Goal: Task Accomplishment & Management: Manage account settings

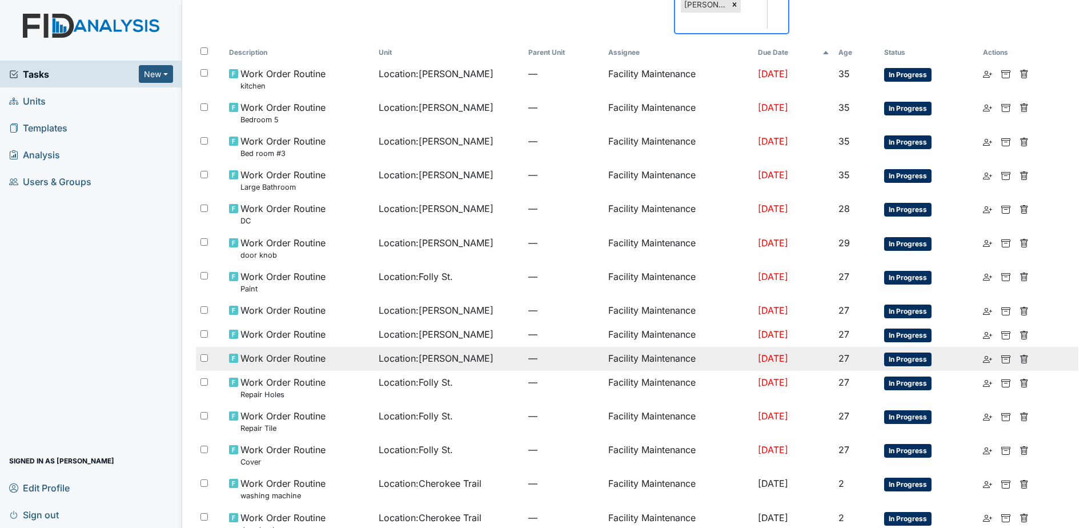
scroll to position [343, 0]
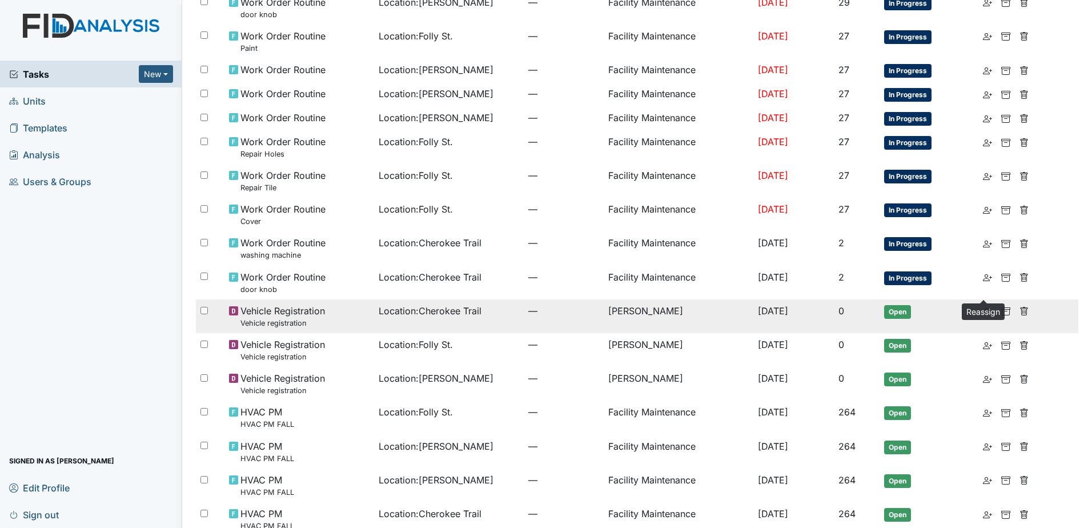
click at [983, 307] on icon at bounding box center [987, 311] width 9 height 9
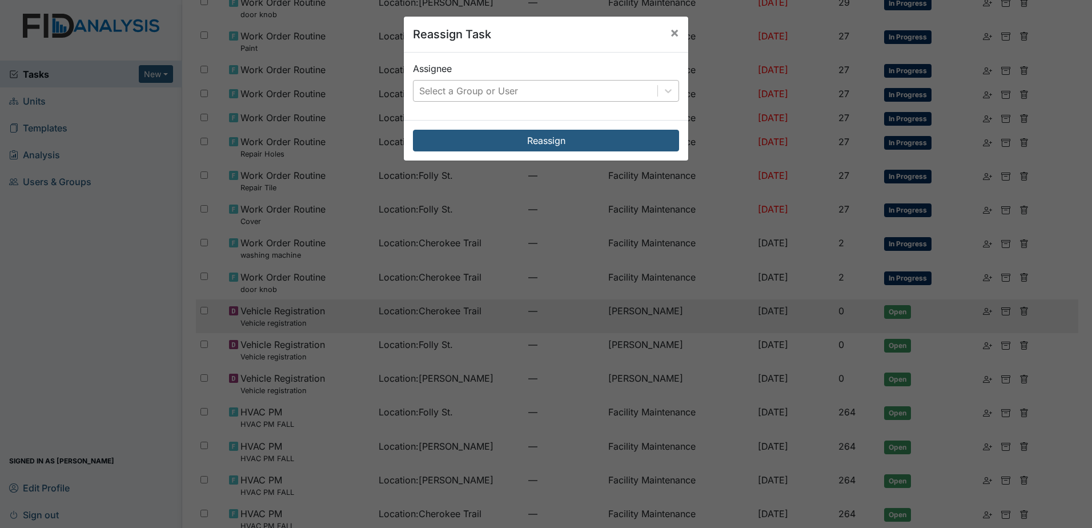
drag, startPoint x: 521, startPoint y: 107, endPoint x: 533, endPoint y: 99, distance: 14.6
click at [522, 106] on div "Assignee Select a Group or User" at bounding box center [546, 86] width 284 height 67
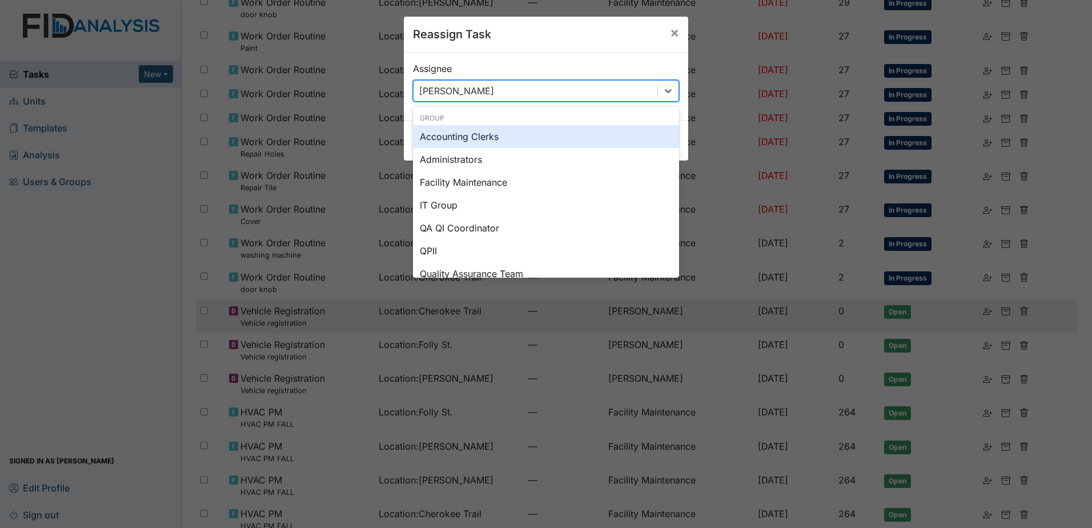
click at [543, 93] on div "[PERSON_NAME]" at bounding box center [536, 91] width 244 height 21
type input "uni"
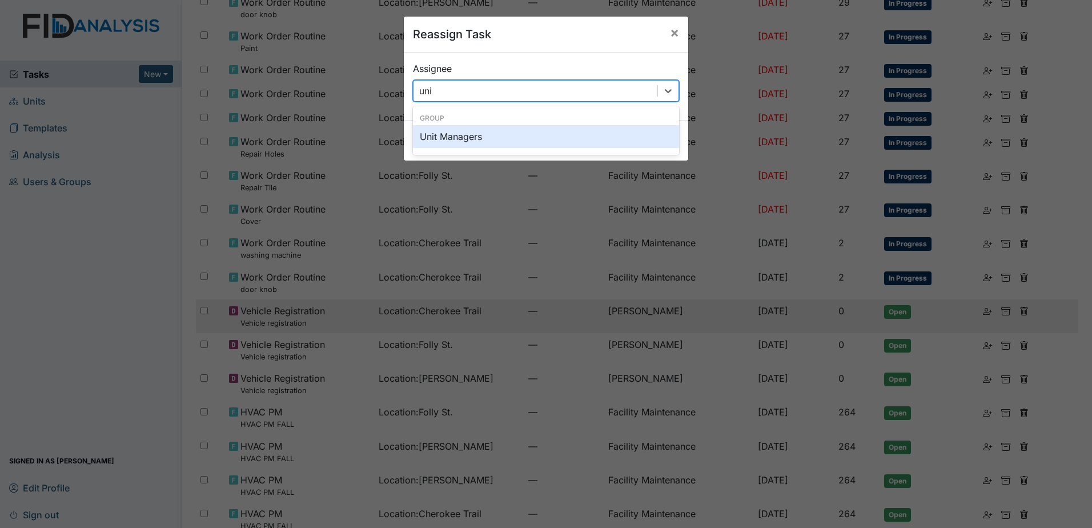
click at [543, 134] on div "Unit Managers" at bounding box center [546, 136] width 266 height 23
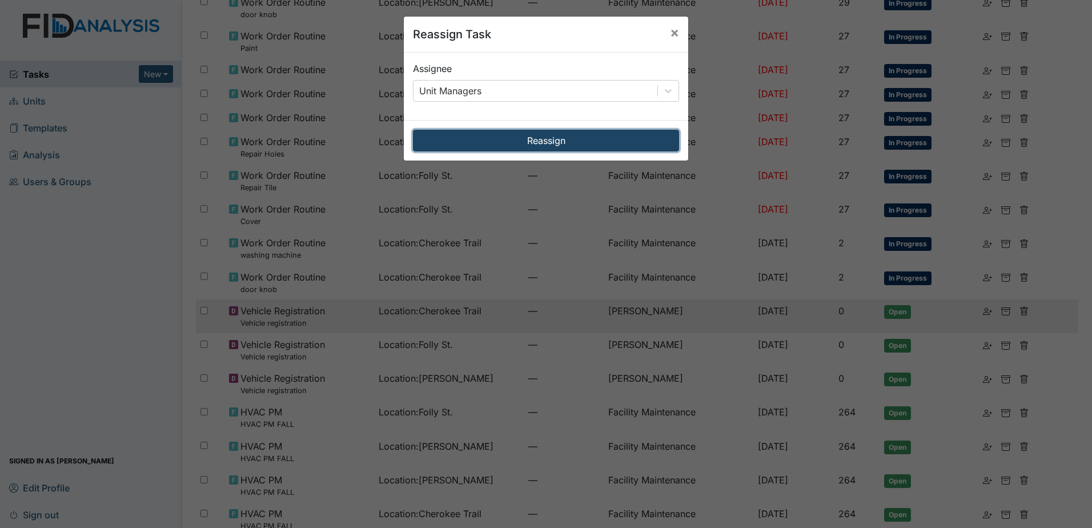
click at [564, 135] on button "Reassign" at bounding box center [546, 141] width 266 height 22
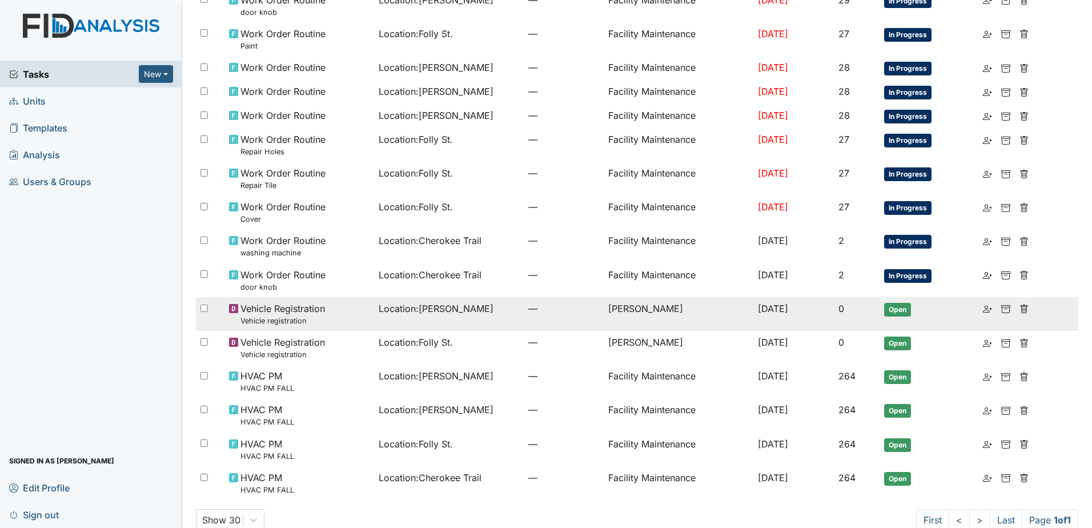
scroll to position [349, 0]
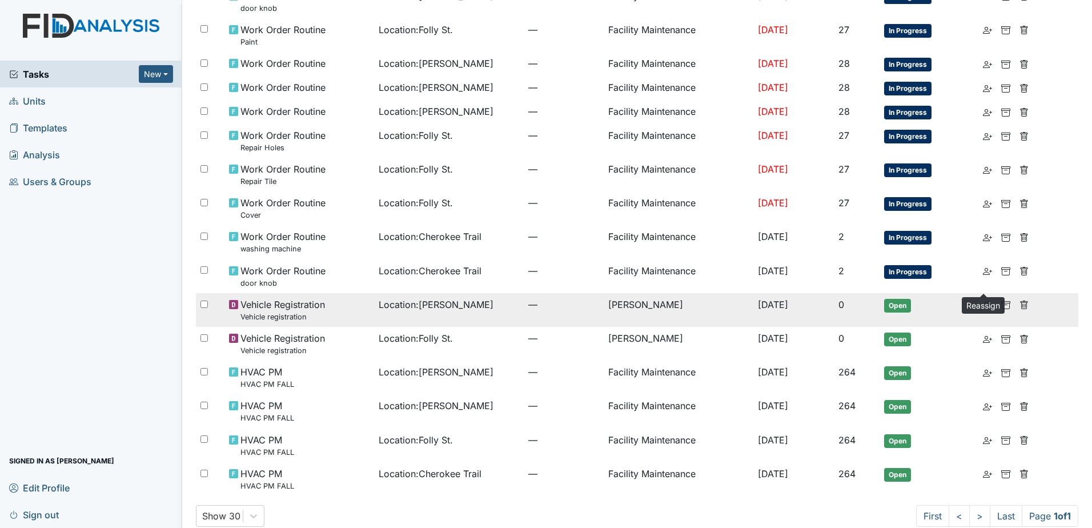
click at [983, 300] on icon at bounding box center [987, 304] width 9 height 9
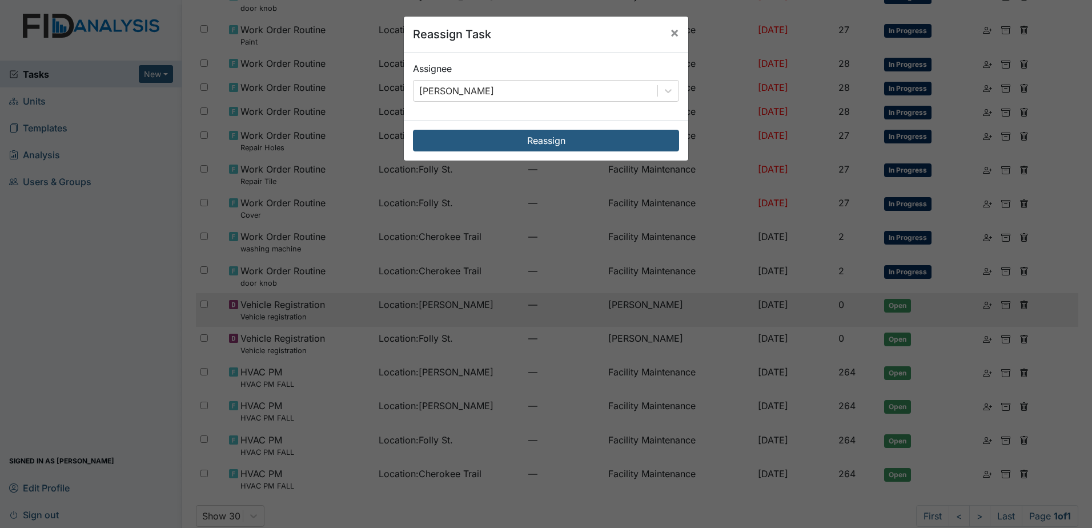
click at [519, 102] on div "Assignee Zach Smith" at bounding box center [546, 86] width 284 height 67
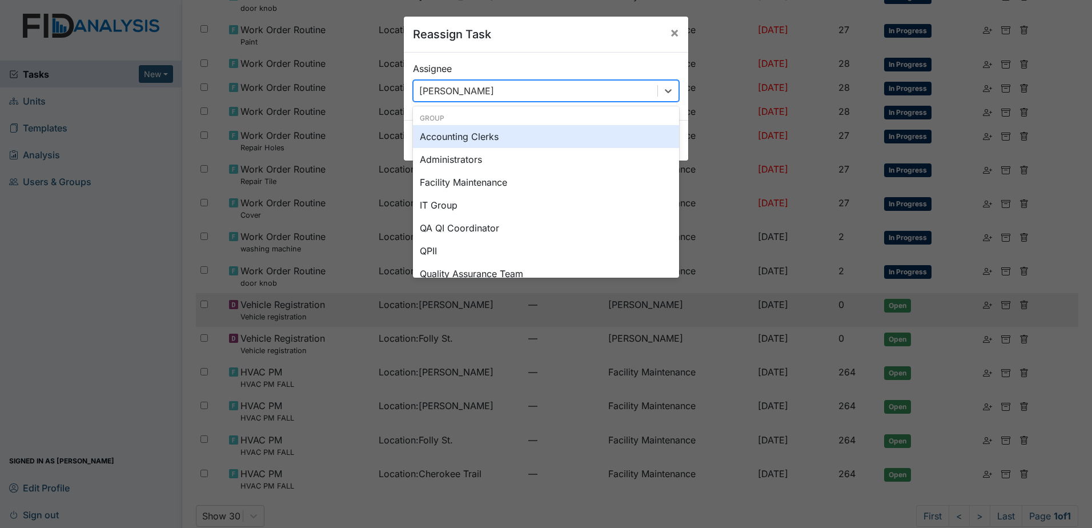
click at [520, 95] on div "[PERSON_NAME]" at bounding box center [536, 91] width 244 height 21
type input "un"
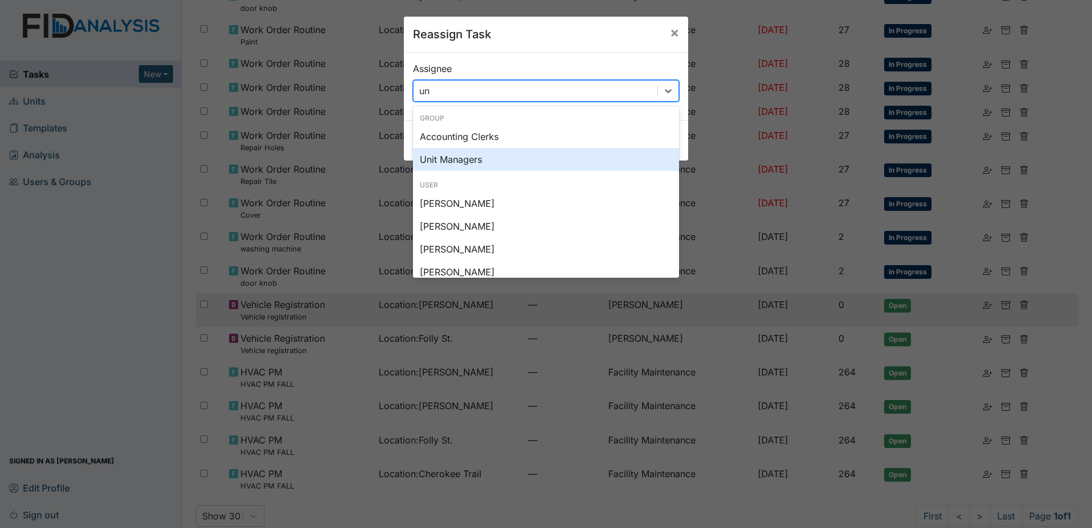
click at [499, 150] on div "Unit Managers" at bounding box center [546, 159] width 266 height 23
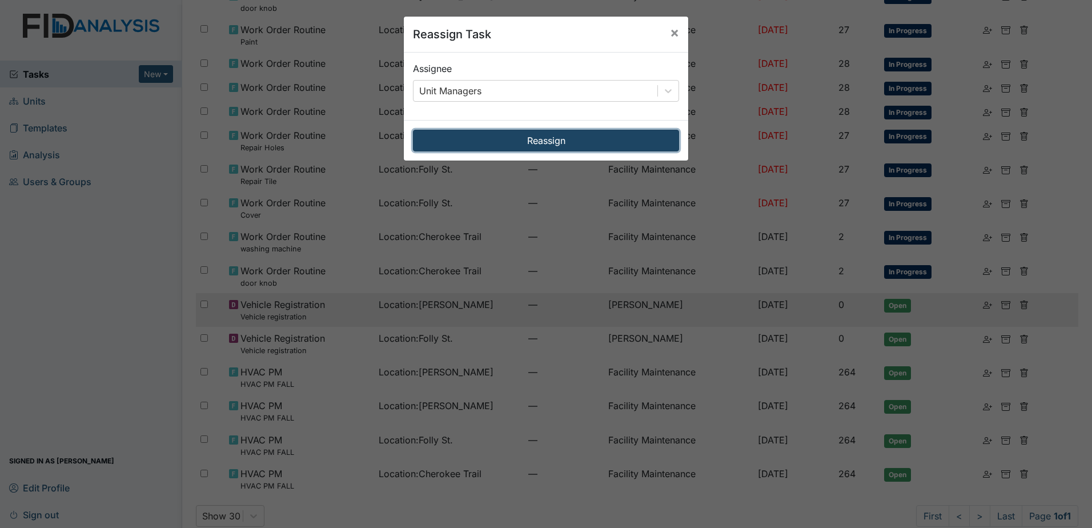
click at [536, 150] on button "Reassign" at bounding box center [546, 141] width 266 height 22
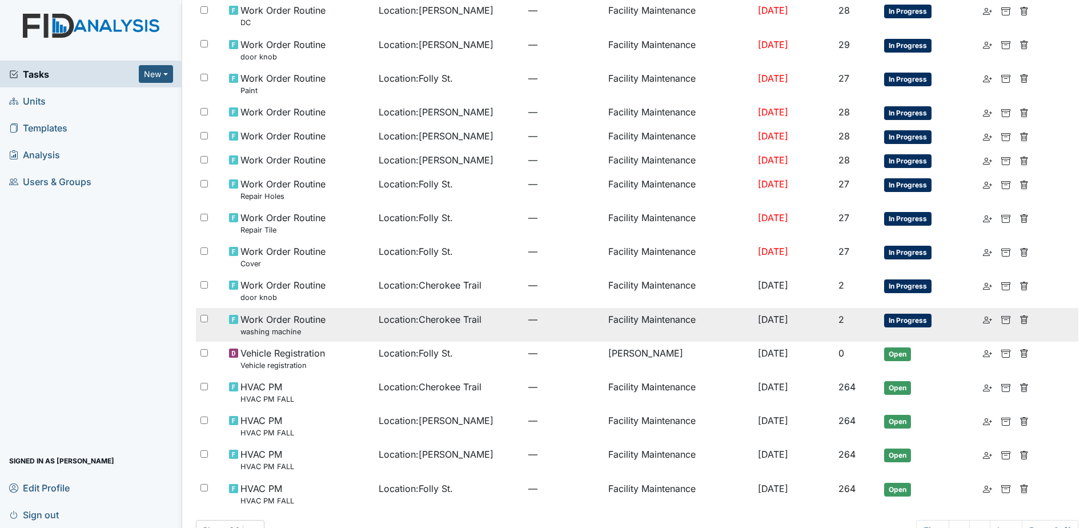
scroll to position [315, 0]
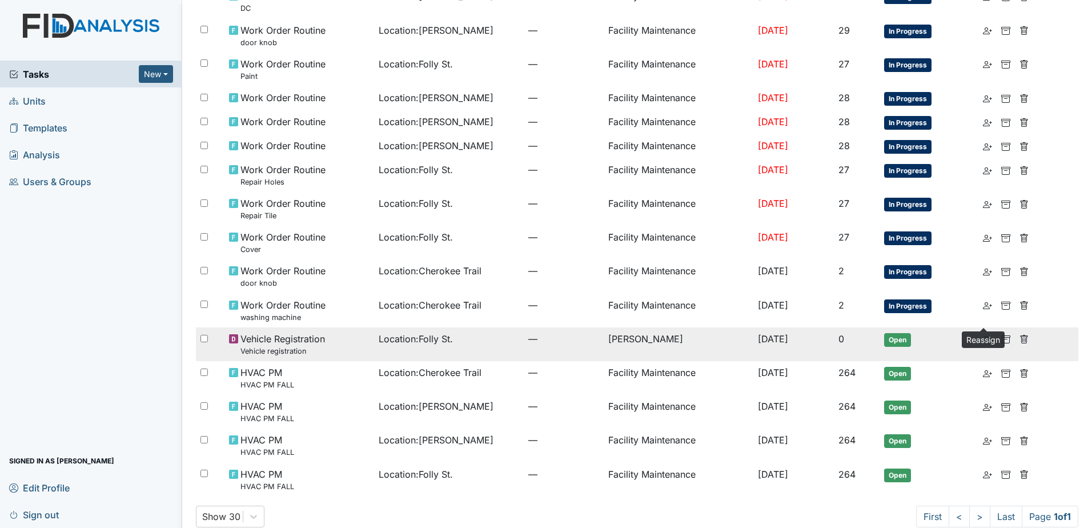
click at [983, 335] on icon at bounding box center [987, 339] width 9 height 9
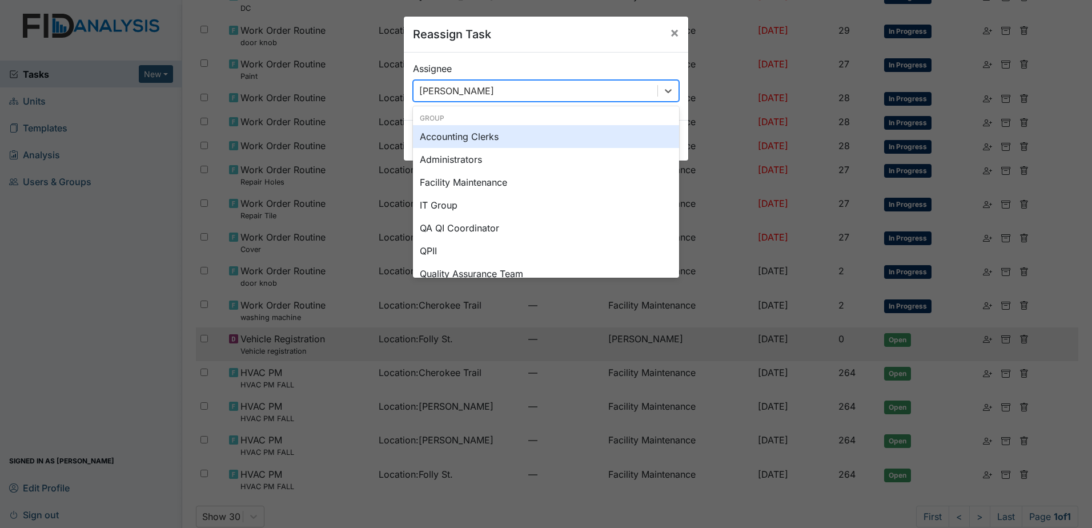
click at [510, 89] on div "[PERSON_NAME]" at bounding box center [536, 91] width 244 height 21
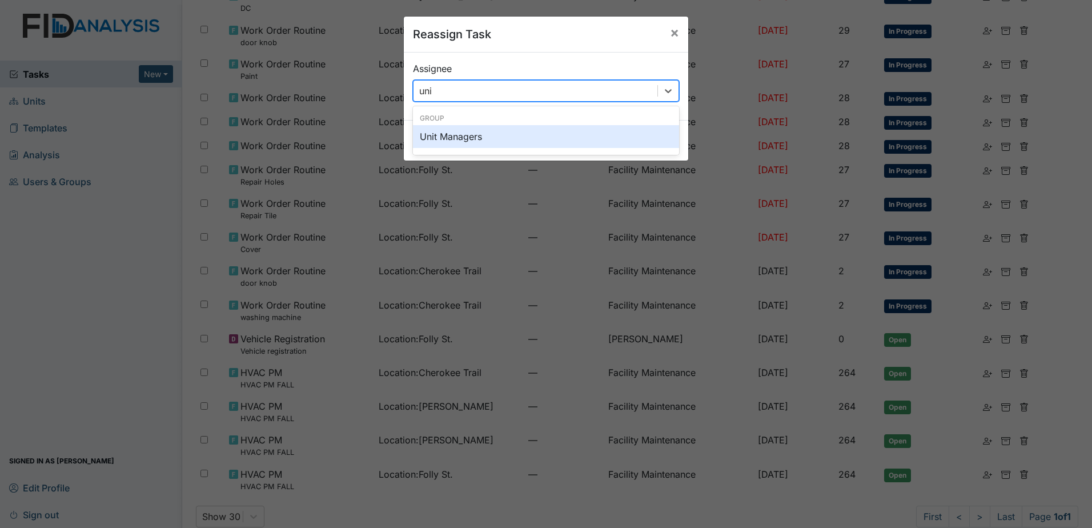
type input "unit"
click at [544, 129] on div "Unit Managers" at bounding box center [546, 136] width 266 height 23
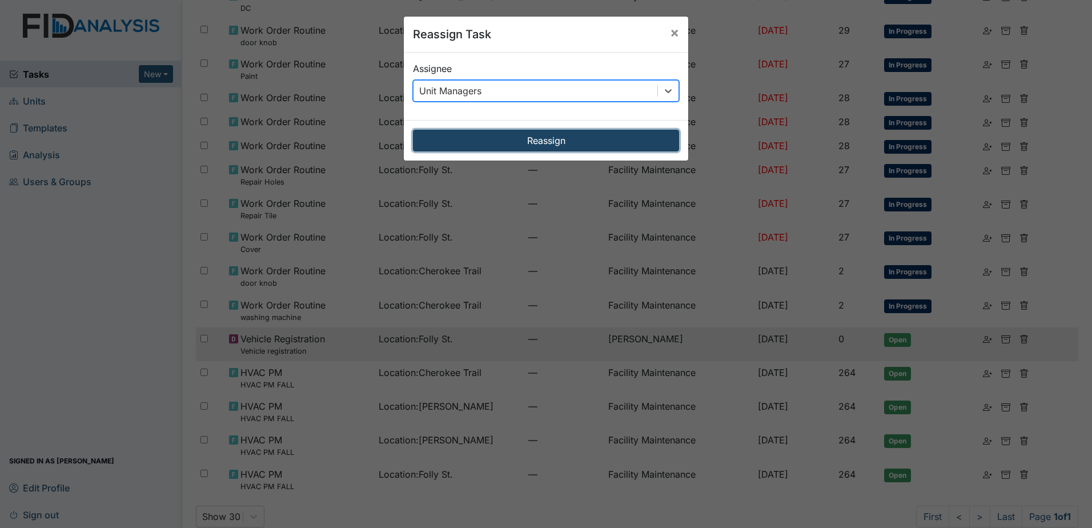
click at [540, 138] on button "Reassign" at bounding box center [546, 141] width 266 height 22
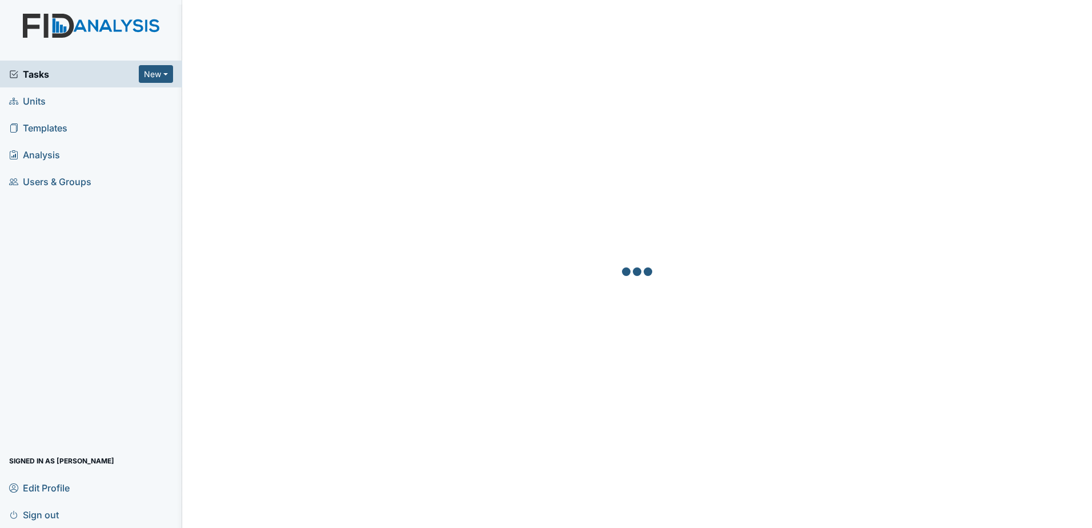
click at [114, 70] on span "Tasks" at bounding box center [74, 74] width 130 height 14
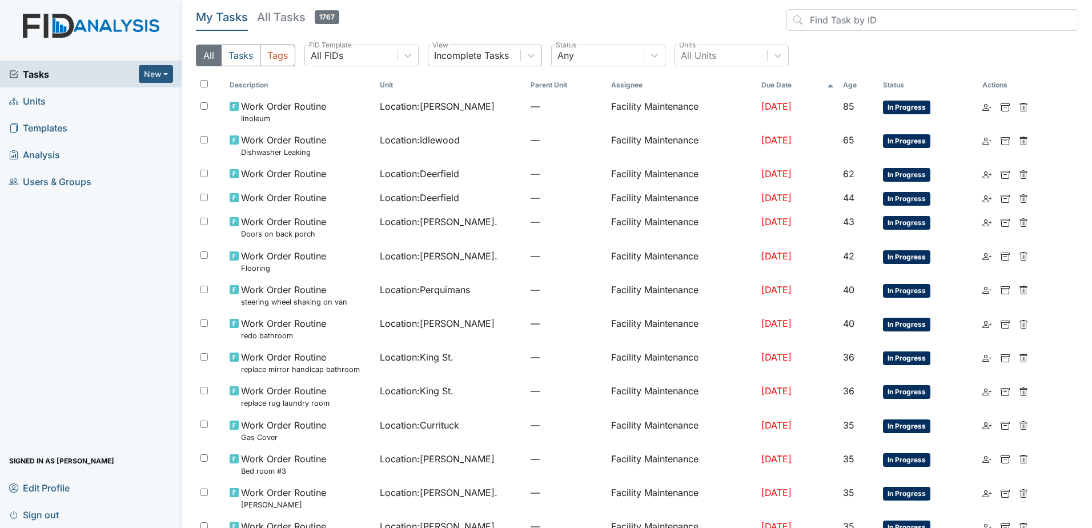
click at [515, 54] on div "Incomplete Tasks" at bounding box center [474, 55] width 92 height 21
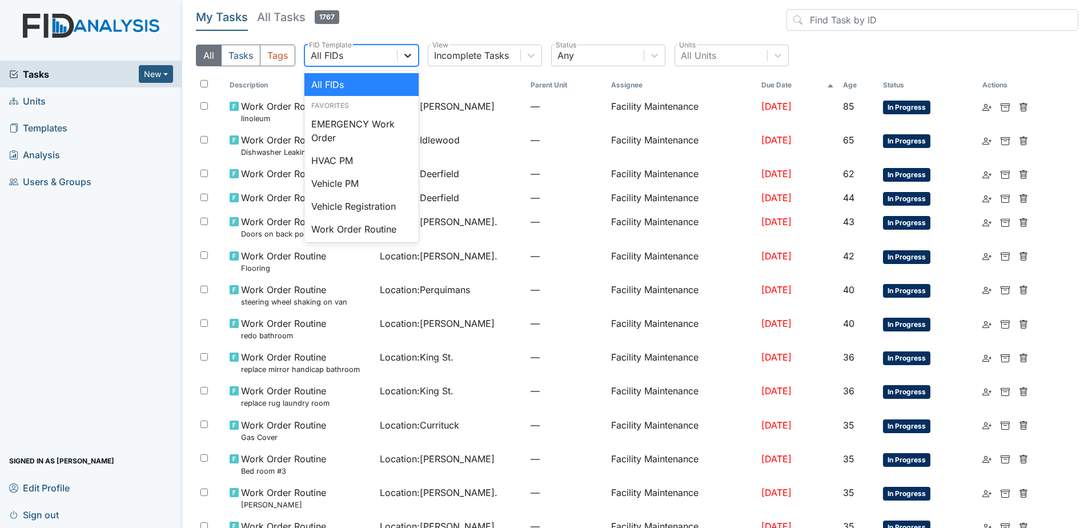
click at [405, 62] on div at bounding box center [408, 55] width 21 height 21
click at [373, 202] on div "Vehicle Registration" at bounding box center [361, 206] width 114 height 23
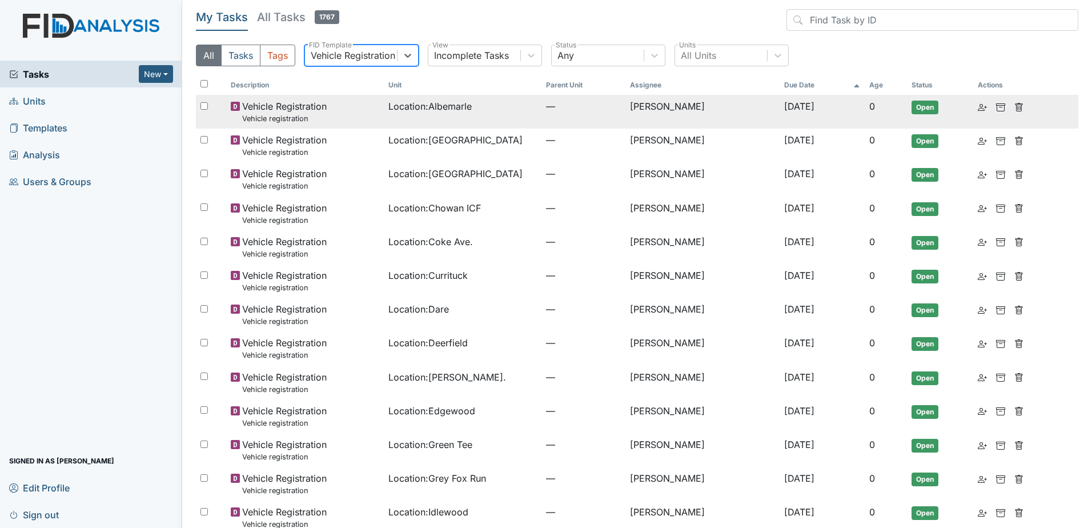
click at [973, 108] on td at bounding box center [1001, 106] width 57 height 23
click at [978, 112] on link at bounding box center [982, 106] width 9 height 14
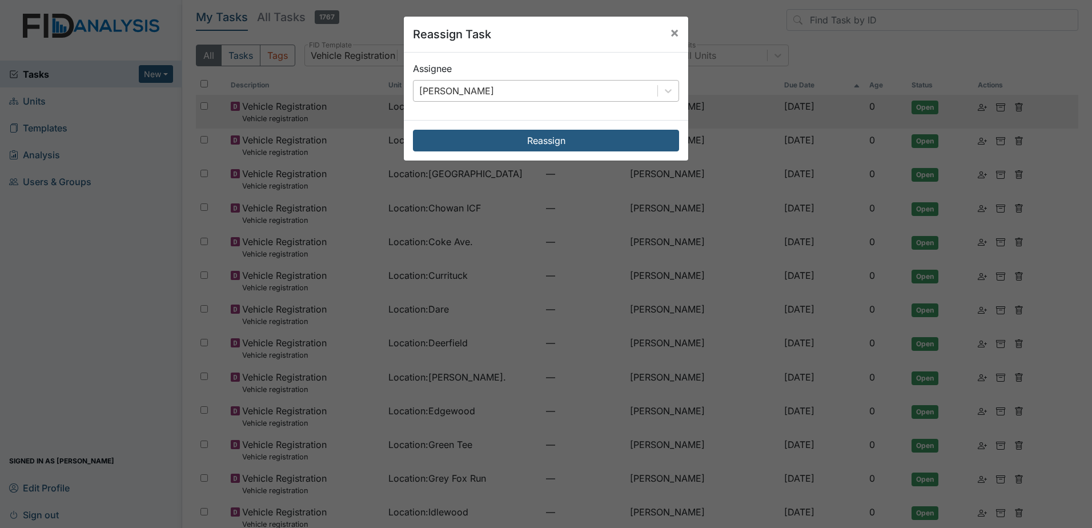
click at [571, 88] on div "[PERSON_NAME]" at bounding box center [536, 91] width 244 height 21
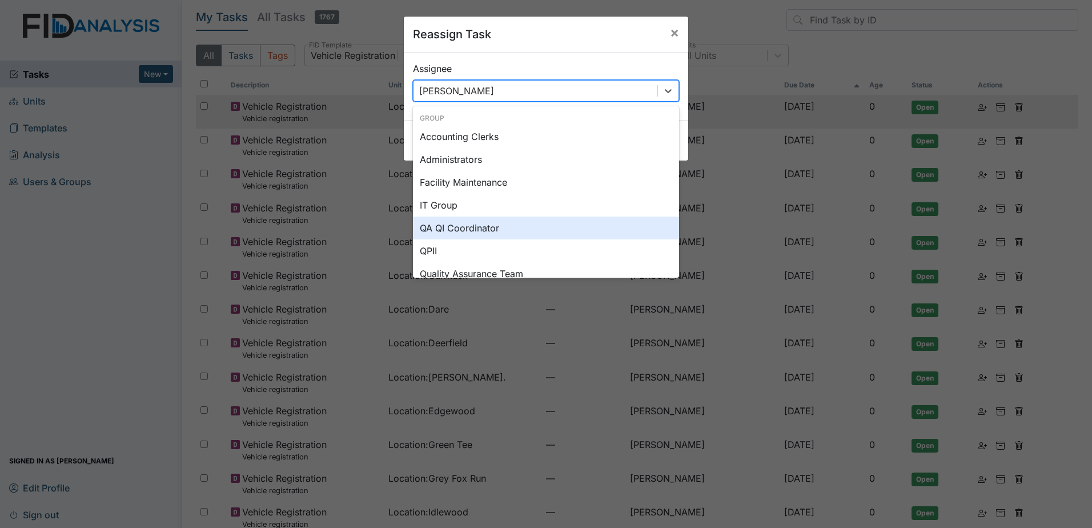
type input "u"
click at [487, 219] on div "Unit Managers" at bounding box center [546, 227] width 266 height 23
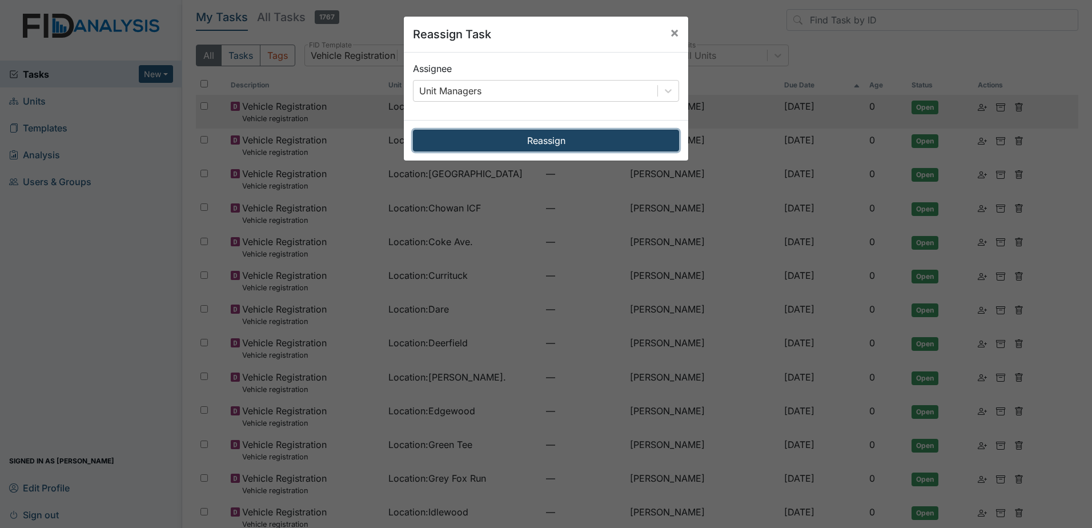
click at [508, 148] on button "Reassign" at bounding box center [546, 141] width 266 height 22
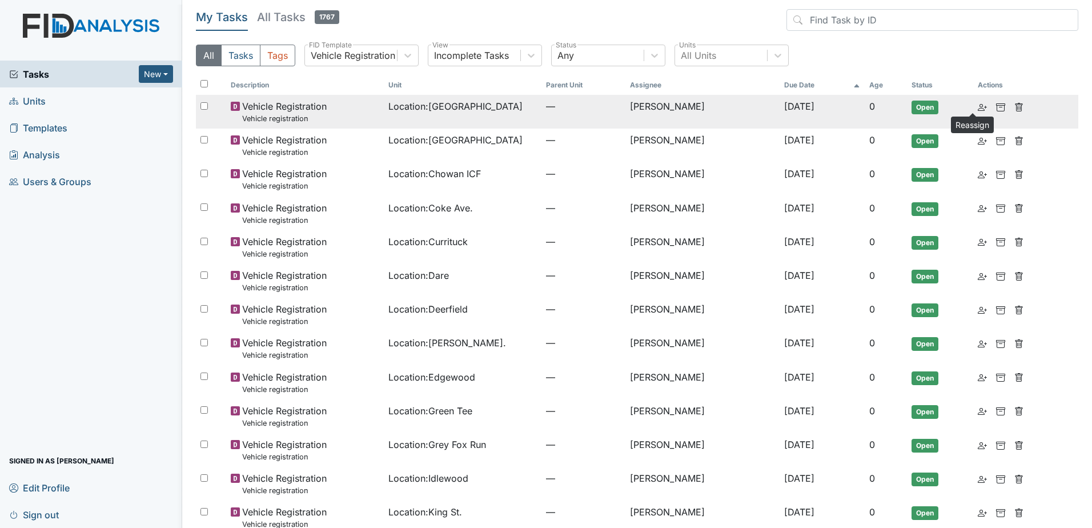
click at [978, 105] on icon at bounding box center [982, 107] width 9 height 9
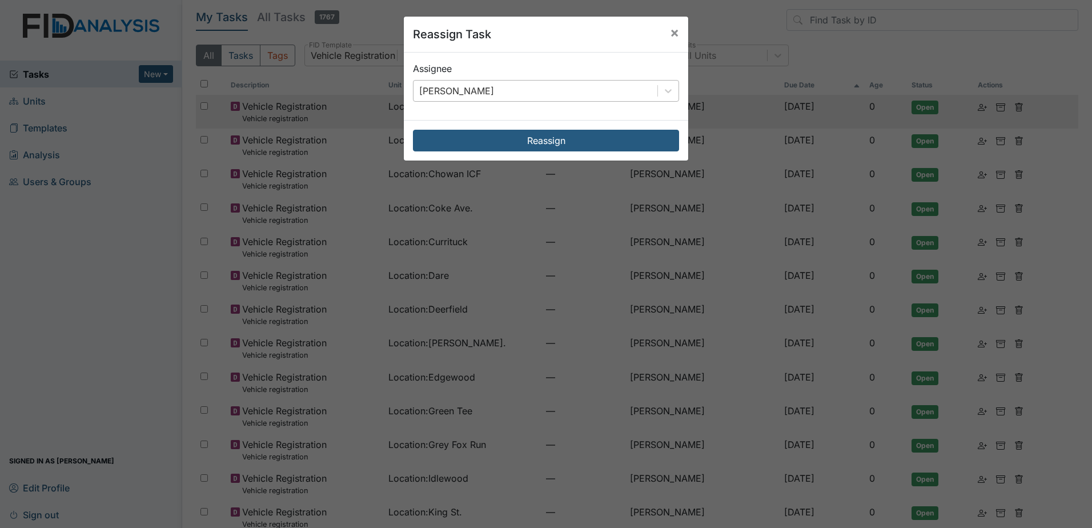
click at [579, 81] on div "[PERSON_NAME]" at bounding box center [536, 91] width 244 height 21
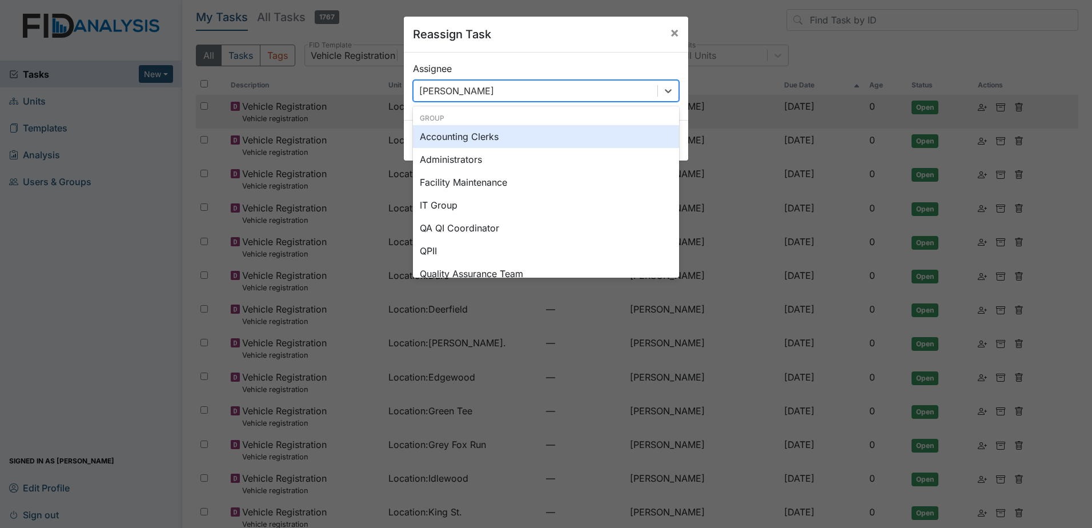
type input "u"
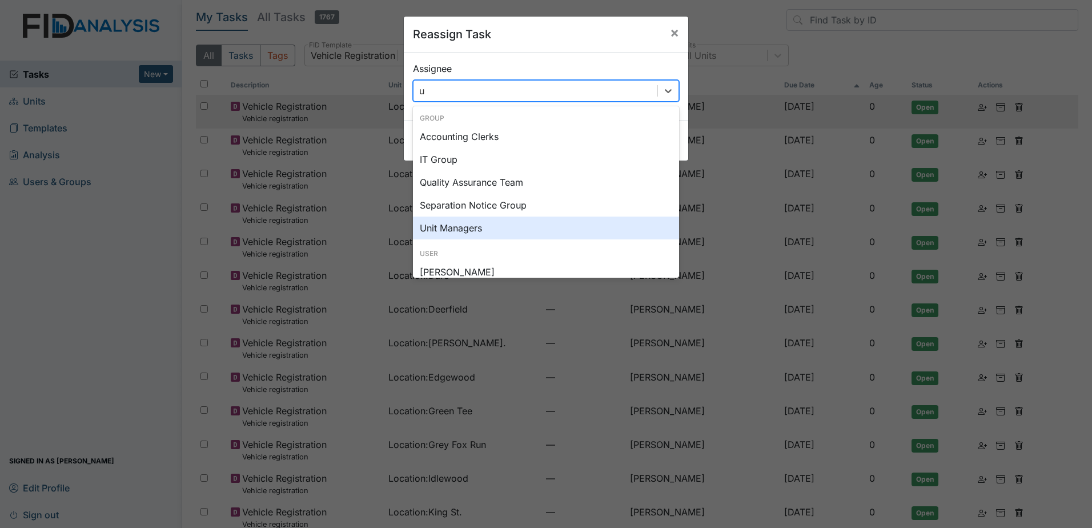
click at [488, 233] on div "Unit Managers" at bounding box center [546, 227] width 266 height 23
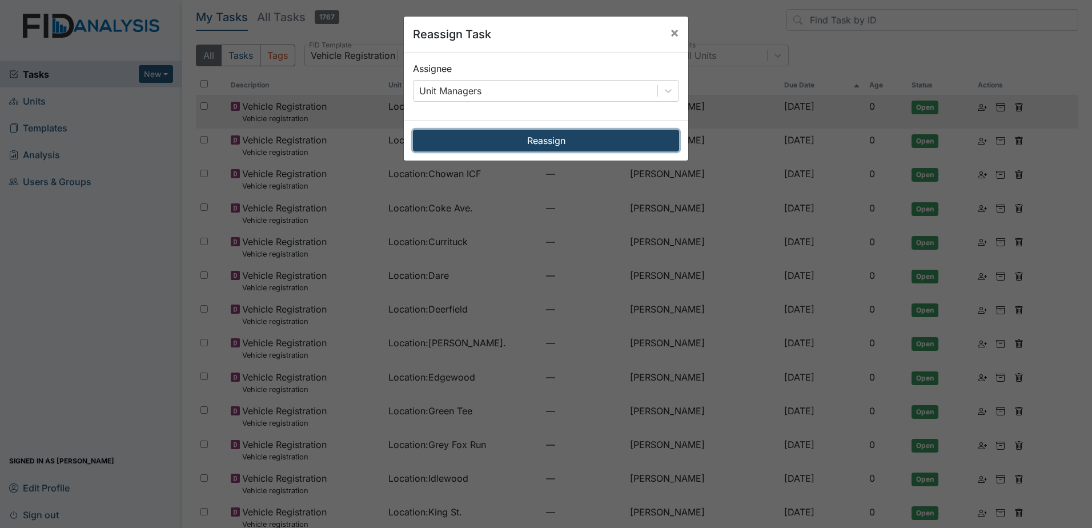
click at [556, 142] on button "Reassign" at bounding box center [546, 141] width 266 height 22
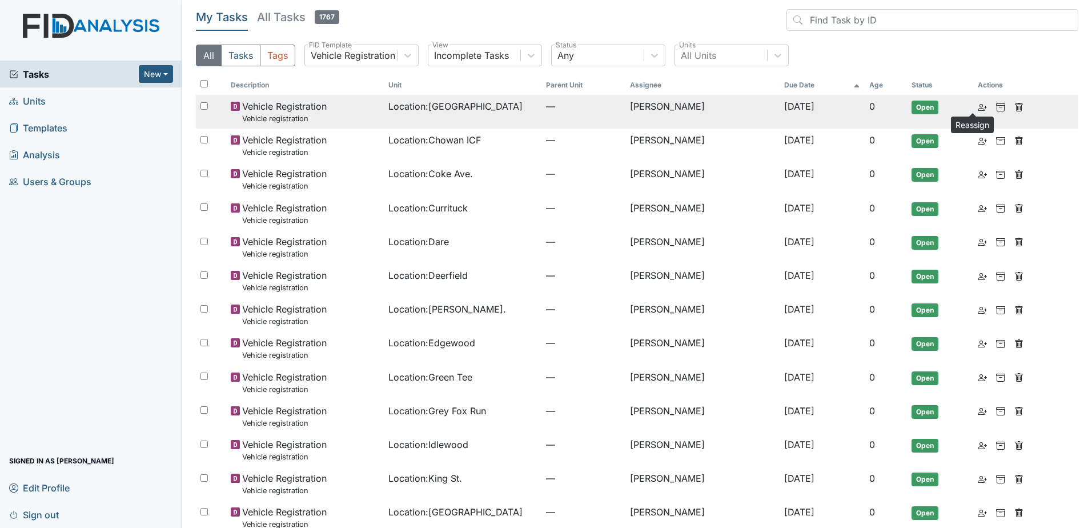
click at [978, 109] on icon at bounding box center [982, 107] width 9 height 9
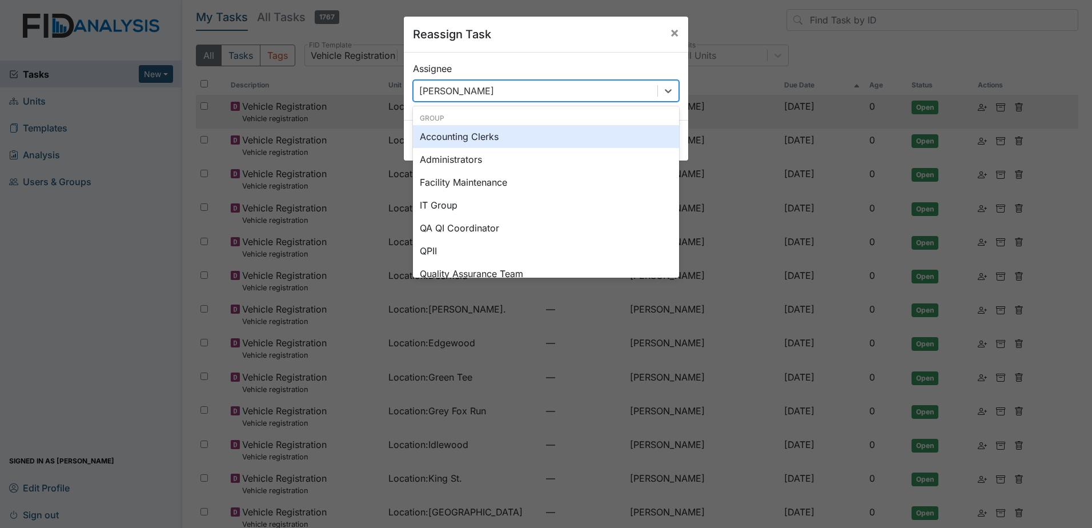
click at [578, 94] on div "[PERSON_NAME]" at bounding box center [536, 91] width 244 height 21
type input "u"
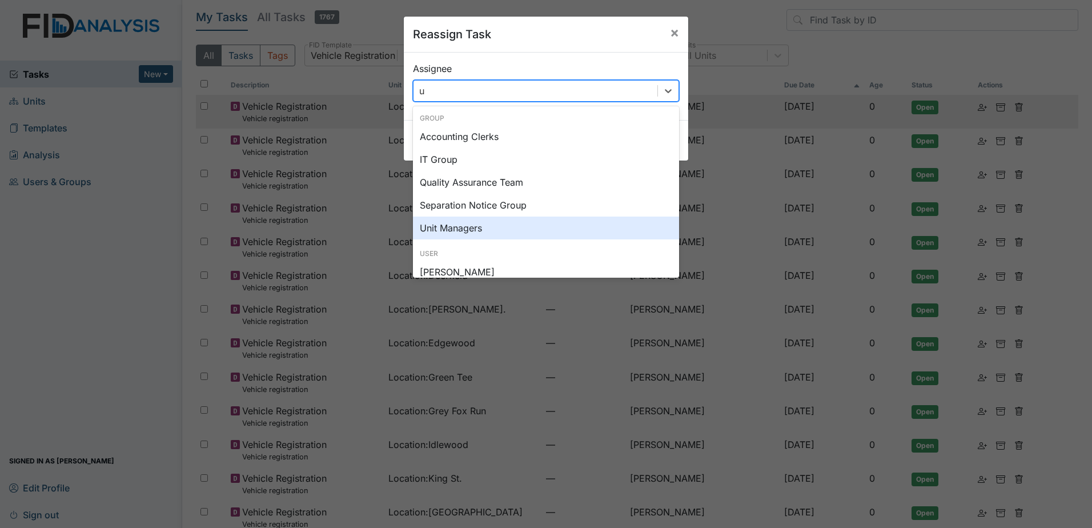
click at [497, 220] on div "Unit Managers" at bounding box center [546, 227] width 266 height 23
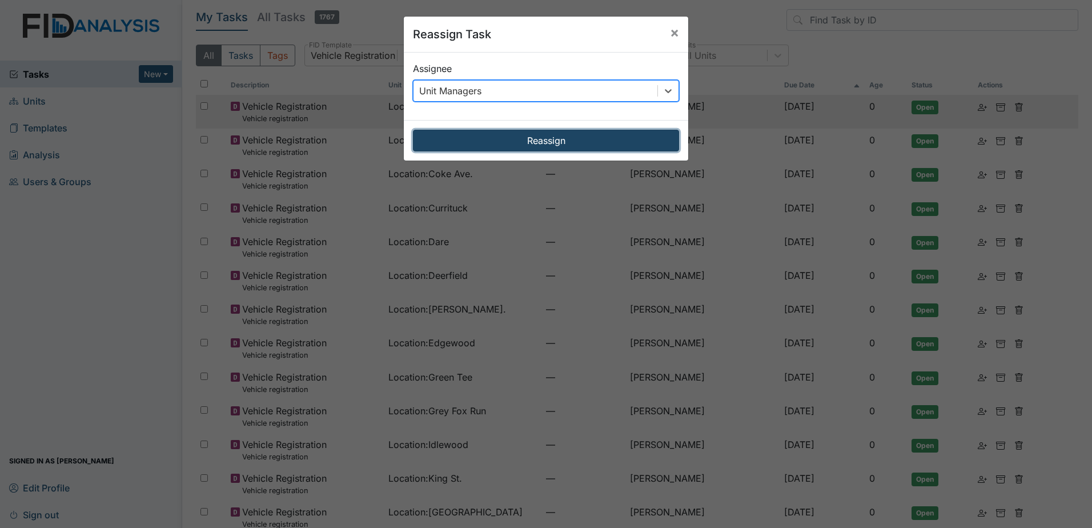
click at [537, 142] on button "Reassign" at bounding box center [546, 141] width 266 height 22
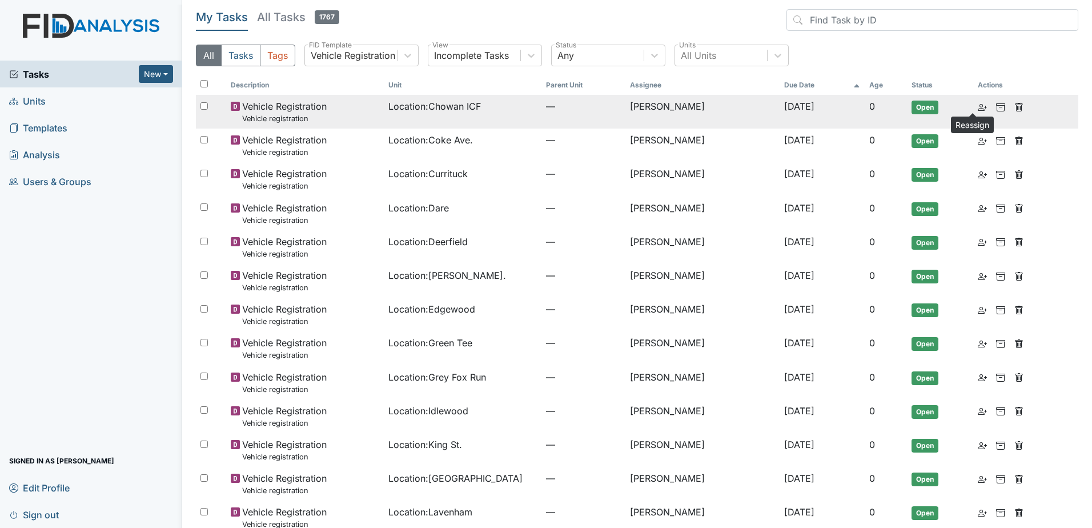
click at [978, 113] on link at bounding box center [982, 106] width 9 height 14
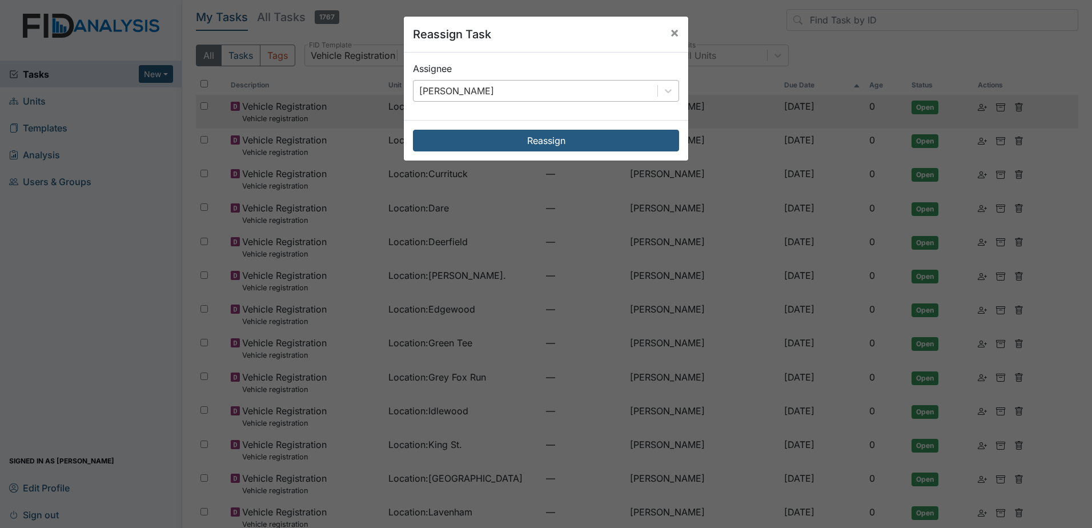
click at [585, 93] on div "[PERSON_NAME]" at bounding box center [536, 91] width 244 height 21
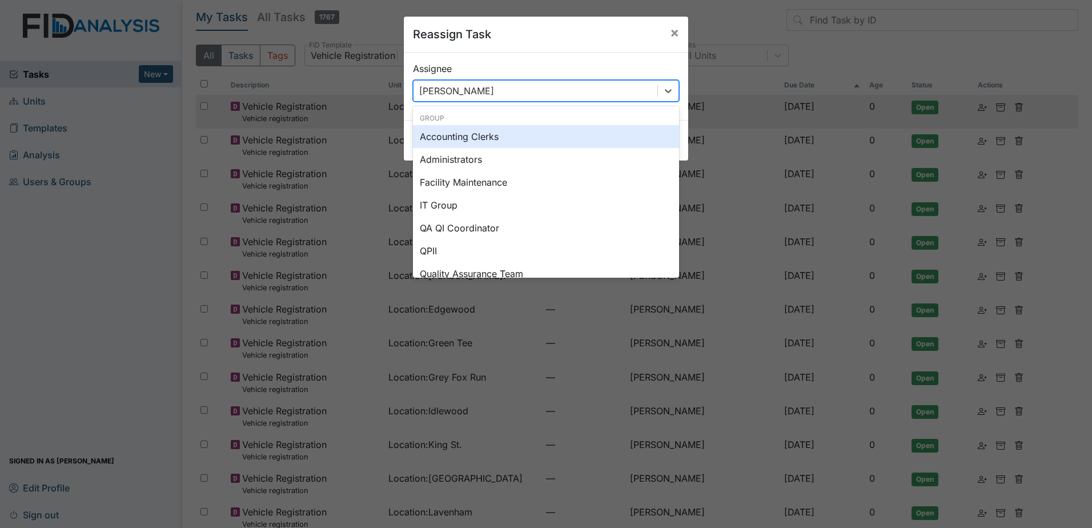
type input "u"
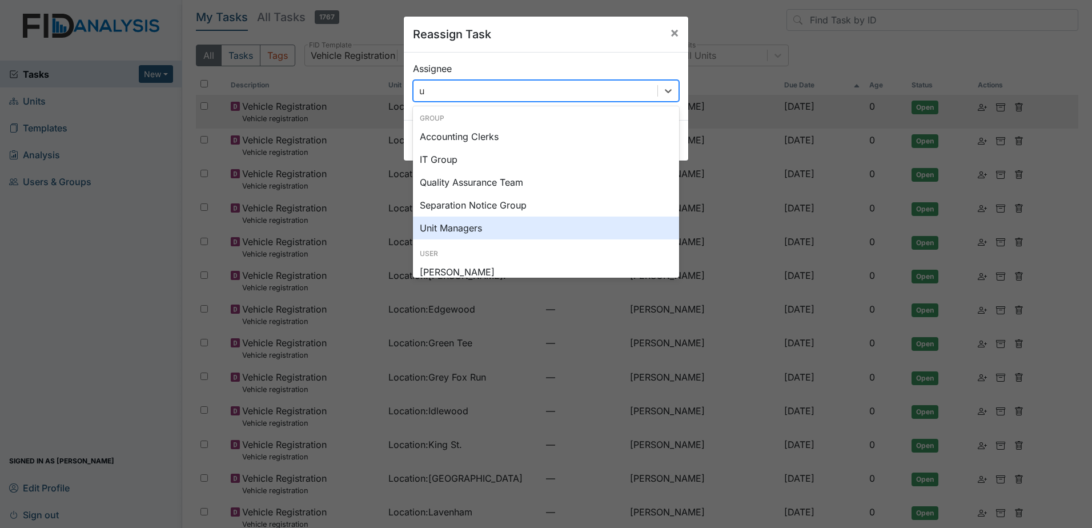
click at [484, 220] on div "Unit Managers" at bounding box center [546, 227] width 266 height 23
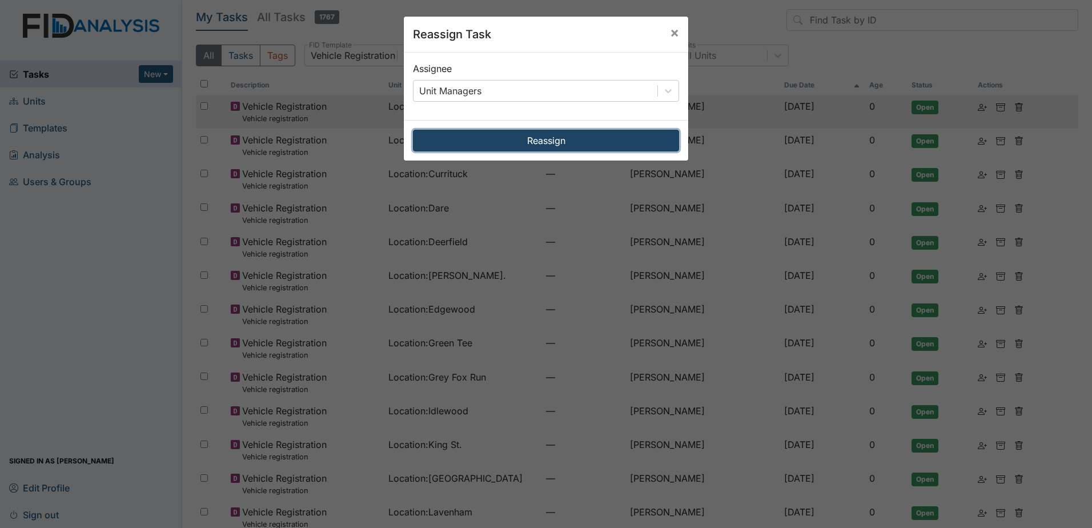
click at [529, 137] on button "Reassign" at bounding box center [546, 141] width 266 height 22
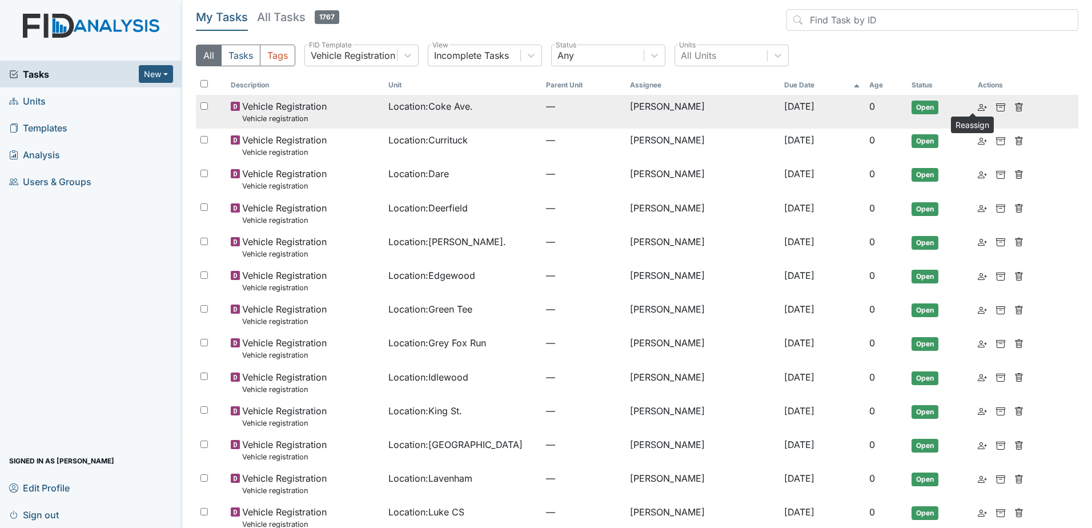
click at [978, 105] on icon at bounding box center [982, 107] width 9 height 9
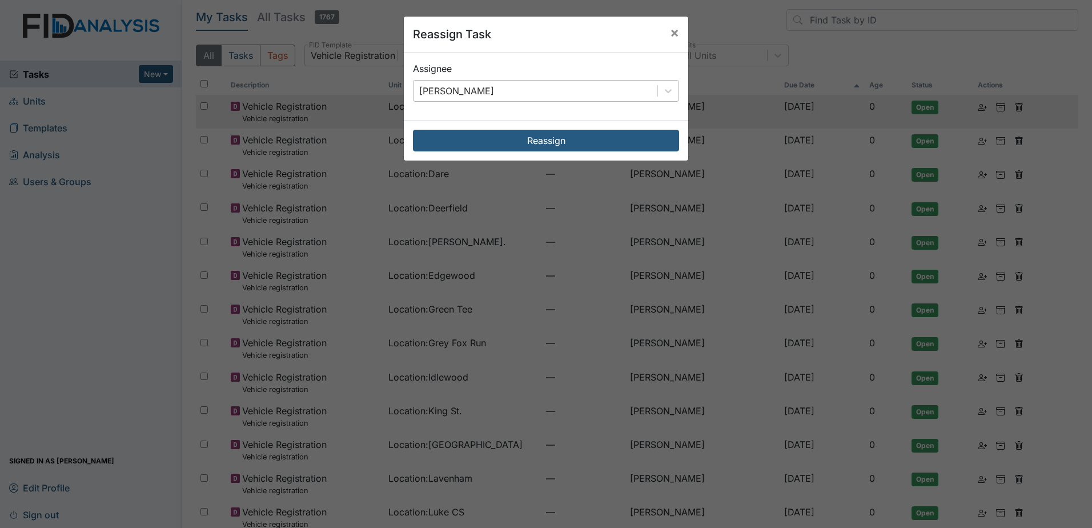
click at [561, 93] on div "[PERSON_NAME]" at bounding box center [536, 91] width 244 height 21
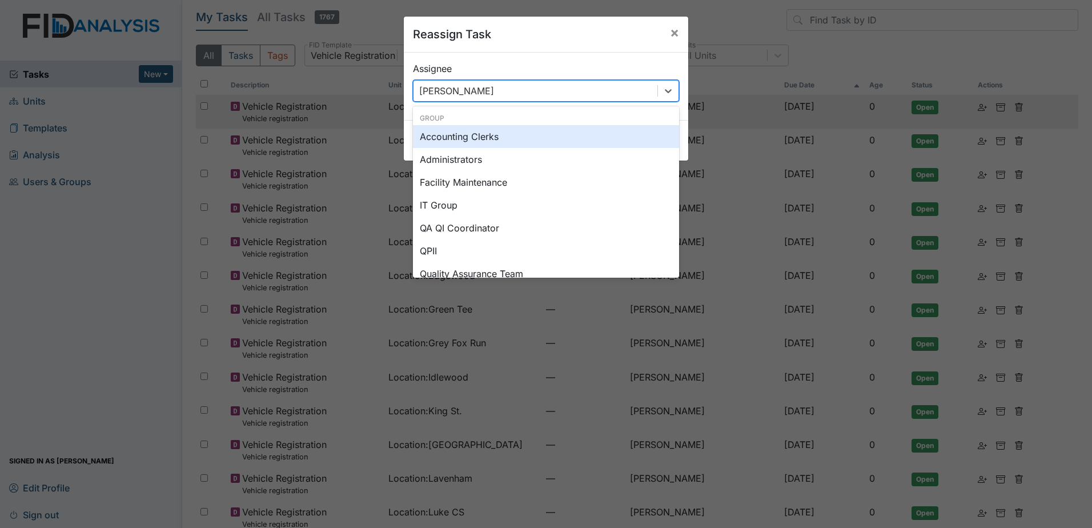
type input "u"
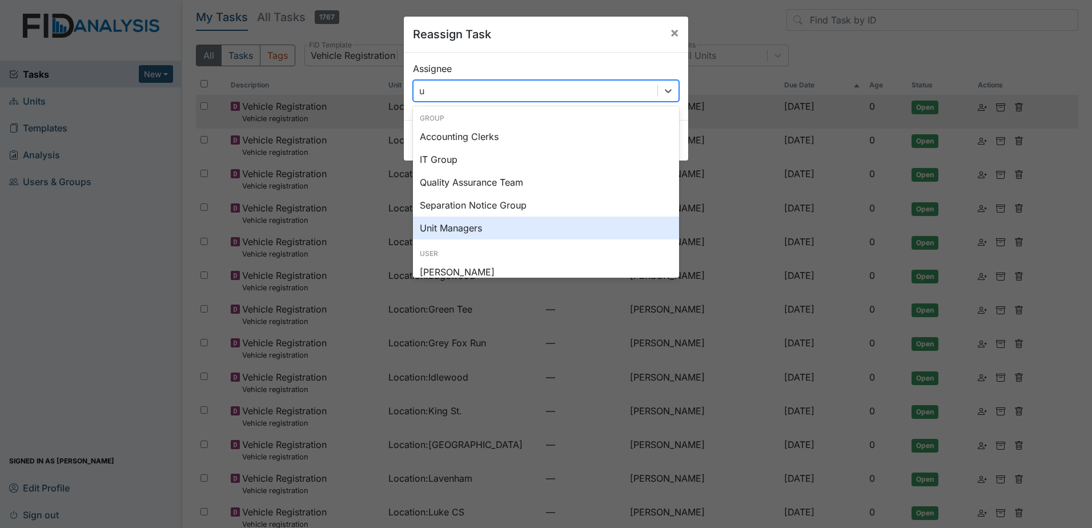
click at [524, 223] on div "Unit Managers" at bounding box center [546, 227] width 266 height 23
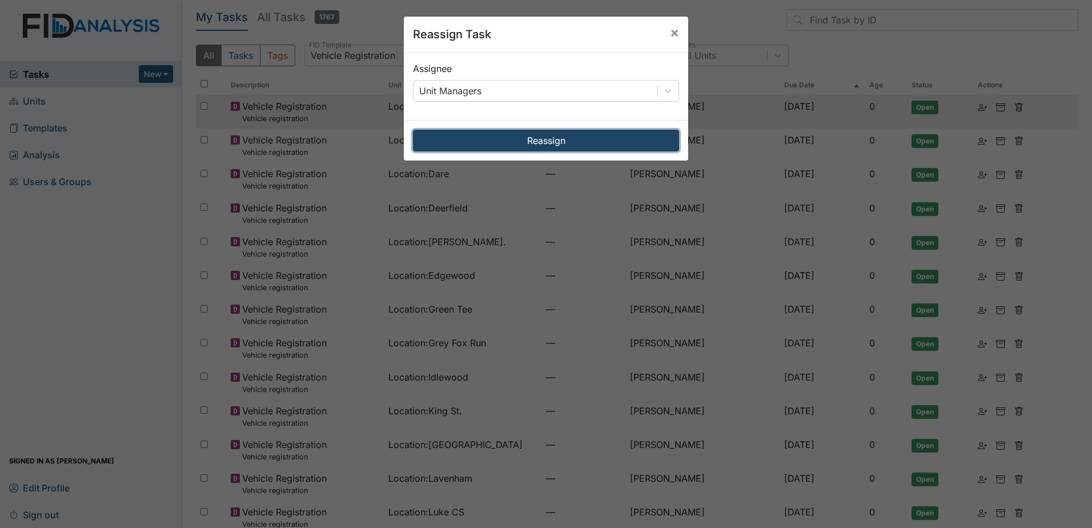
click at [540, 144] on button "Reassign" at bounding box center [546, 141] width 266 height 22
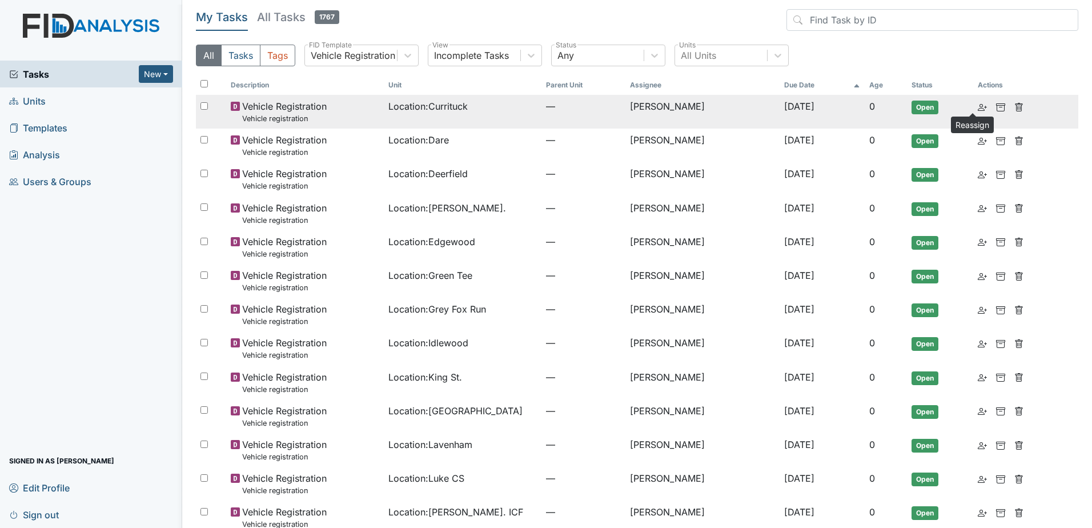
click at [978, 107] on use at bounding box center [982, 107] width 9 height 7
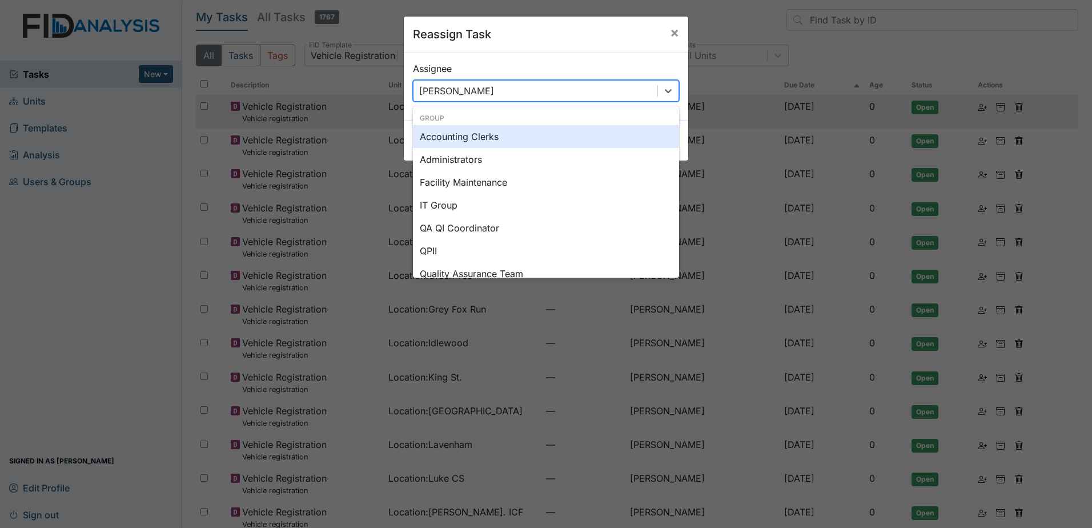
click at [599, 90] on div "[PERSON_NAME]" at bounding box center [536, 91] width 244 height 21
type input "u"
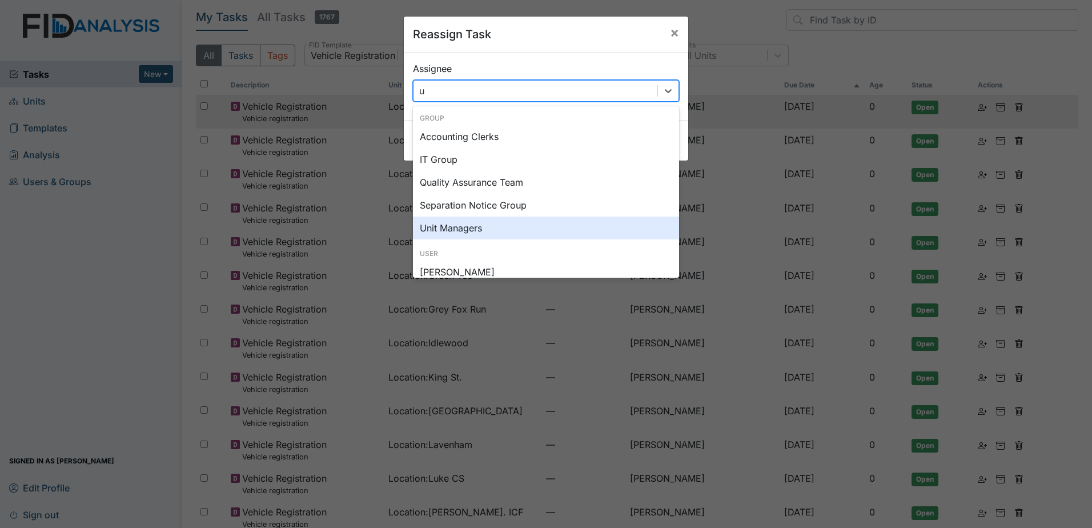
click at [500, 223] on div "Unit Managers" at bounding box center [546, 227] width 266 height 23
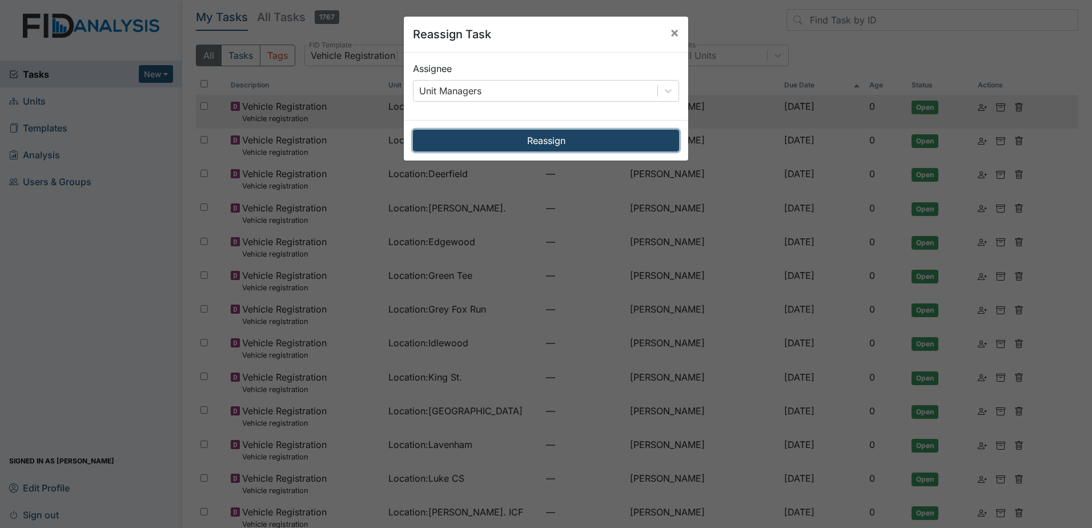
click at [523, 146] on button "Reassign" at bounding box center [546, 141] width 266 height 22
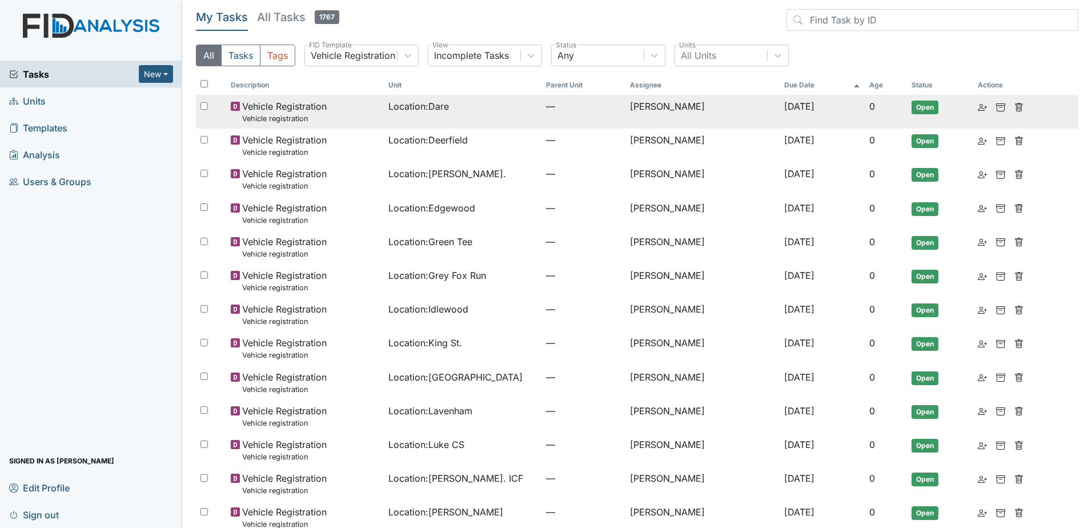
click at [973, 106] on td at bounding box center [1001, 106] width 57 height 23
click at [978, 106] on icon at bounding box center [982, 107] width 9 height 9
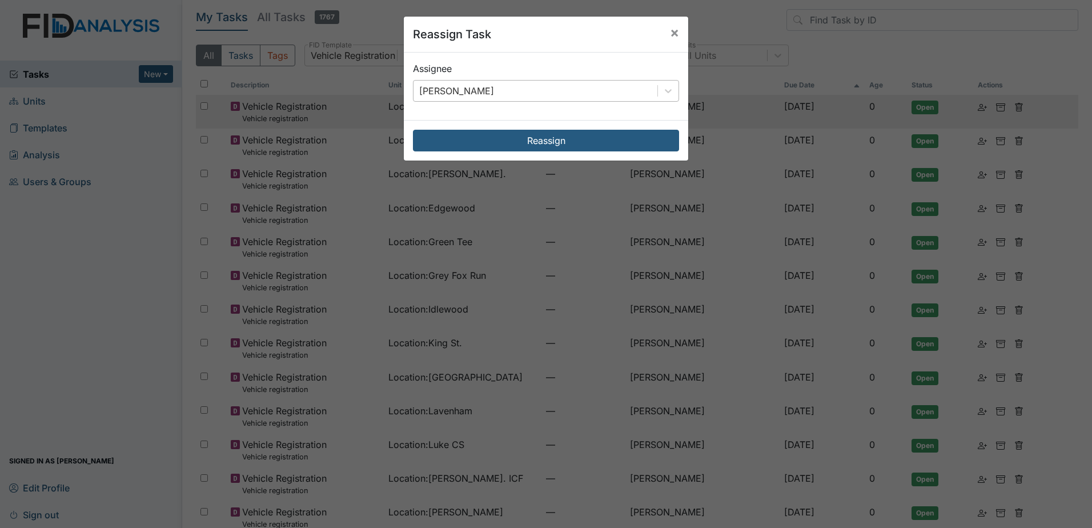
click at [540, 91] on div "[PERSON_NAME]" at bounding box center [536, 91] width 244 height 21
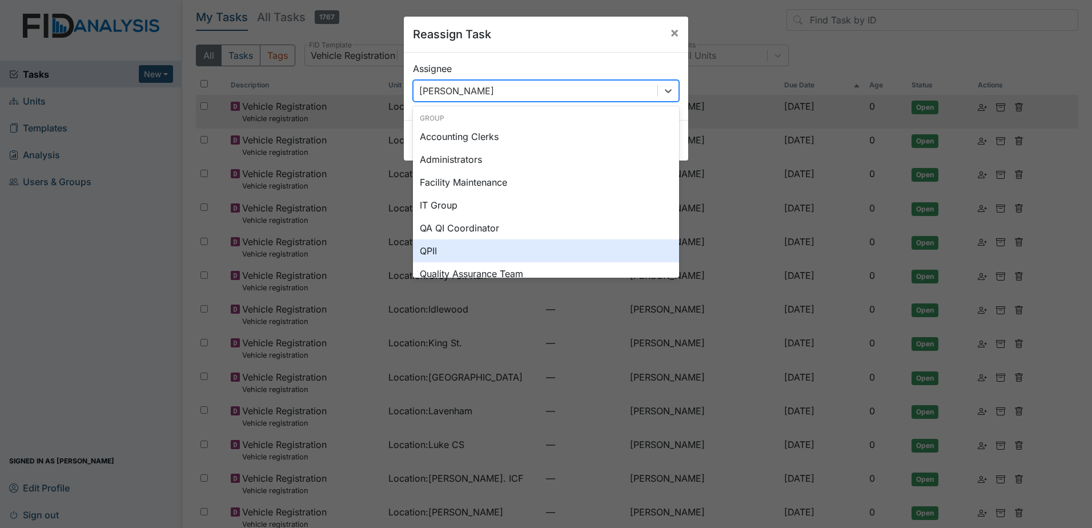
type input "u"
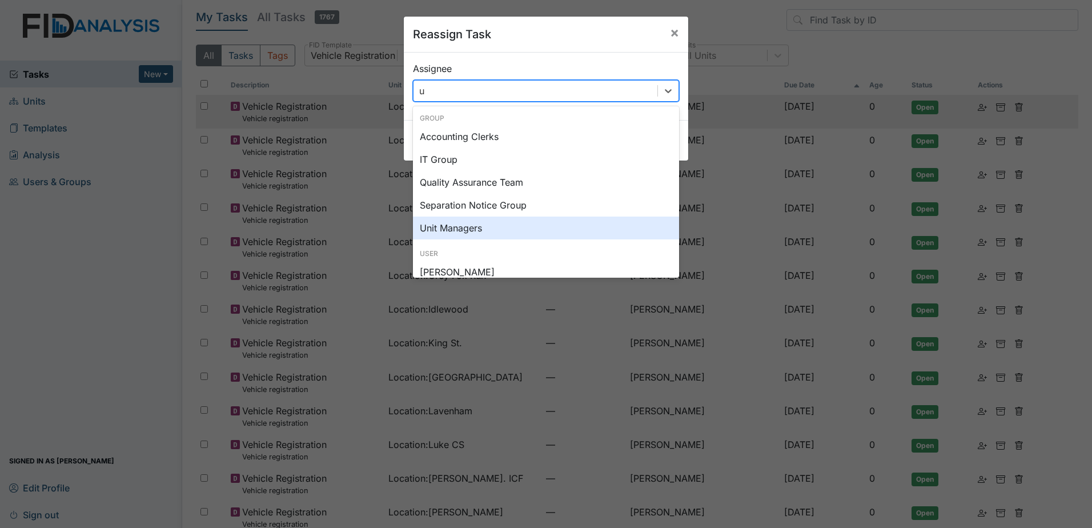
click at [480, 227] on div "Unit Managers" at bounding box center [546, 227] width 266 height 23
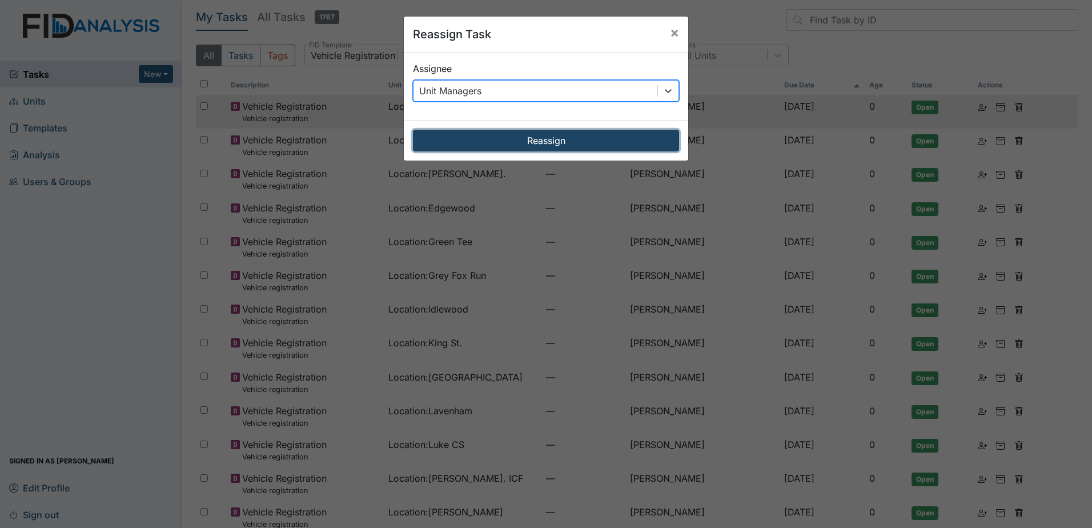
click at [512, 136] on button "Reassign" at bounding box center [546, 141] width 266 height 22
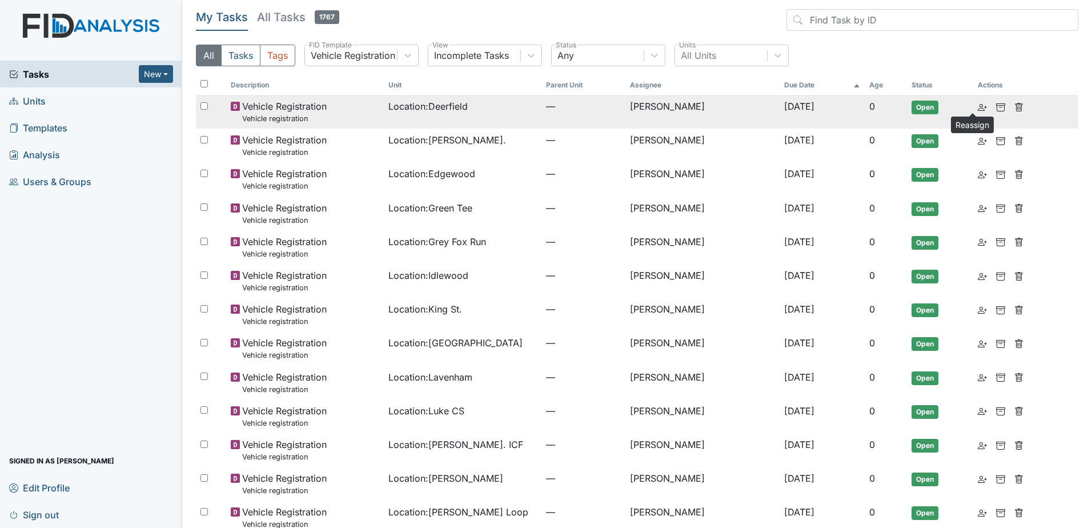
click at [978, 107] on icon at bounding box center [982, 107] width 9 height 9
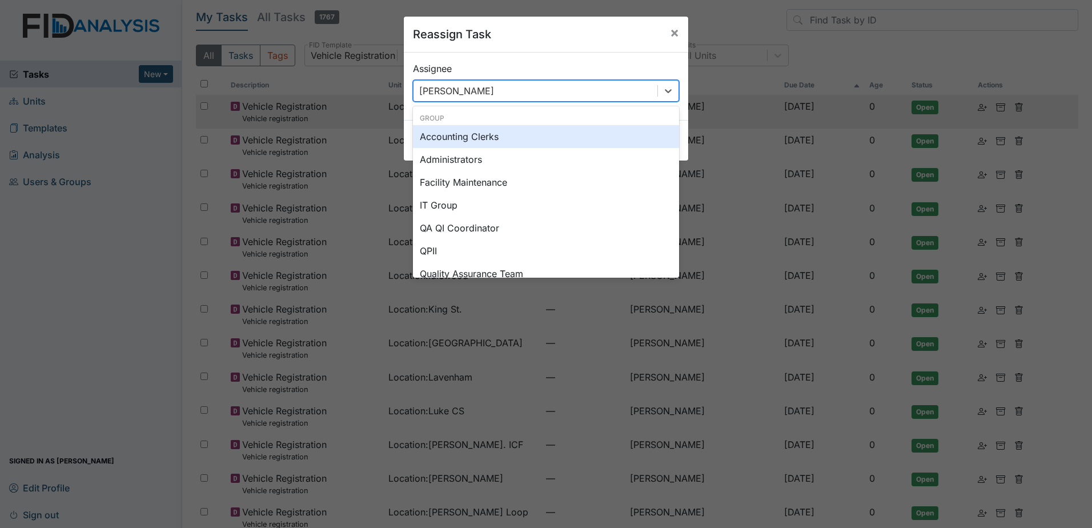
click at [502, 86] on div "[PERSON_NAME]" at bounding box center [536, 91] width 244 height 21
type input "u"
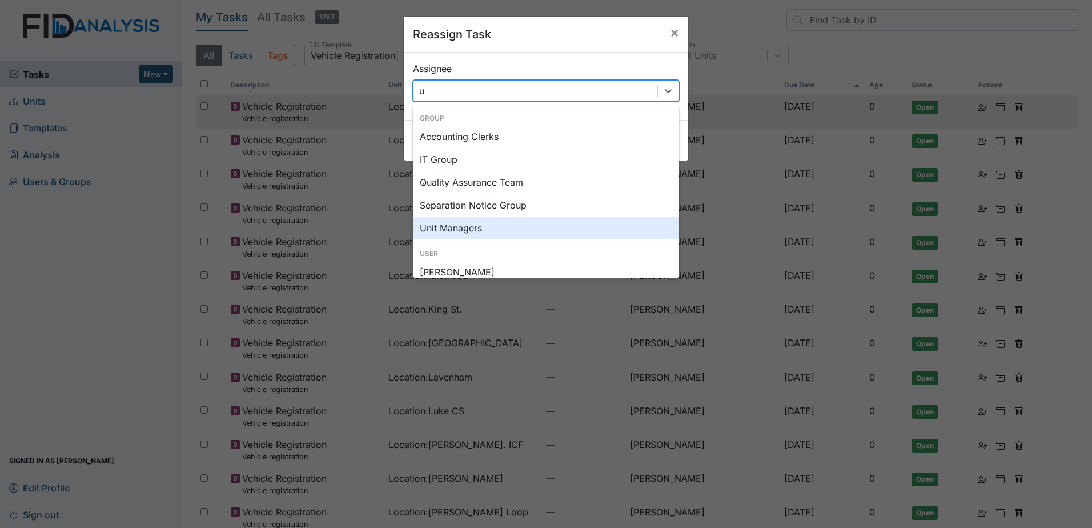
click at [466, 224] on div "Unit Managers" at bounding box center [546, 227] width 266 height 23
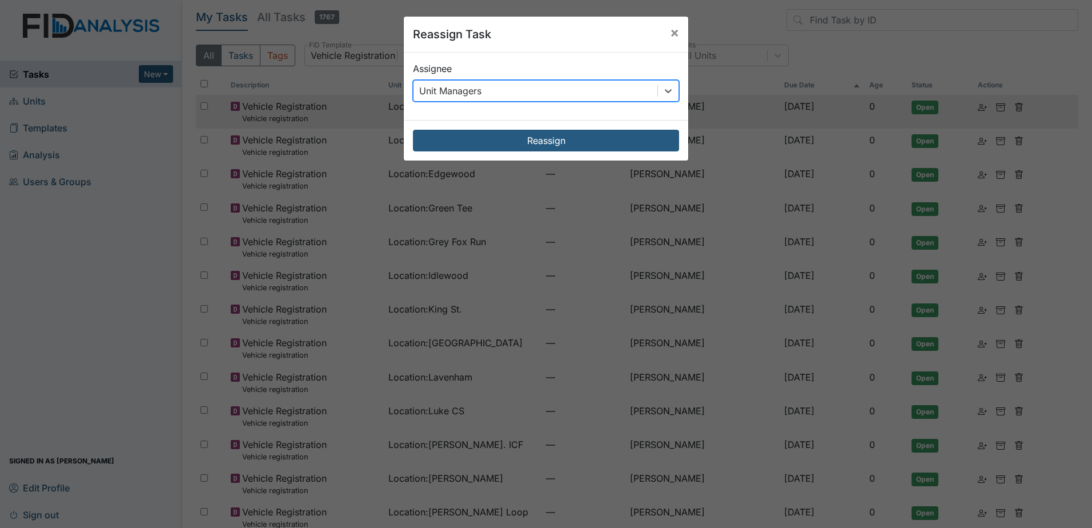
click at [614, 161] on div "Reassign Task × Assignee option Unit Managers, selected. 0 results available. S…" at bounding box center [546, 264] width 1092 height 528
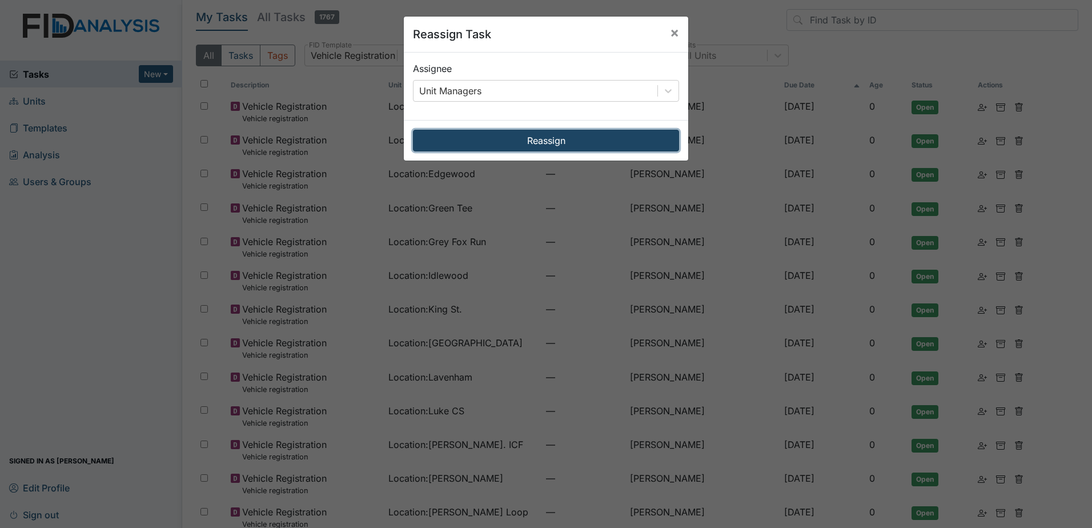
click at [613, 144] on button "Reassign" at bounding box center [546, 141] width 266 height 22
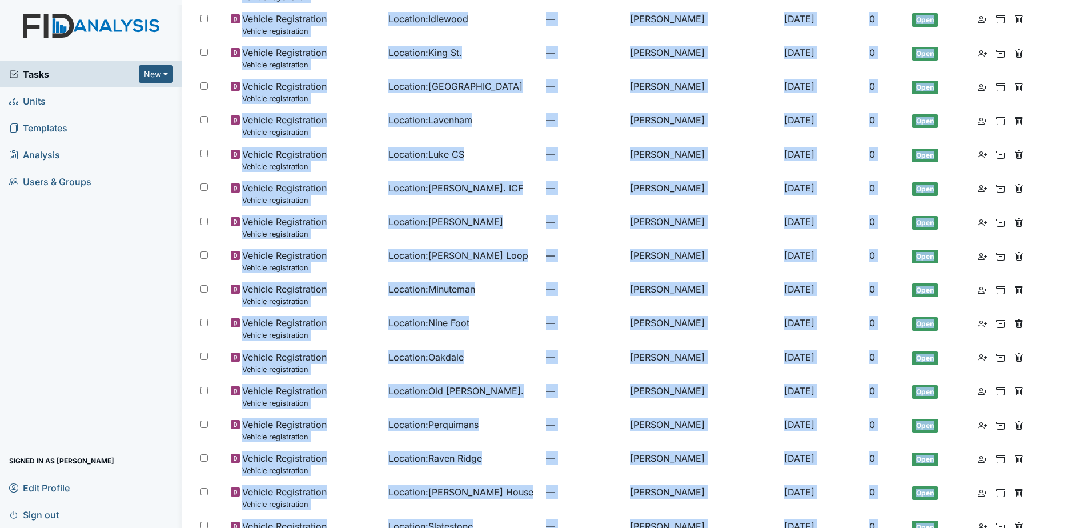
scroll to position [495, 0]
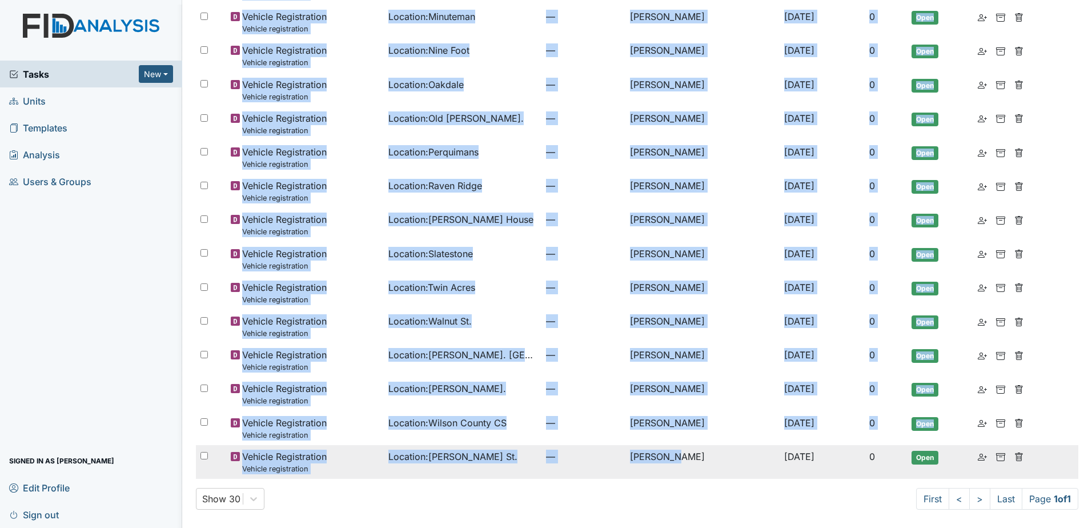
drag, startPoint x: 610, startPoint y: 105, endPoint x: 680, endPoint y: 455, distance: 357.7
click at [680, 455] on tbody "Vehicle Registration Vehicle registration Location : Dixon Rd. — Zach Smith Oct…" at bounding box center [637, 39] width 882 height 879
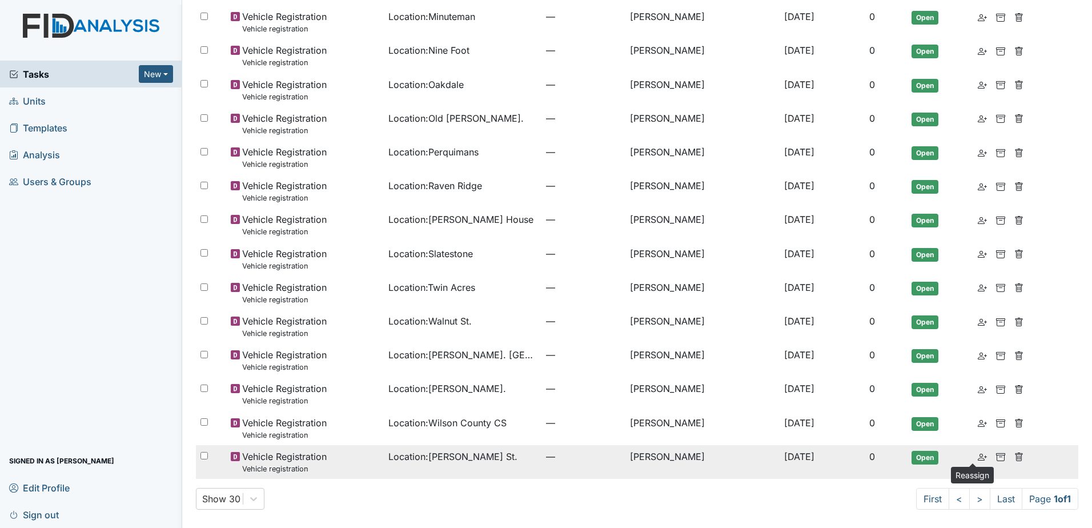
click at [978, 453] on icon at bounding box center [982, 456] width 9 height 9
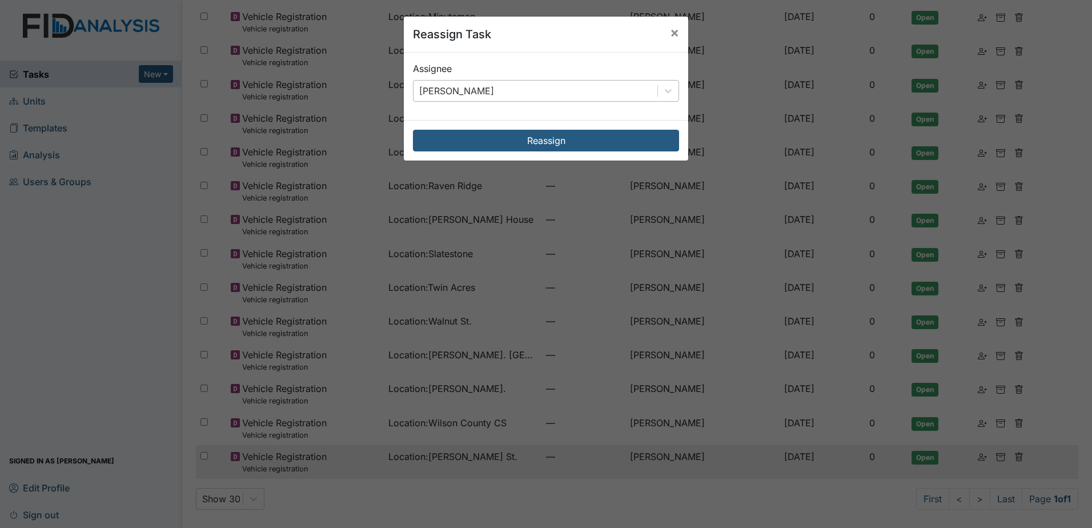
click at [601, 92] on div "[PERSON_NAME]" at bounding box center [536, 91] width 244 height 21
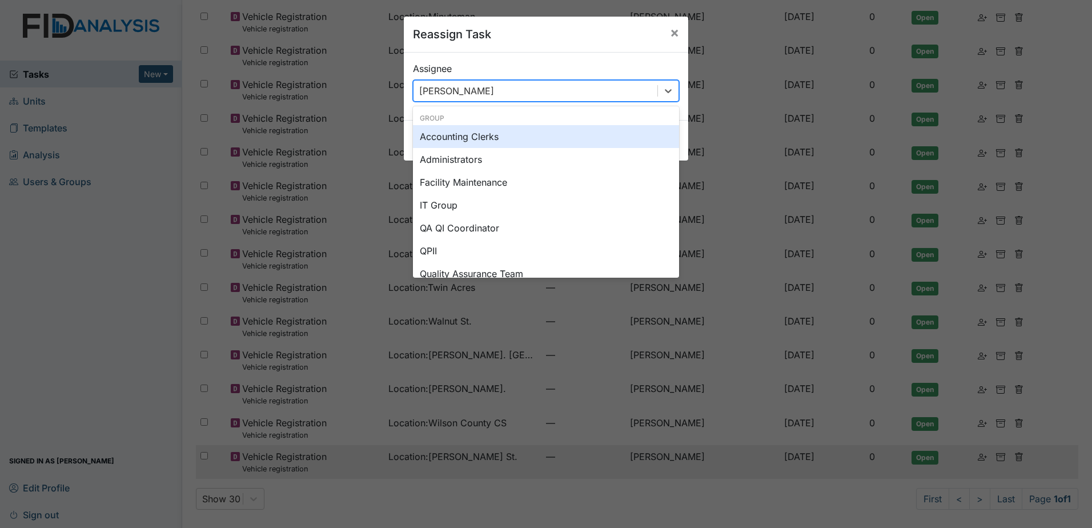
type input "u"
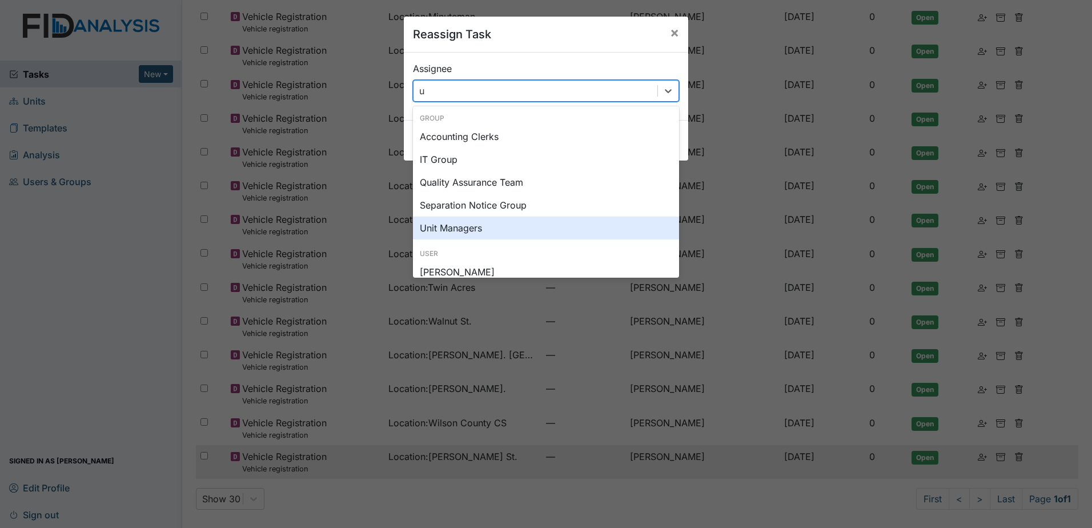
click at [471, 224] on div "Unit Managers" at bounding box center [546, 227] width 266 height 23
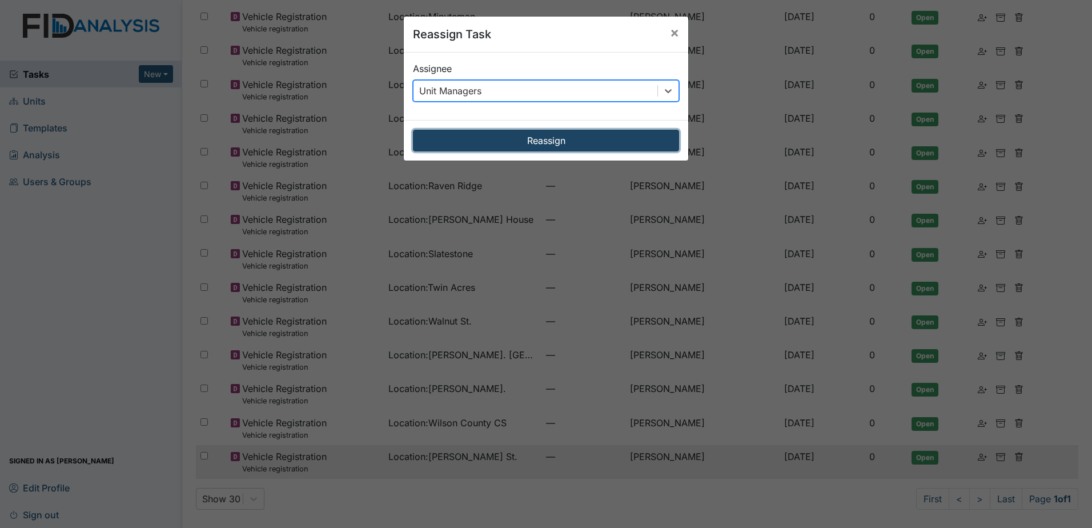
click at [596, 136] on button "Reassign" at bounding box center [546, 141] width 266 height 22
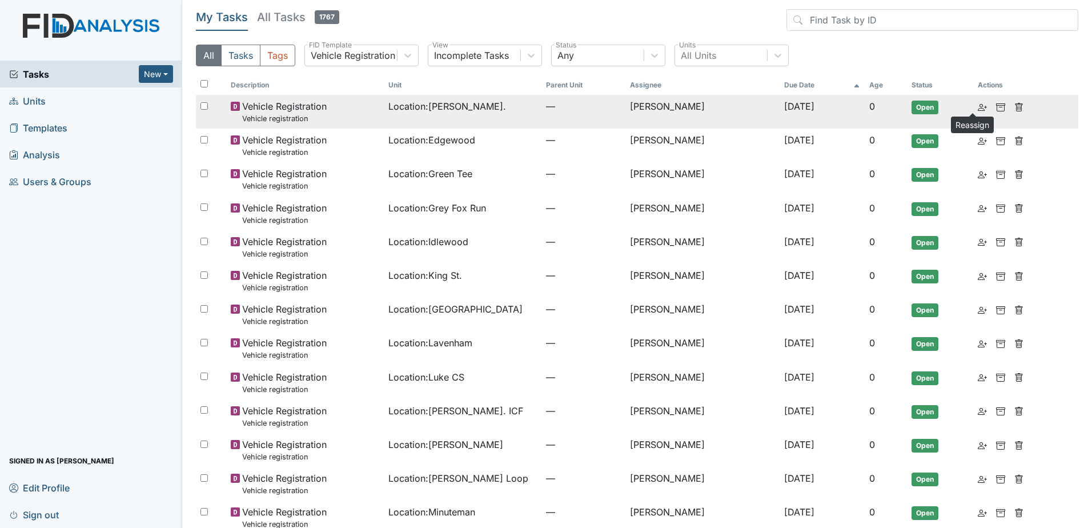
click at [978, 107] on use at bounding box center [982, 107] width 9 height 7
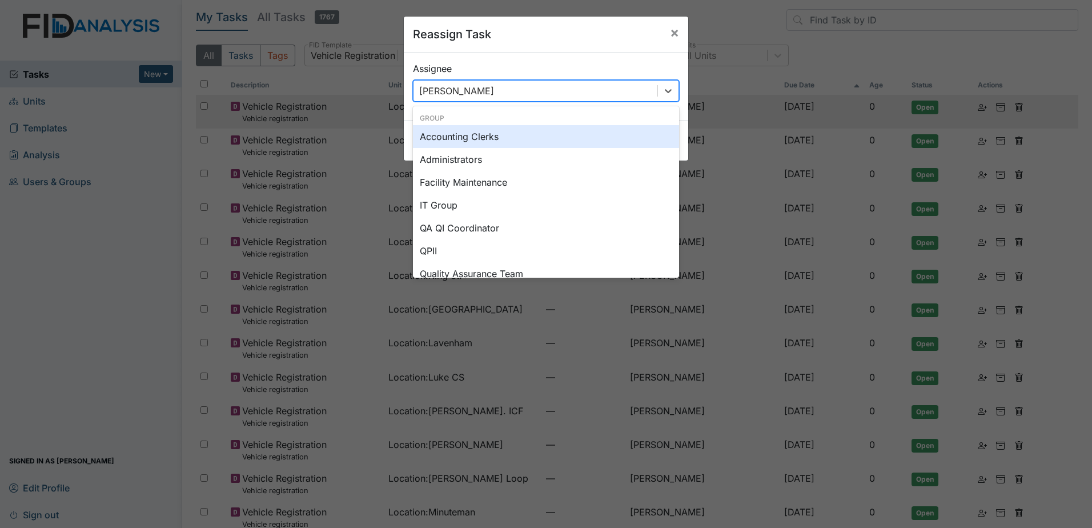
click at [482, 87] on div "[PERSON_NAME]" at bounding box center [536, 91] width 244 height 21
type input "u"
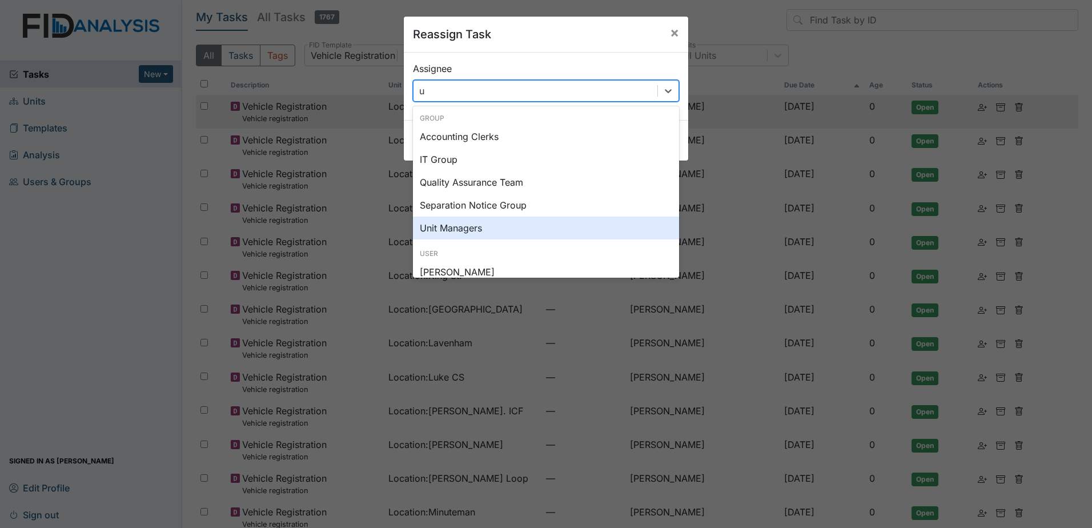
click at [455, 227] on div "Unit Managers" at bounding box center [546, 227] width 266 height 23
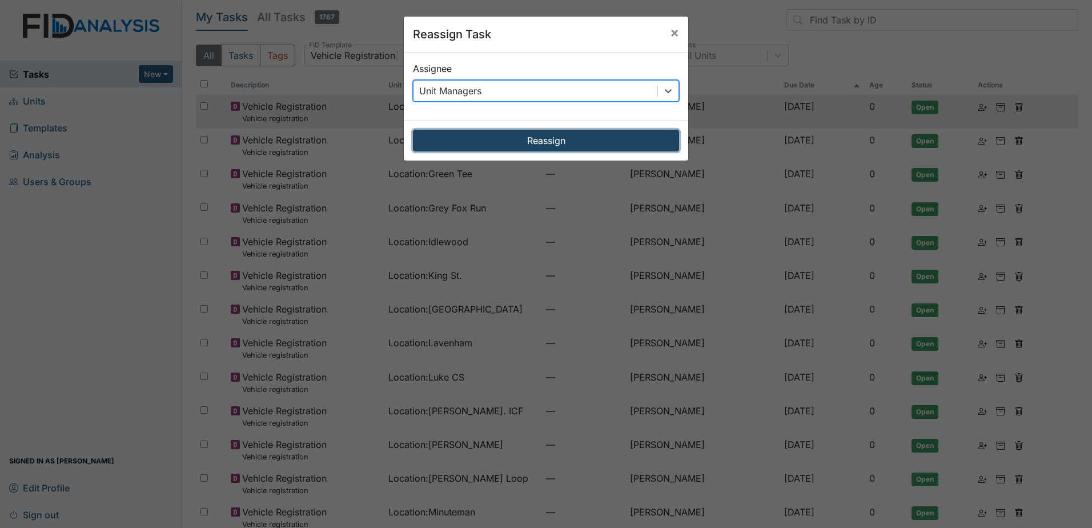
click at [492, 147] on button "Reassign" at bounding box center [546, 141] width 266 height 22
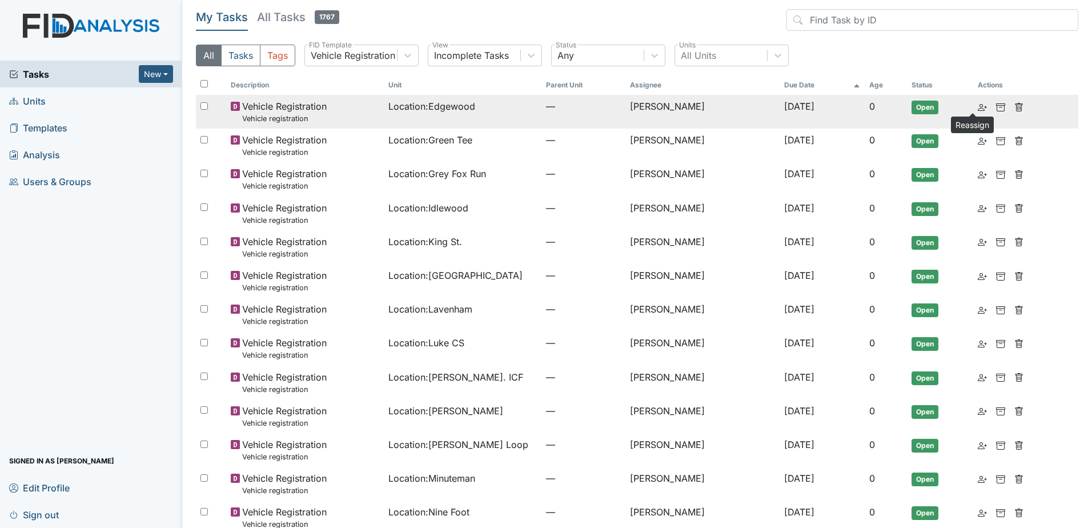
click at [978, 109] on use at bounding box center [982, 107] width 9 height 7
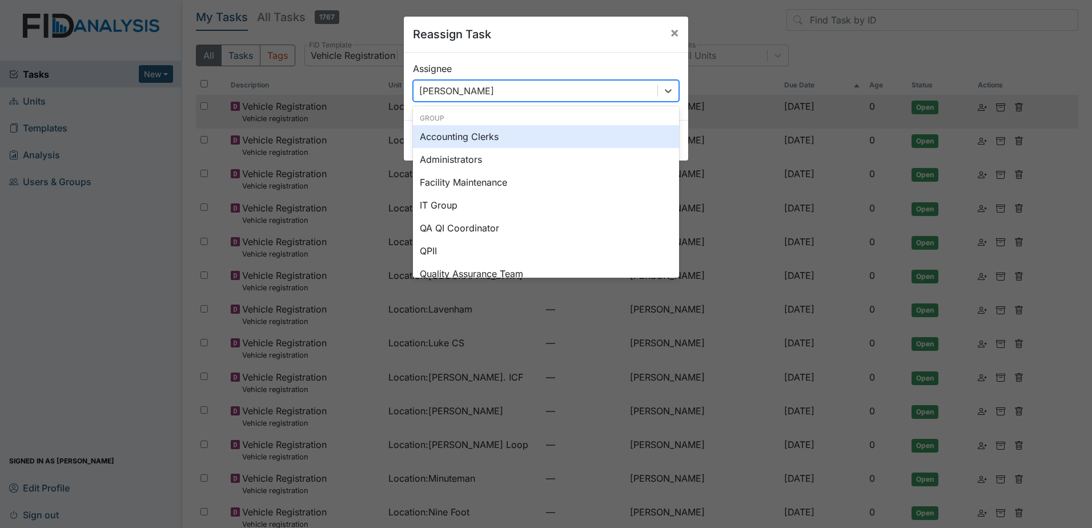
click at [628, 92] on div "[PERSON_NAME]" at bounding box center [536, 91] width 244 height 21
type input "u"
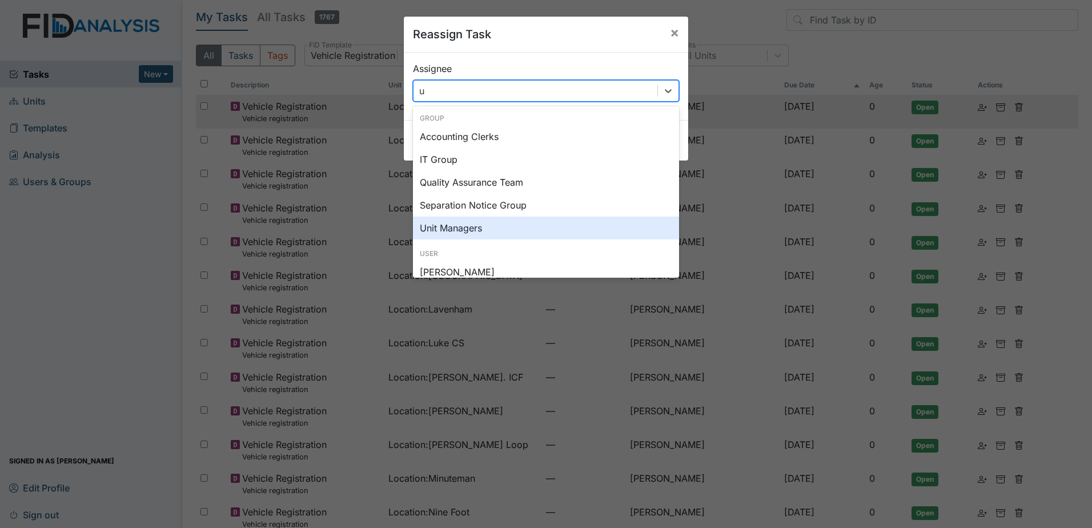
click at [507, 222] on div "Unit Managers" at bounding box center [546, 227] width 266 height 23
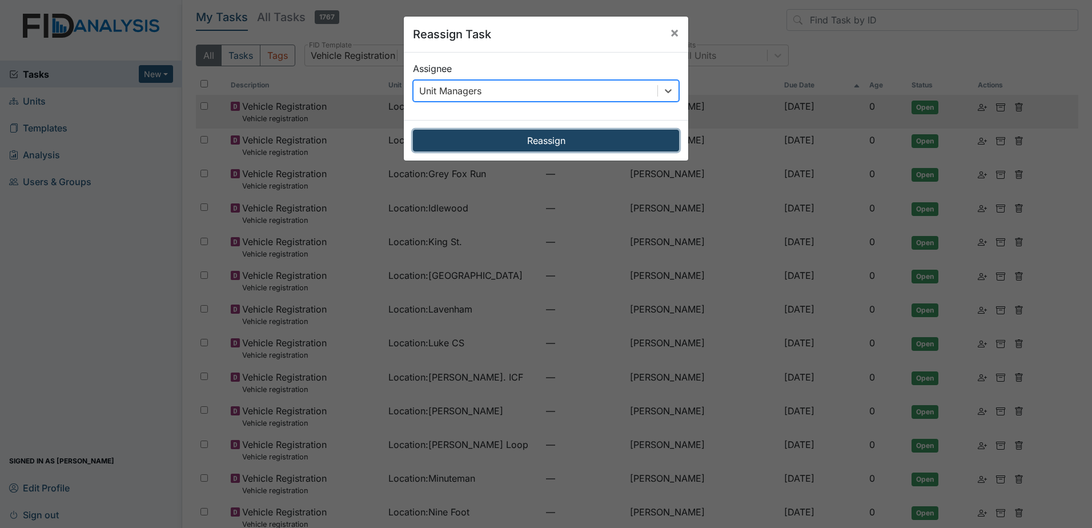
click at [540, 145] on button "Reassign" at bounding box center [546, 141] width 266 height 22
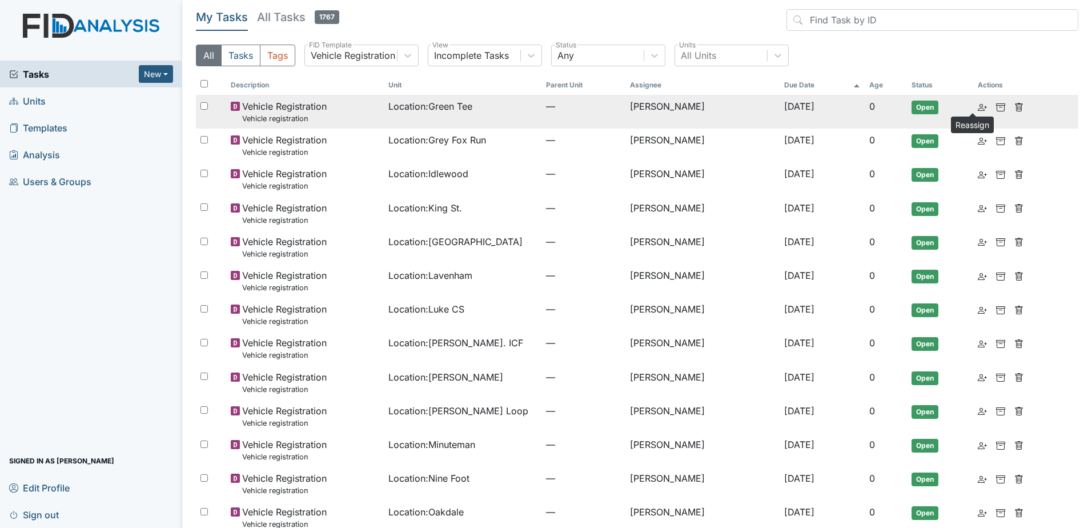
click at [978, 106] on icon at bounding box center [982, 107] width 9 height 9
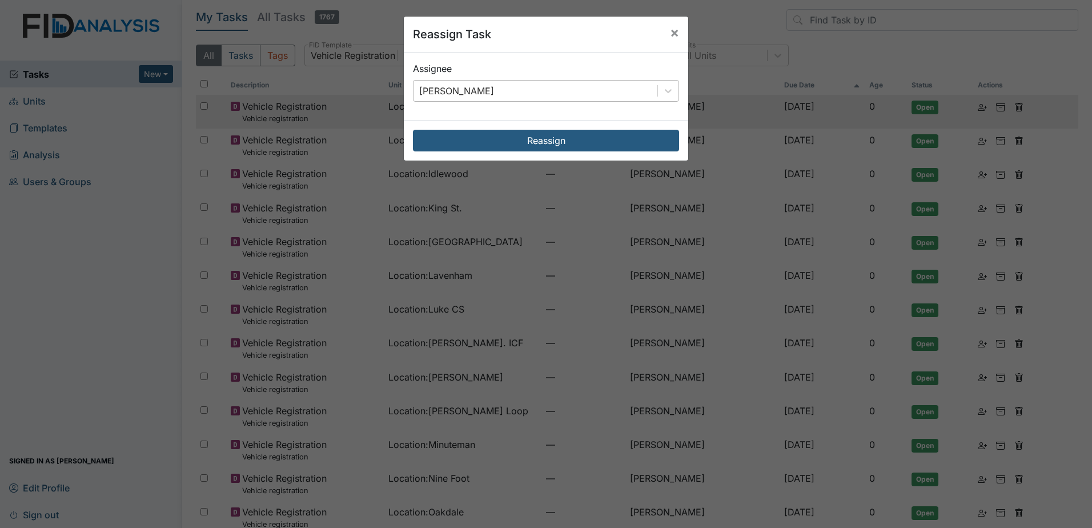
click at [545, 94] on div "[PERSON_NAME]" at bounding box center [536, 91] width 244 height 21
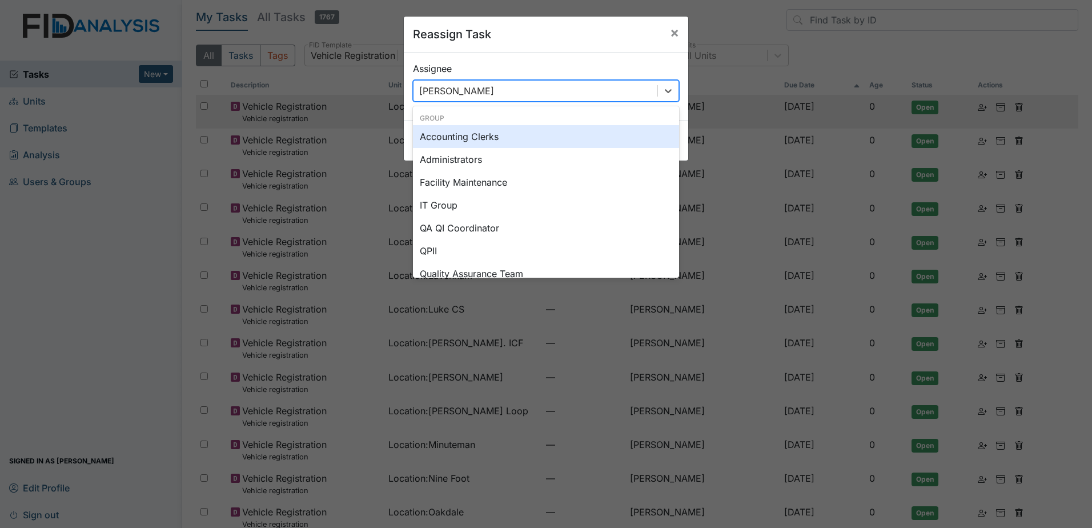
type input "u"
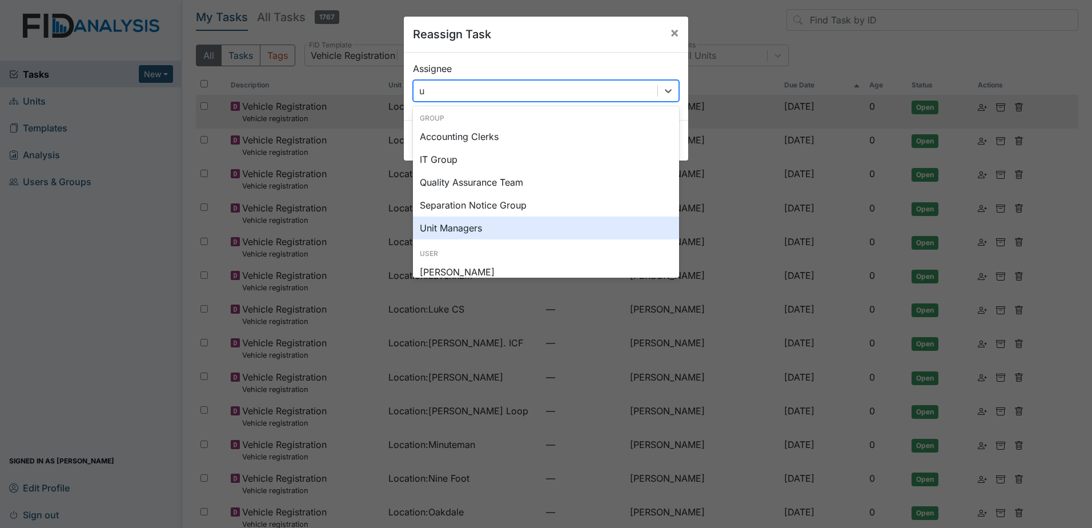
click at [457, 227] on div "Unit Managers" at bounding box center [546, 227] width 266 height 23
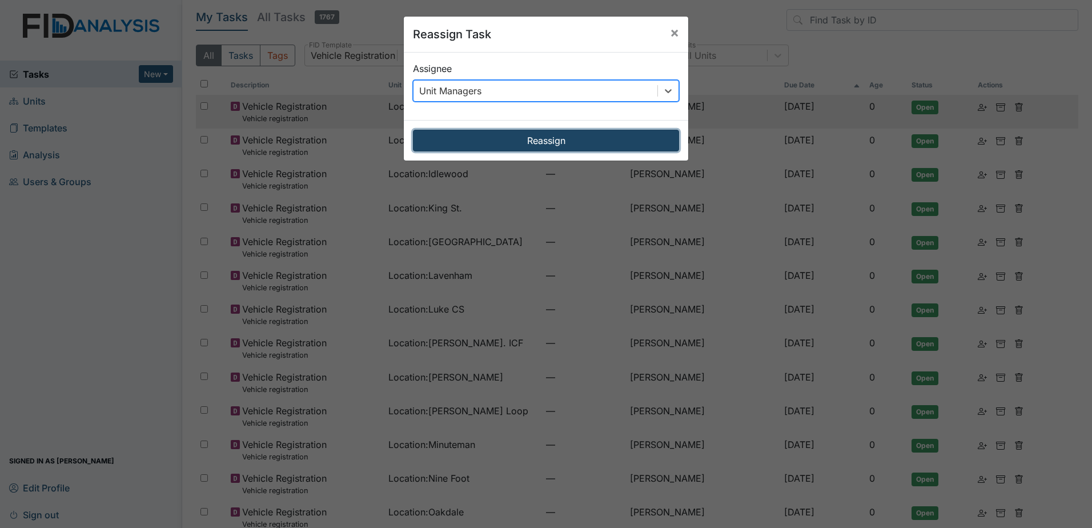
click at [524, 141] on button "Reassign" at bounding box center [546, 141] width 266 height 22
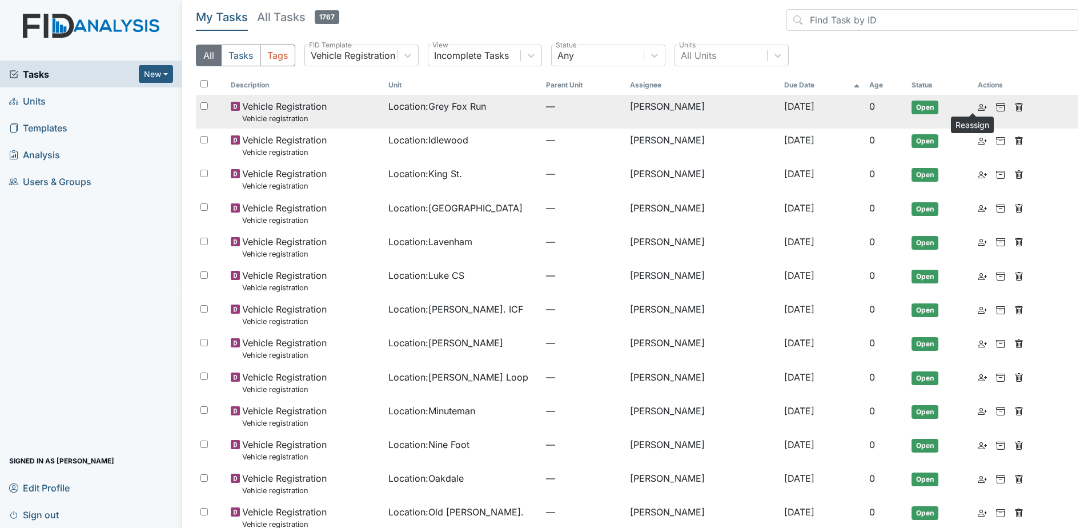
click at [978, 105] on icon at bounding box center [982, 107] width 9 height 9
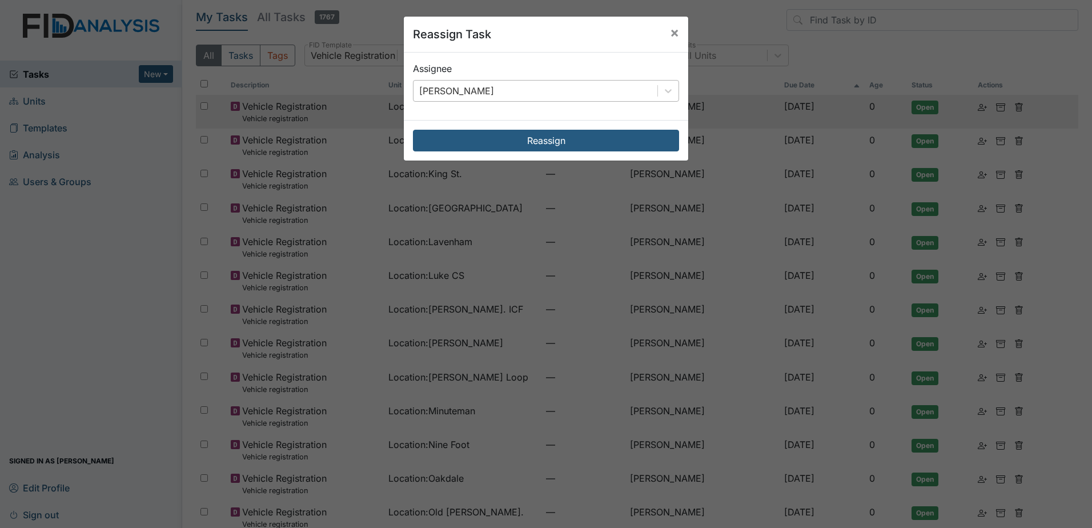
click at [503, 86] on div "[PERSON_NAME]" at bounding box center [536, 91] width 244 height 21
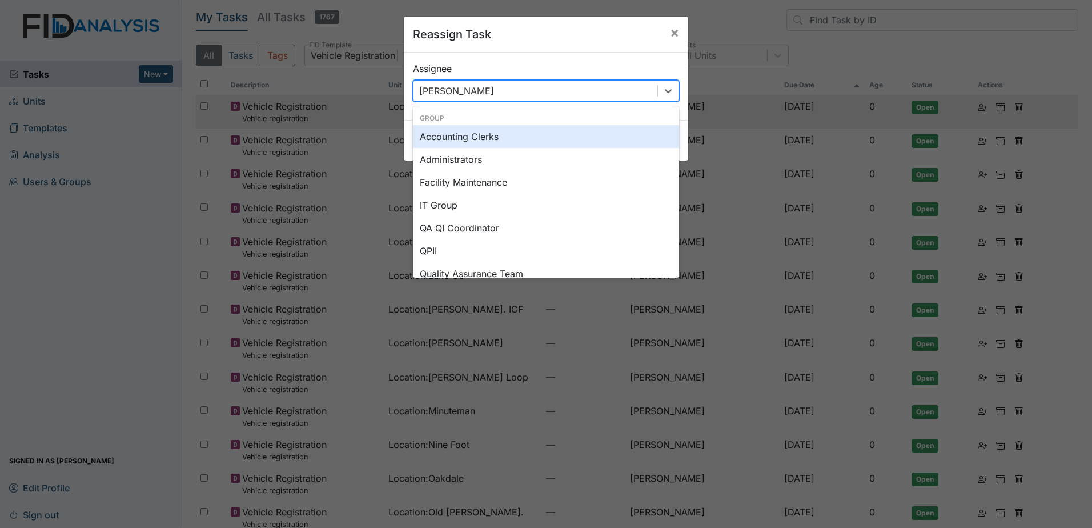
type input "u"
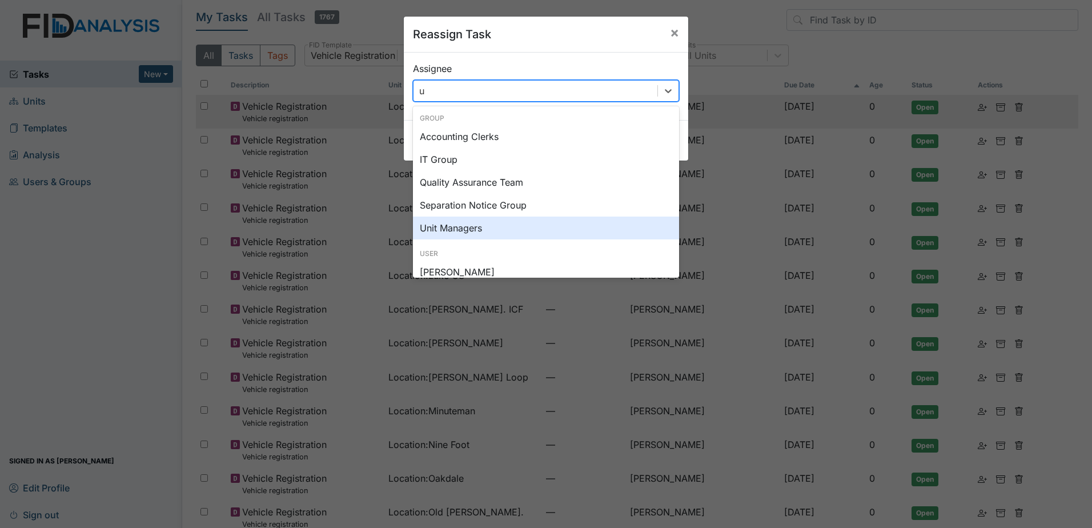
click at [494, 221] on div "Unit Managers" at bounding box center [546, 227] width 266 height 23
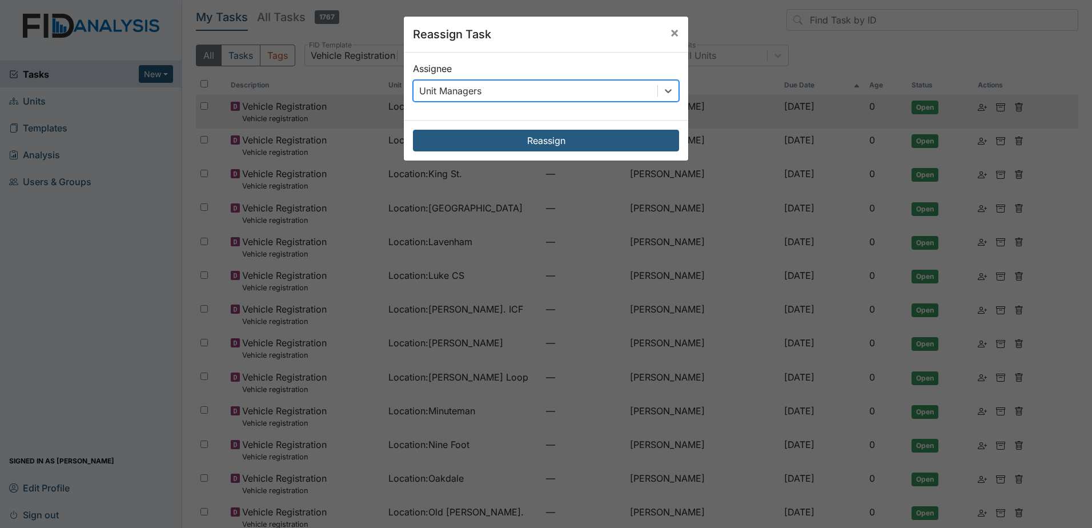
click at [525, 121] on div "Reassign" at bounding box center [546, 140] width 284 height 41
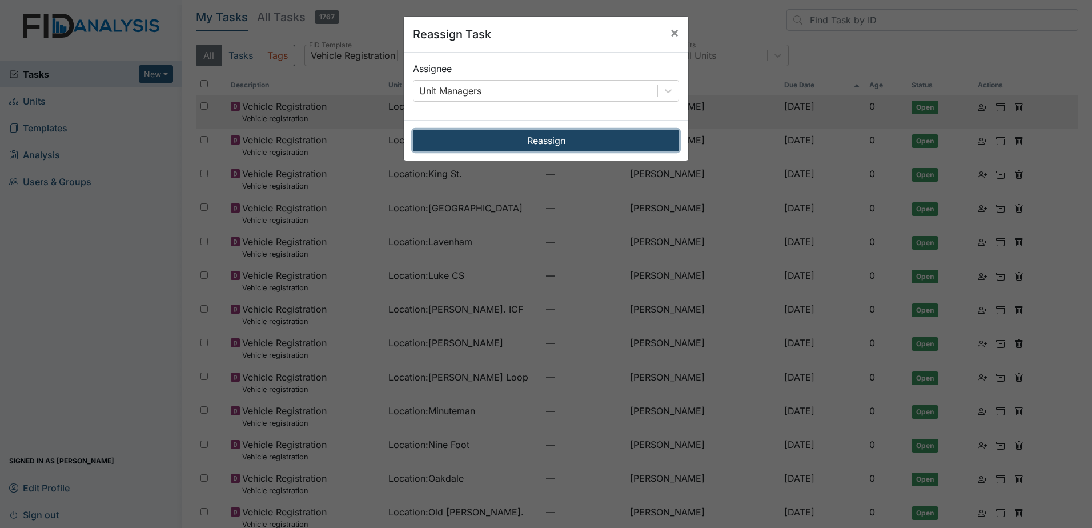
click at [532, 149] on button "Reassign" at bounding box center [546, 141] width 266 height 22
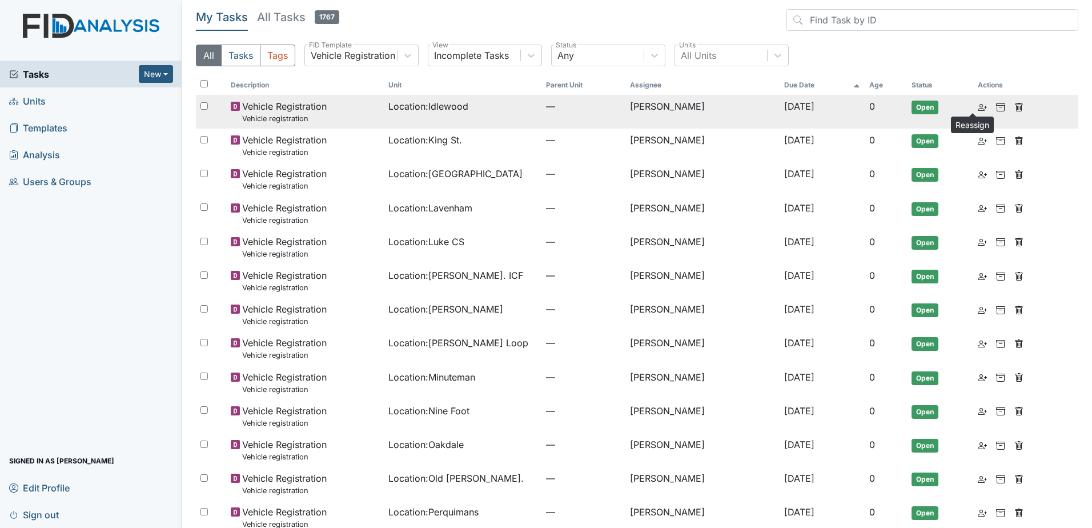
click at [978, 105] on icon at bounding box center [982, 107] width 9 height 9
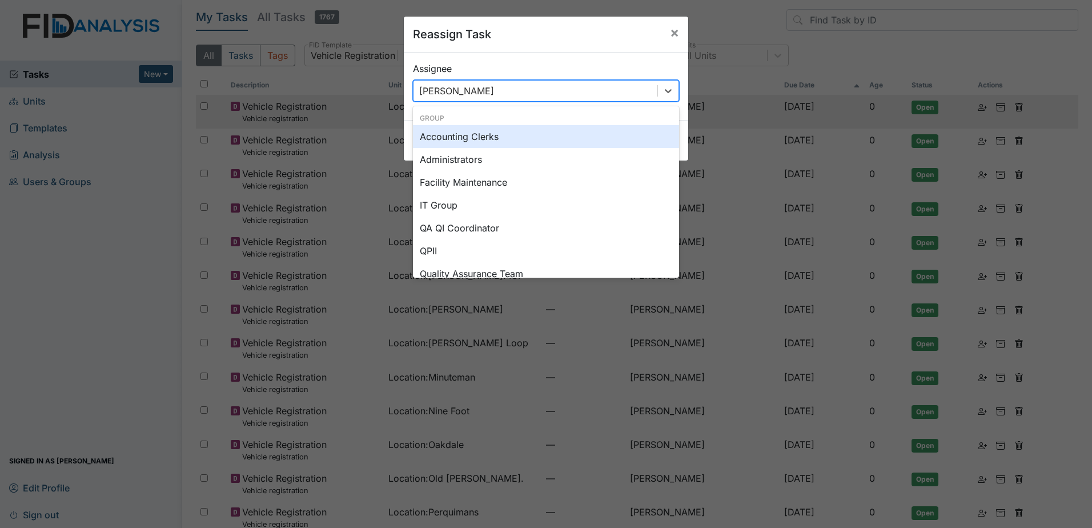
click at [615, 97] on div "[PERSON_NAME]" at bounding box center [536, 91] width 244 height 21
type input "u"
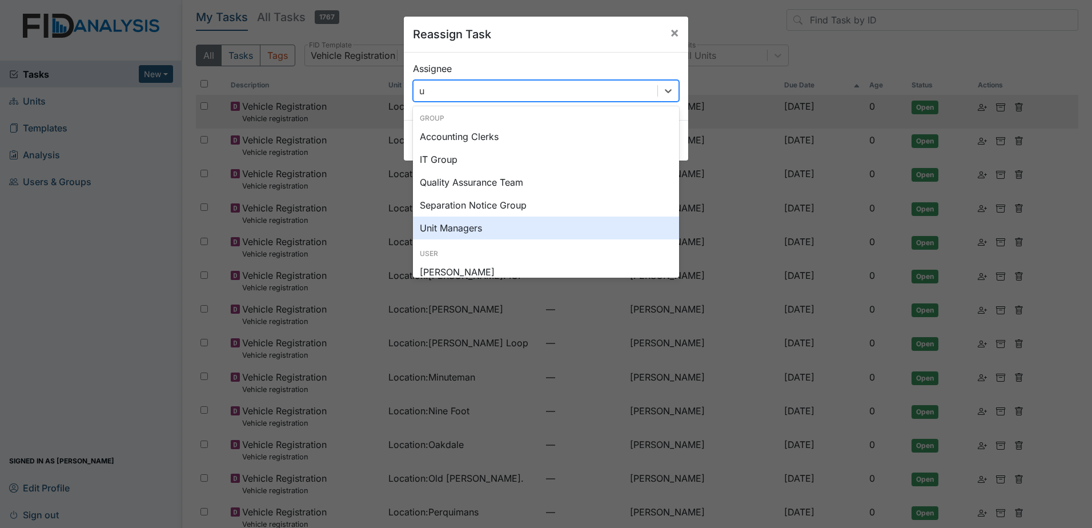
click at [514, 223] on div "Unit Managers" at bounding box center [546, 227] width 266 height 23
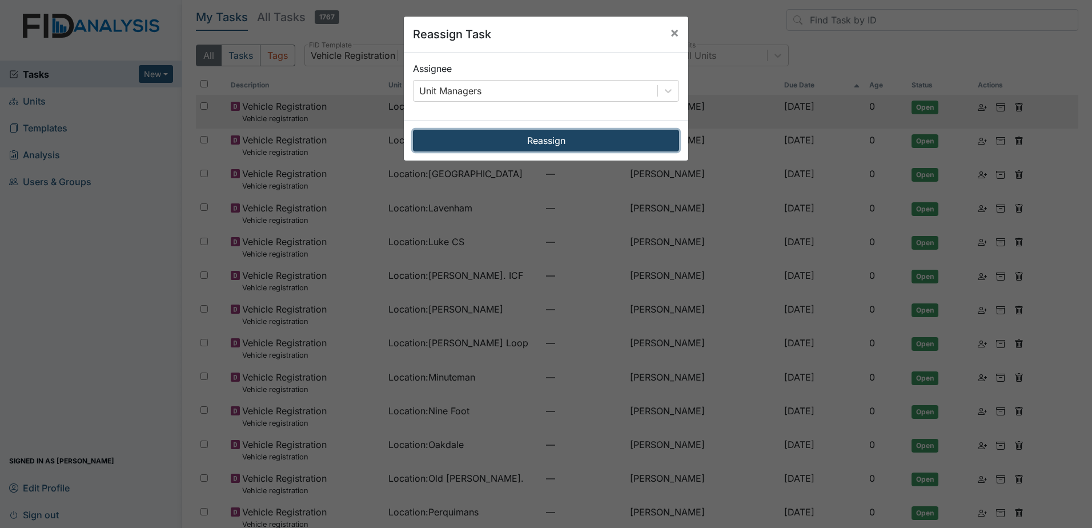
click at [528, 142] on button "Reassign" at bounding box center [546, 141] width 266 height 22
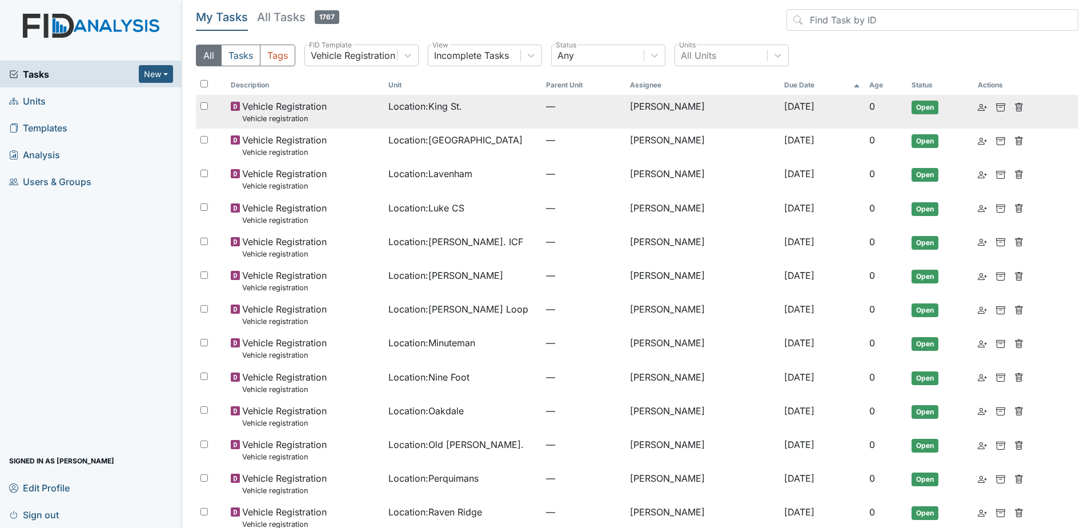
click at [973, 109] on td at bounding box center [1001, 106] width 57 height 23
click at [978, 107] on icon at bounding box center [982, 107] width 9 height 9
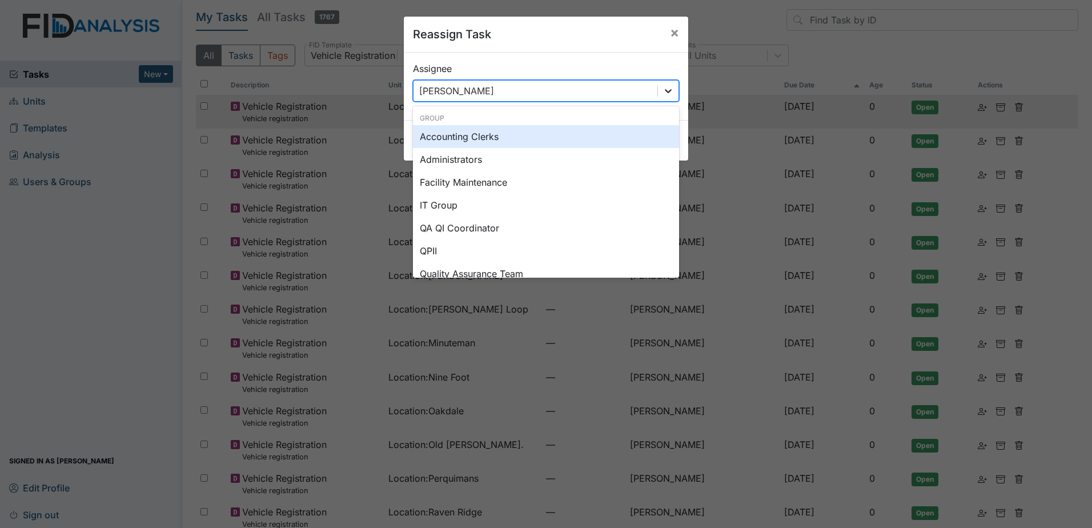
click at [671, 89] on div at bounding box center [668, 91] width 21 height 21
type input "u"
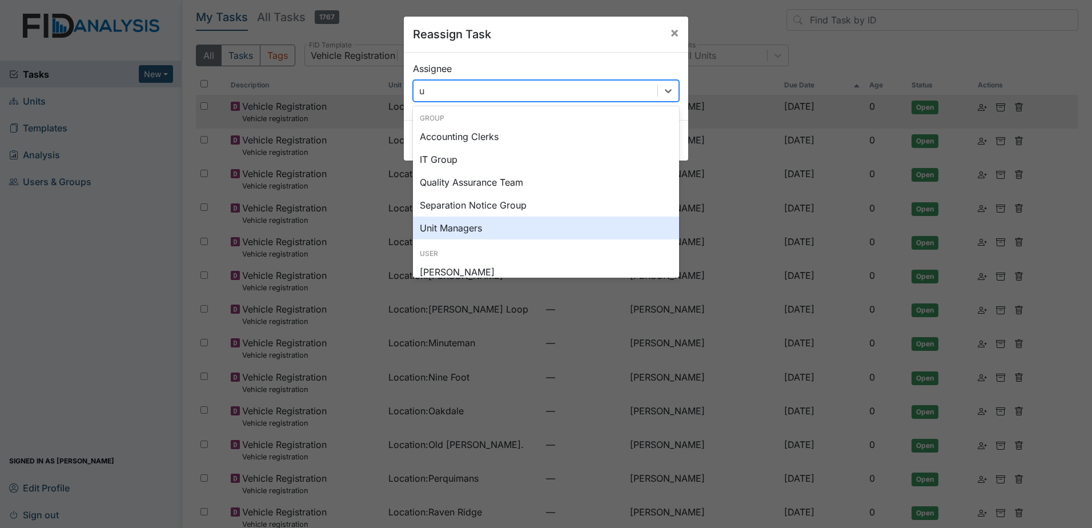
click at [481, 216] on div "Unit Managers" at bounding box center [546, 227] width 266 height 23
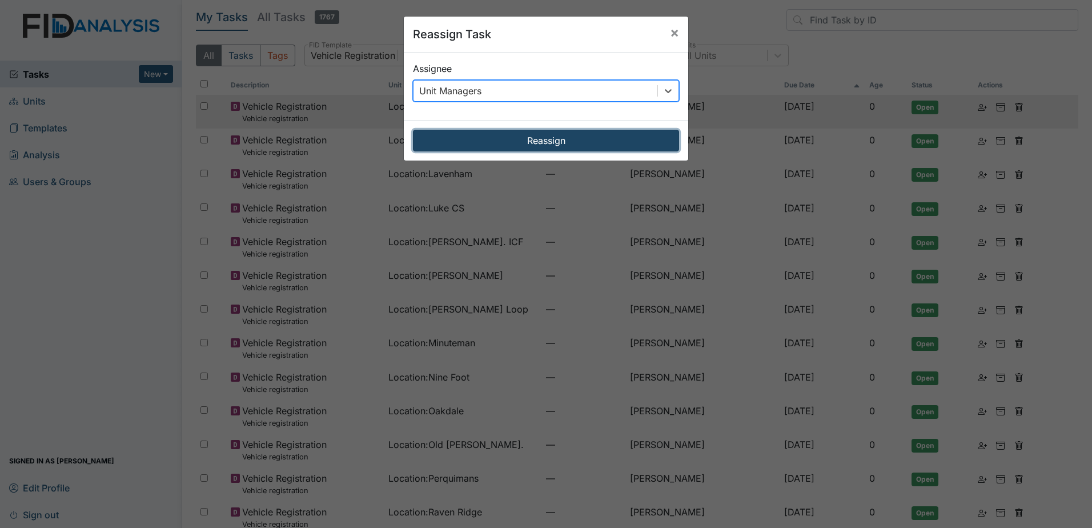
click at [522, 143] on button "Reassign" at bounding box center [546, 141] width 266 height 22
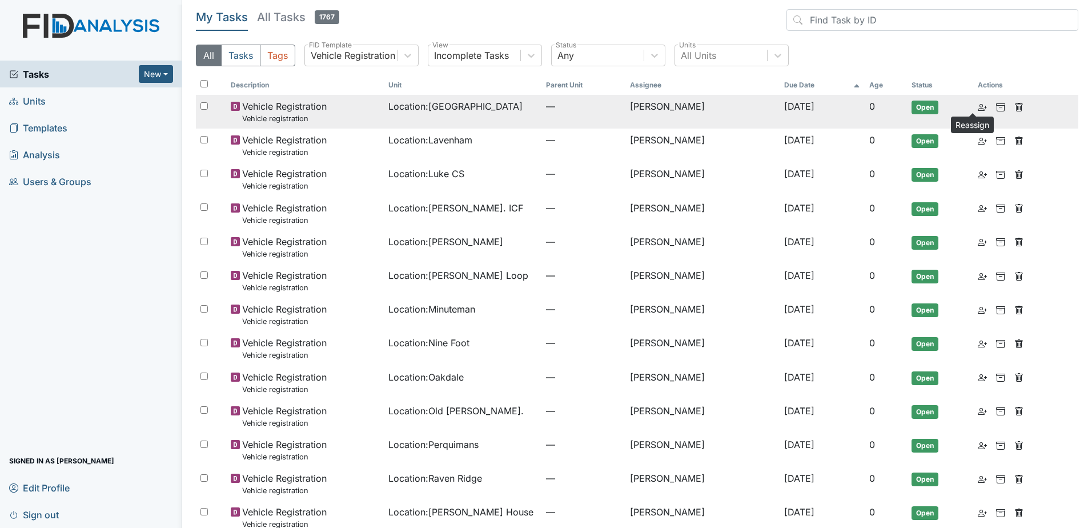
click at [978, 109] on use at bounding box center [982, 107] width 9 height 7
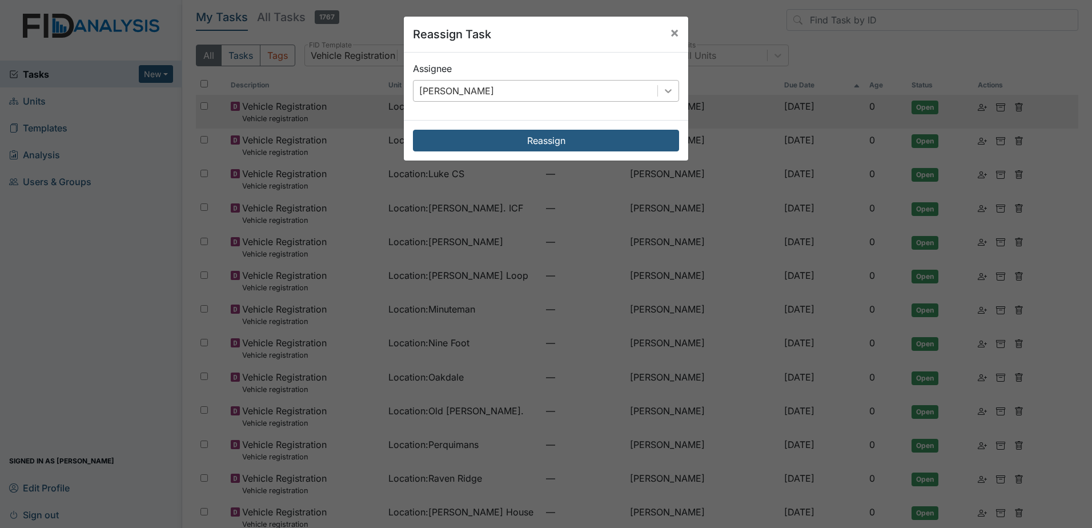
click at [665, 90] on icon at bounding box center [668, 91] width 7 height 4
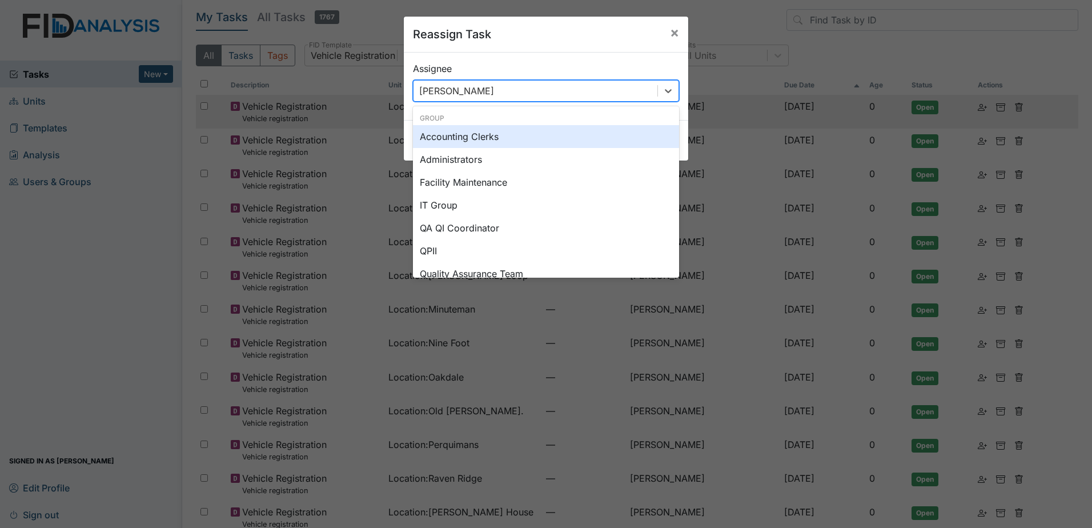
type input "u"
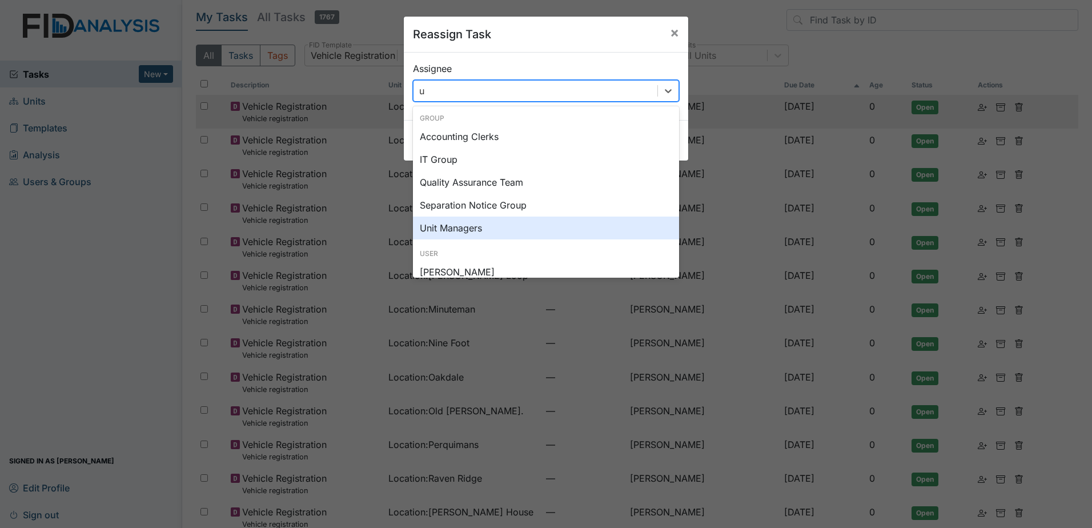
click at [526, 223] on div "Unit Managers" at bounding box center [546, 227] width 266 height 23
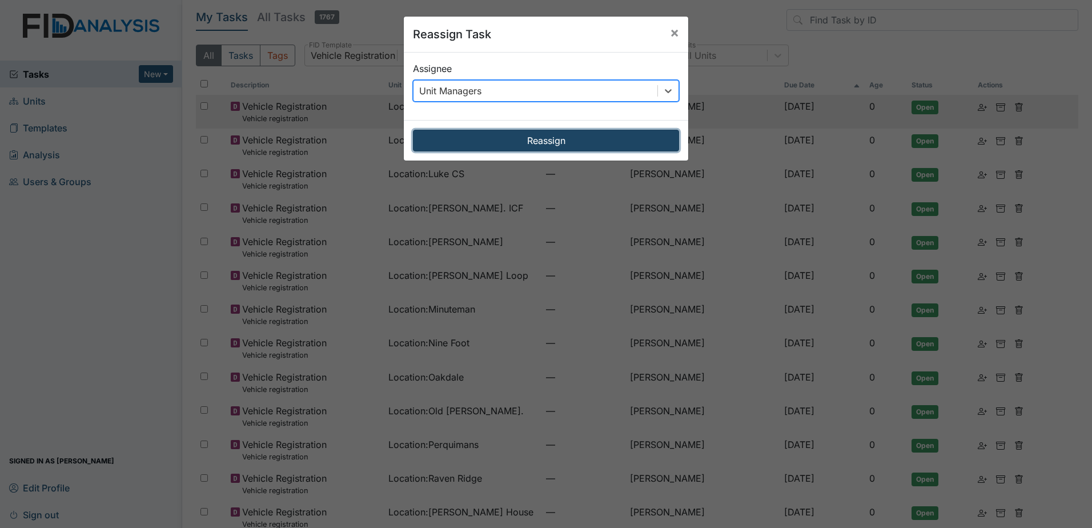
click at [549, 147] on button "Reassign" at bounding box center [546, 141] width 266 height 22
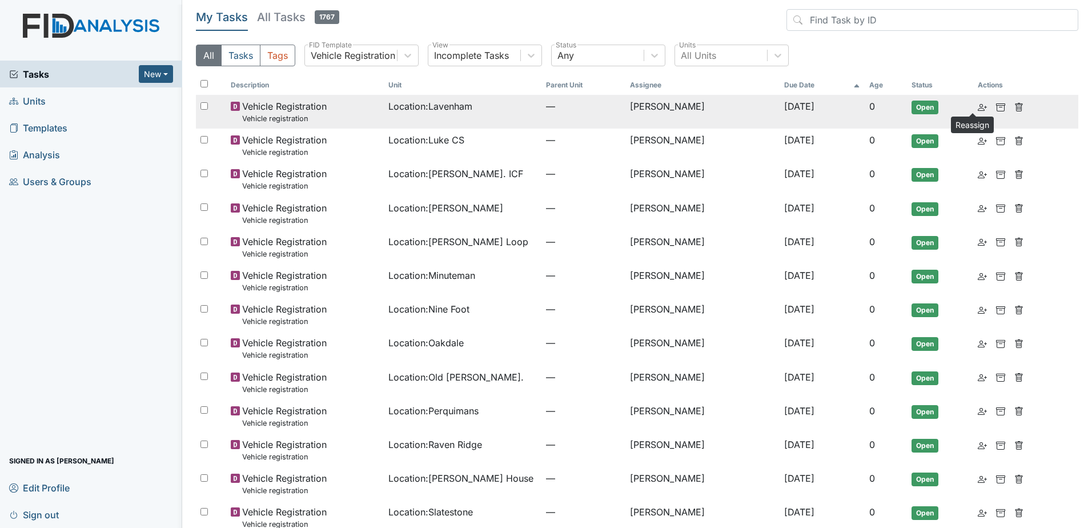
click at [978, 109] on use at bounding box center [982, 107] width 9 height 7
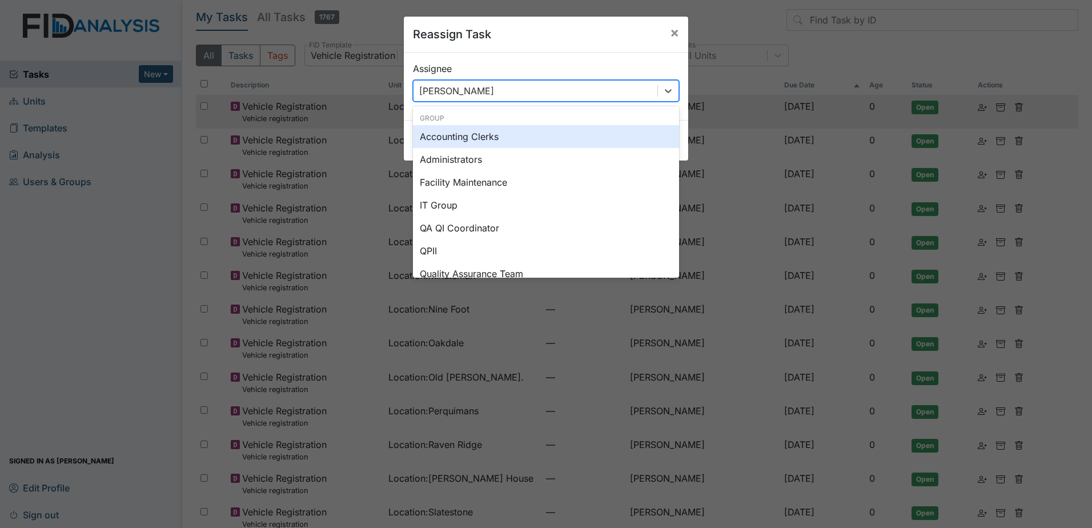
click at [572, 85] on div "[PERSON_NAME]" at bounding box center [536, 91] width 244 height 21
type input "u"
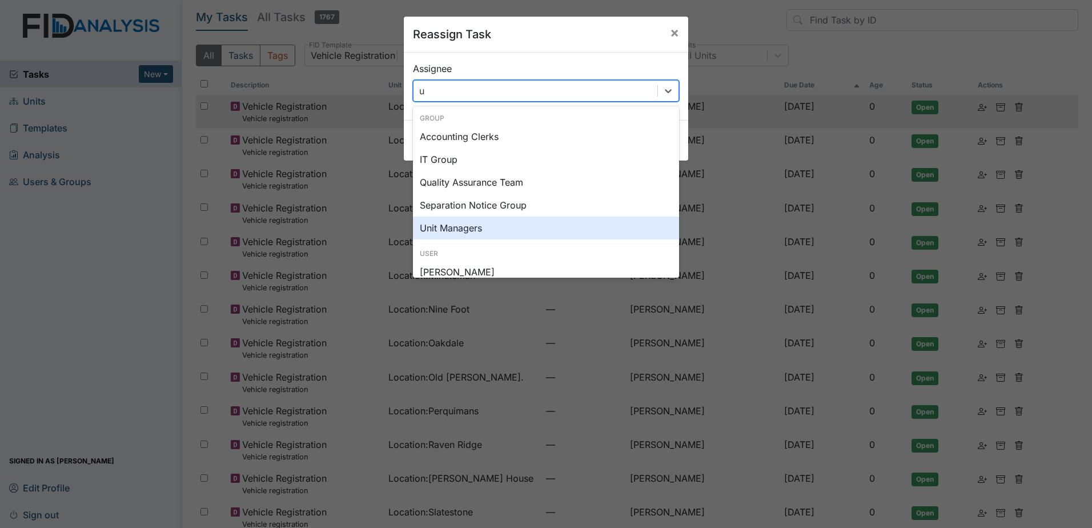
drag, startPoint x: 496, startPoint y: 219, endPoint x: 500, endPoint y: 204, distance: 15.2
click at [496, 220] on div "Unit Managers" at bounding box center [546, 227] width 266 height 23
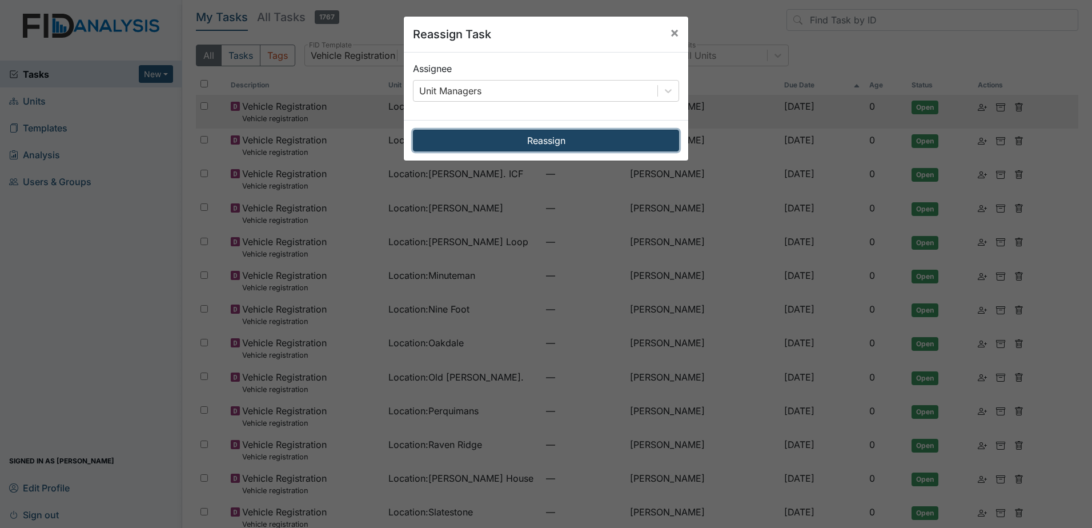
click at [537, 139] on button "Reassign" at bounding box center [546, 141] width 266 height 22
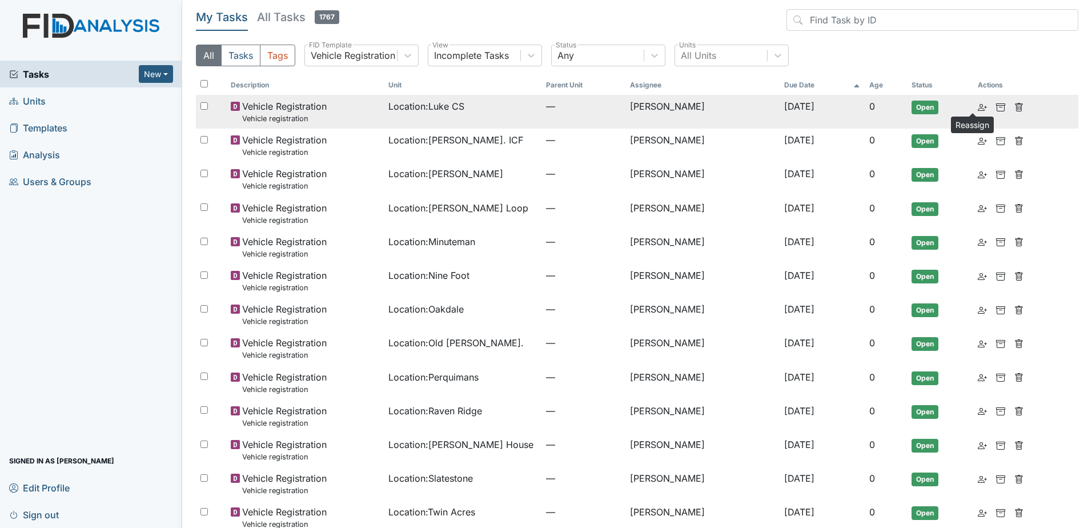
click at [978, 105] on icon at bounding box center [982, 107] width 9 height 9
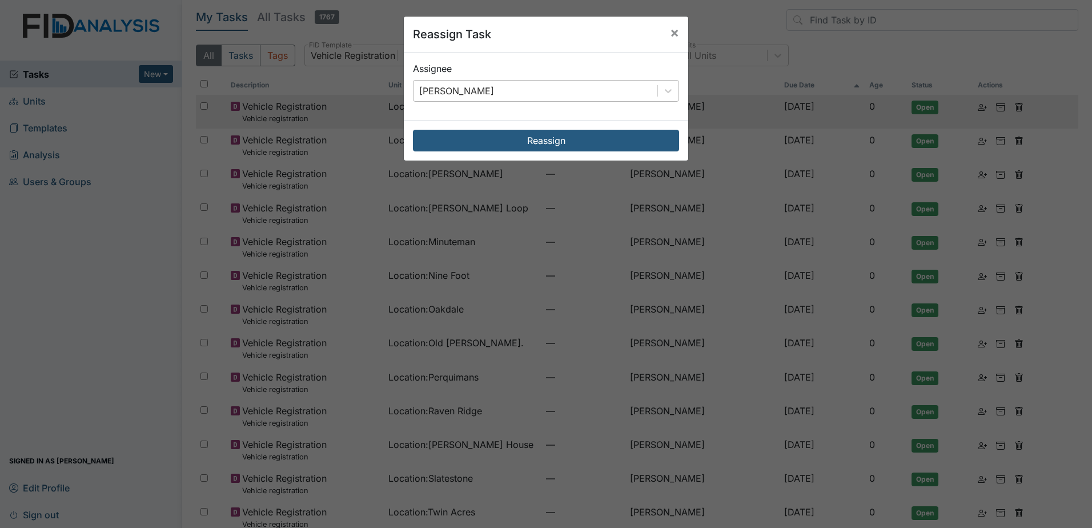
click at [499, 87] on div "[PERSON_NAME]" at bounding box center [536, 91] width 244 height 21
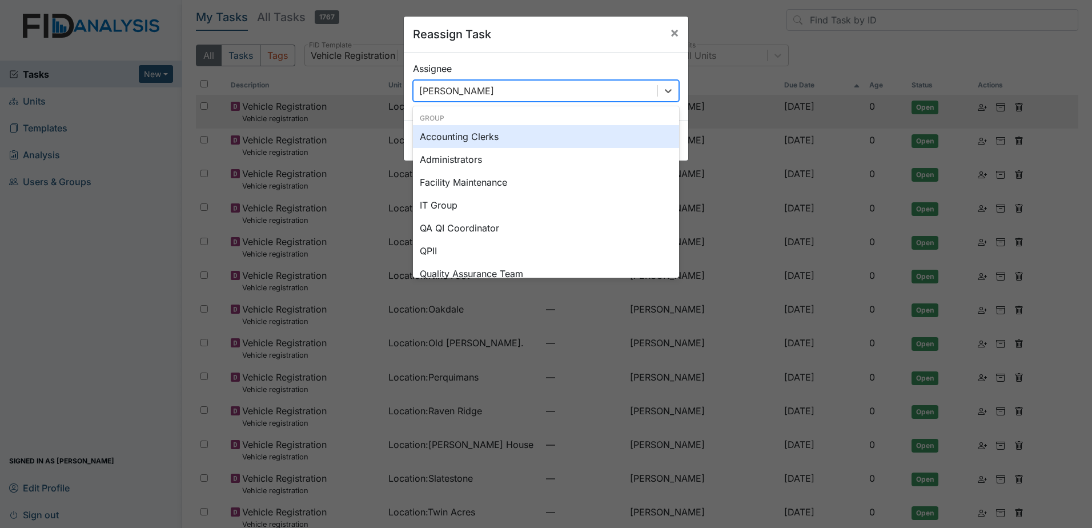
type input "u"
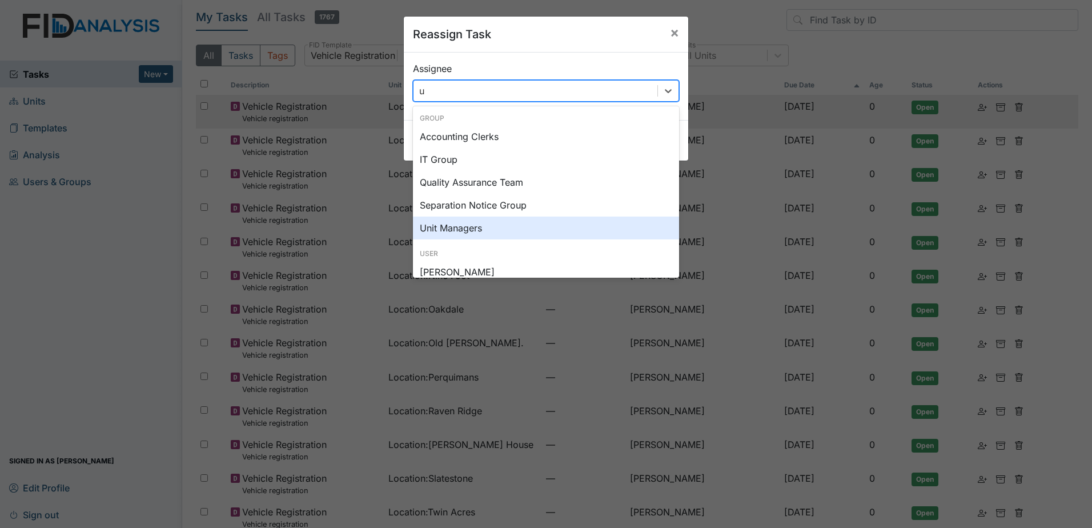
click at [504, 223] on div "Unit Managers" at bounding box center [546, 227] width 266 height 23
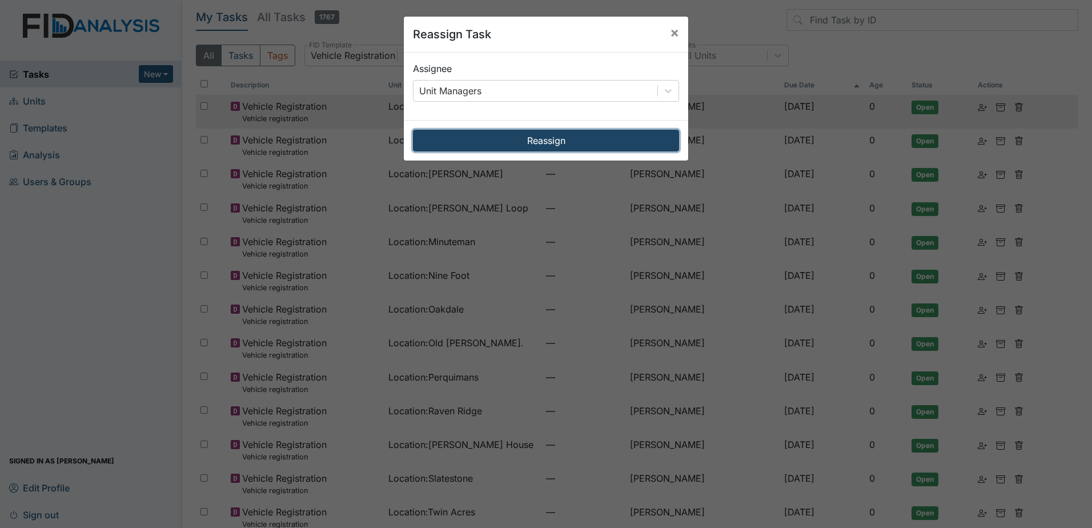
click at [540, 141] on button "Reassign" at bounding box center [546, 141] width 266 height 22
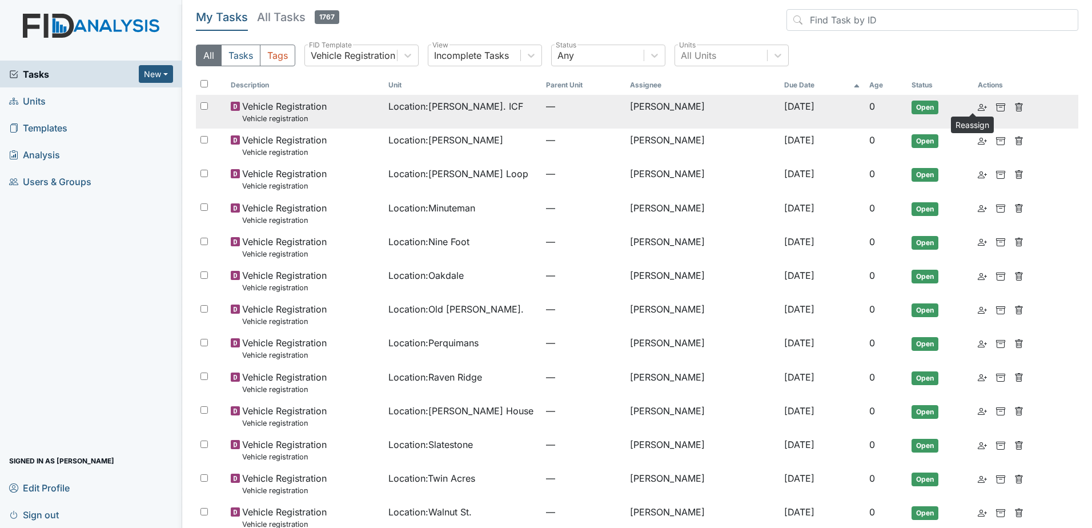
click at [978, 106] on icon at bounding box center [982, 107] width 9 height 9
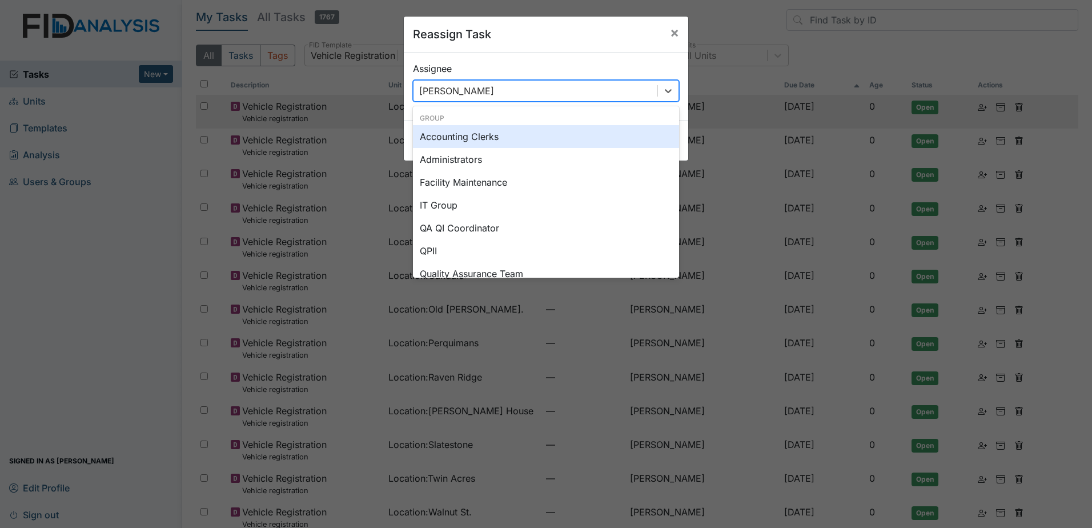
click at [553, 86] on div "[PERSON_NAME]" at bounding box center [536, 91] width 244 height 21
type input "u"
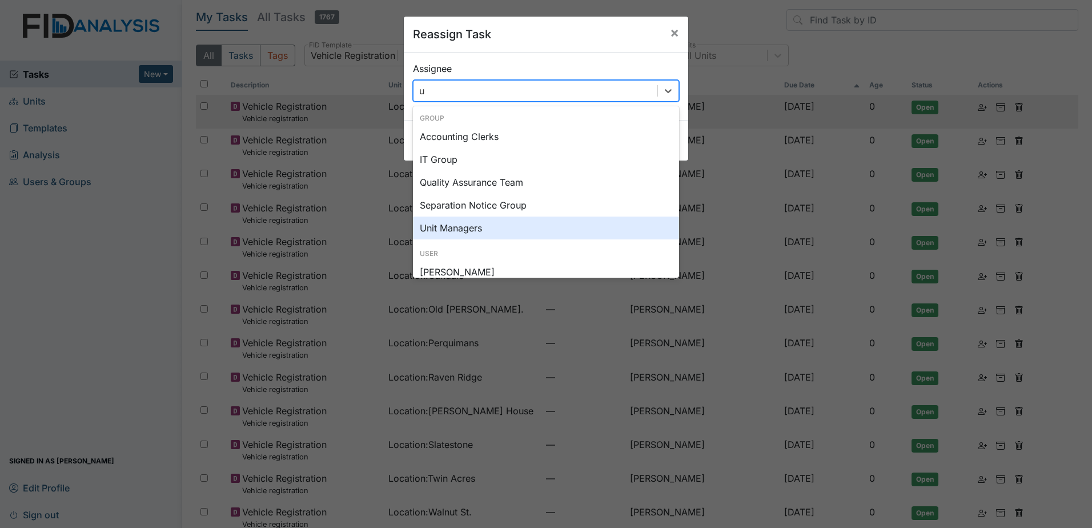
click at [495, 224] on div "Unit Managers" at bounding box center [546, 227] width 266 height 23
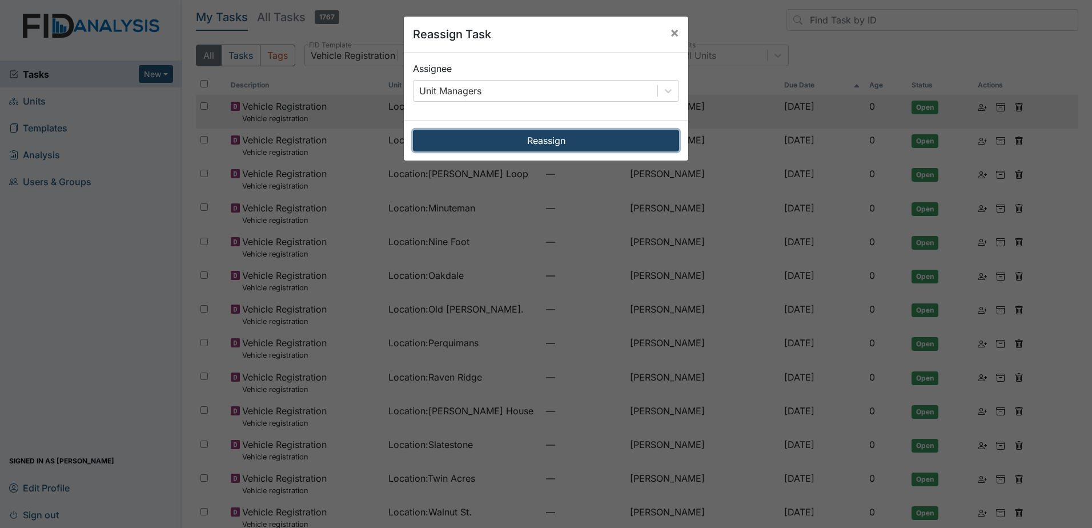
click at [534, 144] on button "Reassign" at bounding box center [546, 141] width 266 height 22
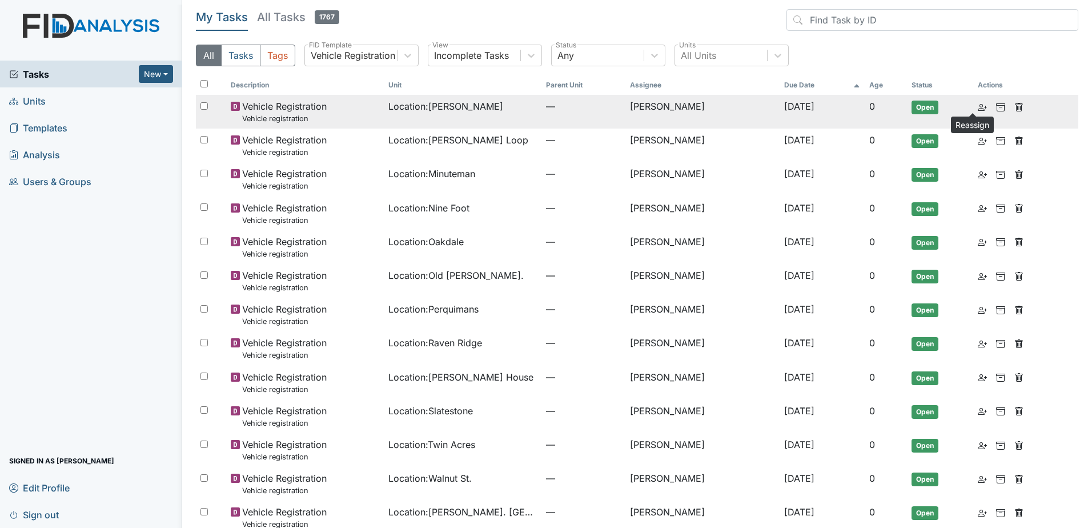
click at [978, 106] on icon at bounding box center [982, 107] width 9 height 9
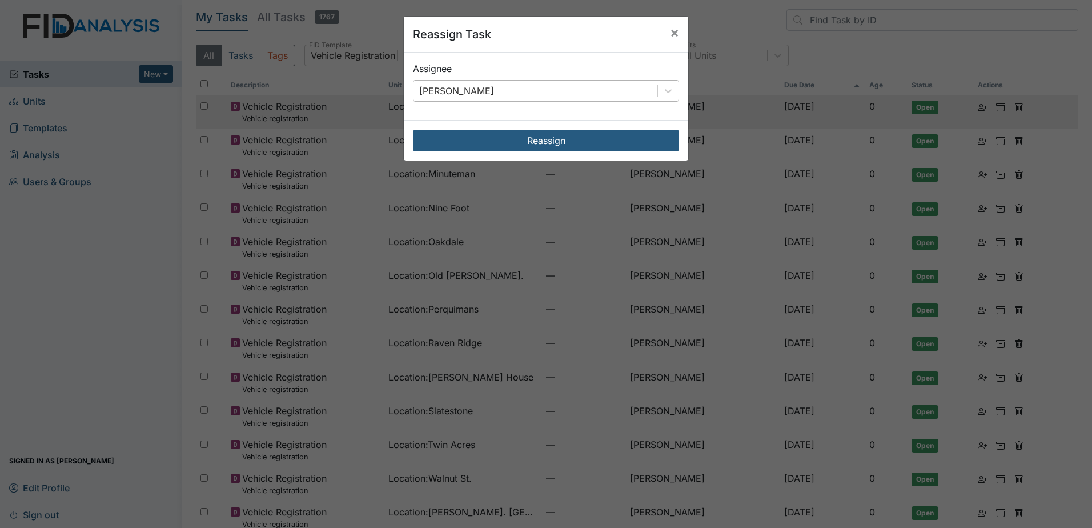
click at [625, 82] on div "[PERSON_NAME]" at bounding box center [536, 91] width 244 height 21
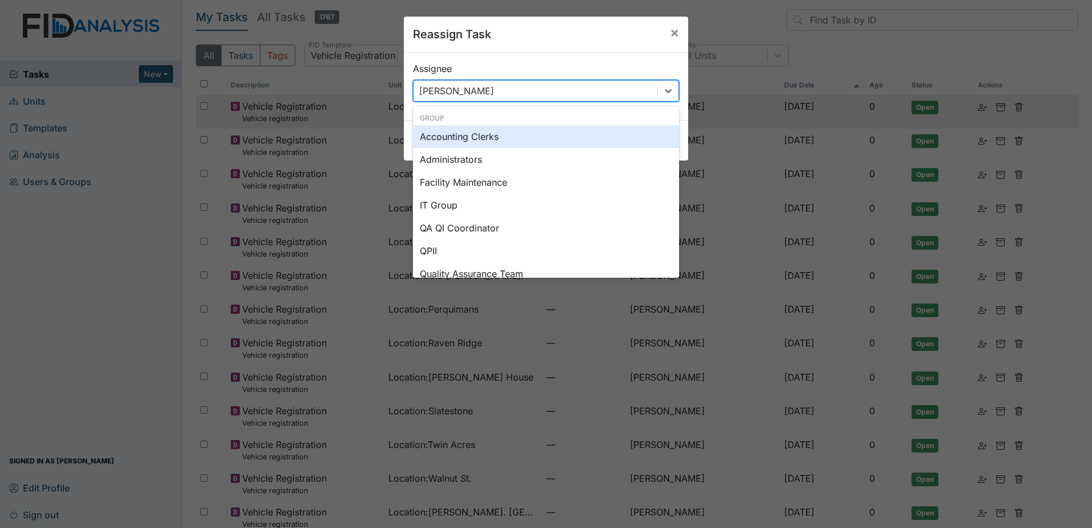
type input "u"
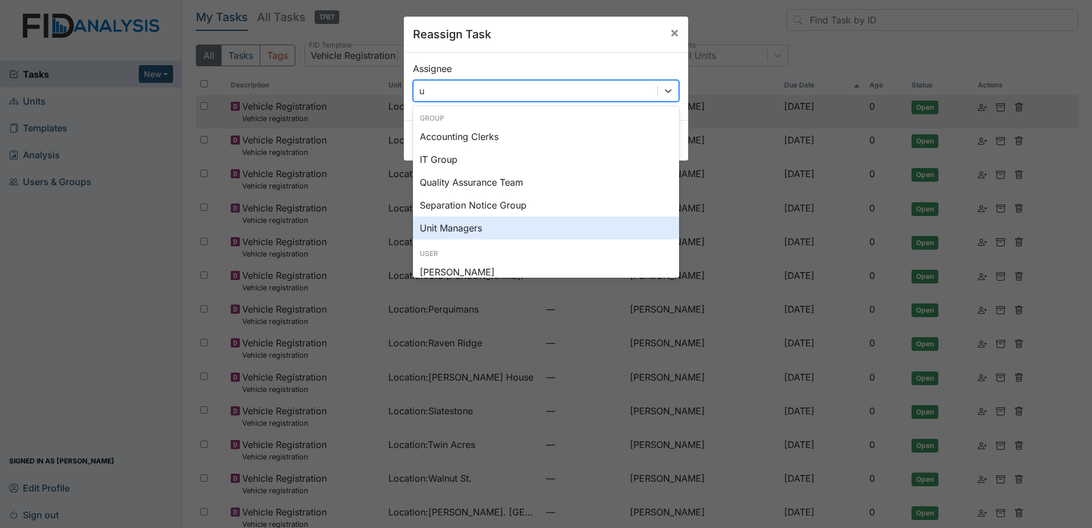
click at [532, 232] on div "Unit Managers" at bounding box center [546, 227] width 266 height 23
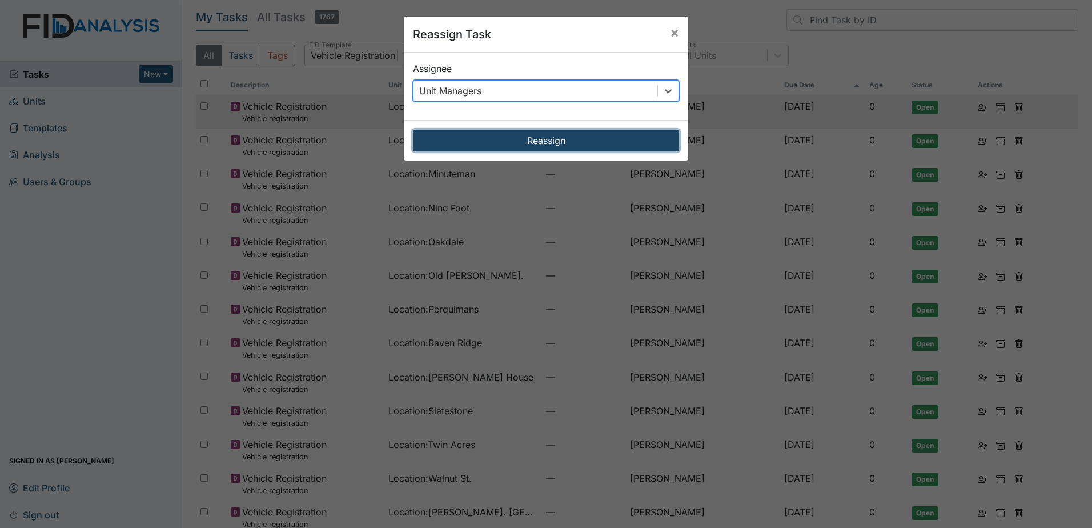
click at [541, 140] on button "Reassign" at bounding box center [546, 141] width 266 height 22
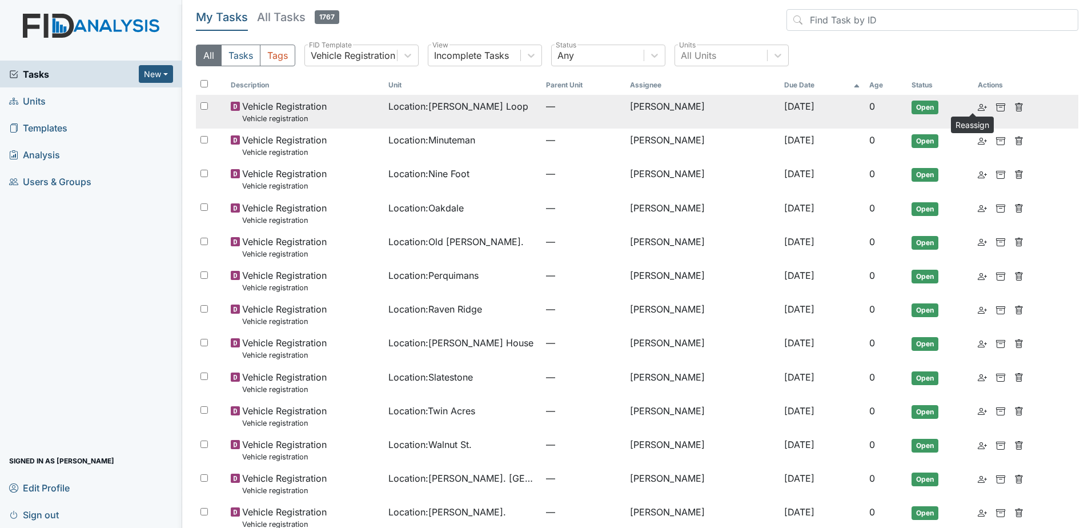
click at [978, 109] on icon at bounding box center [982, 107] width 9 height 9
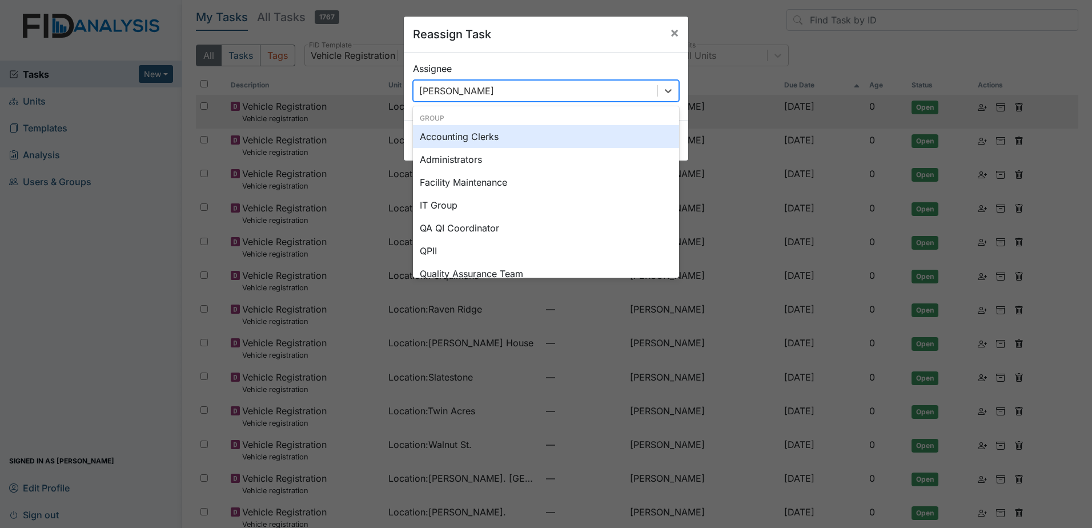
click at [551, 88] on div "[PERSON_NAME]" at bounding box center [536, 91] width 244 height 21
type input "u"
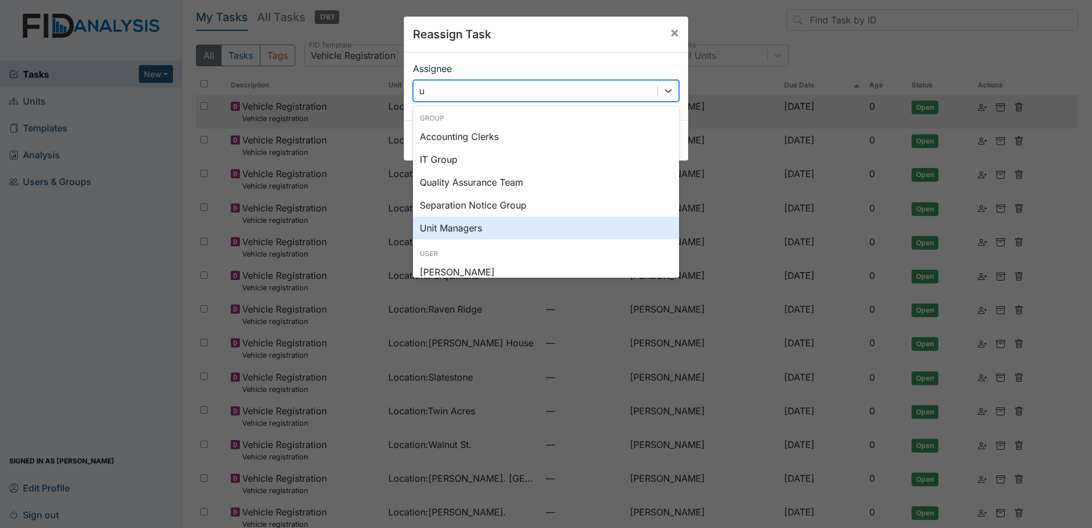
click at [462, 221] on div "Unit Managers" at bounding box center [546, 227] width 266 height 23
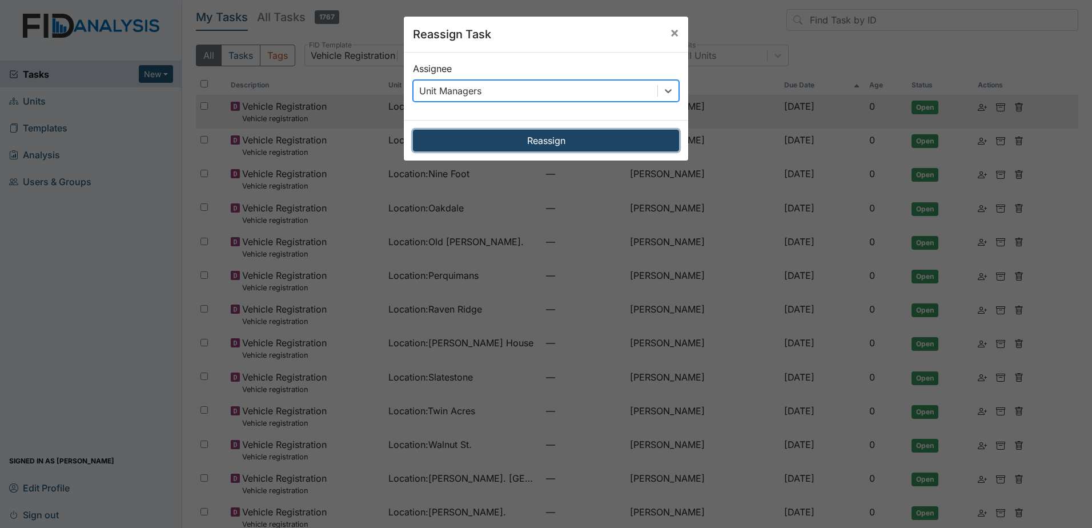
click at [535, 137] on button "Reassign" at bounding box center [546, 141] width 266 height 22
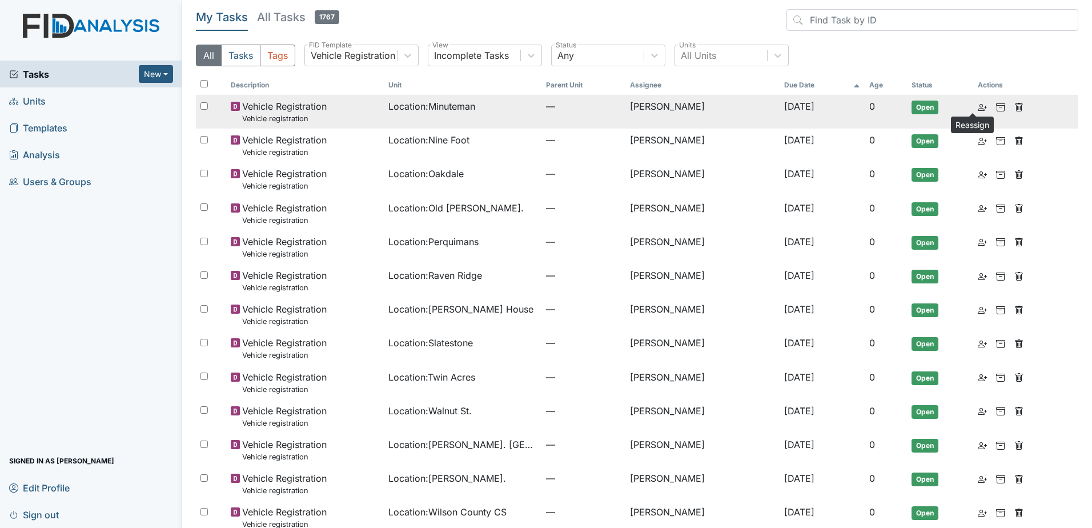
click at [978, 110] on icon at bounding box center [982, 107] width 9 height 9
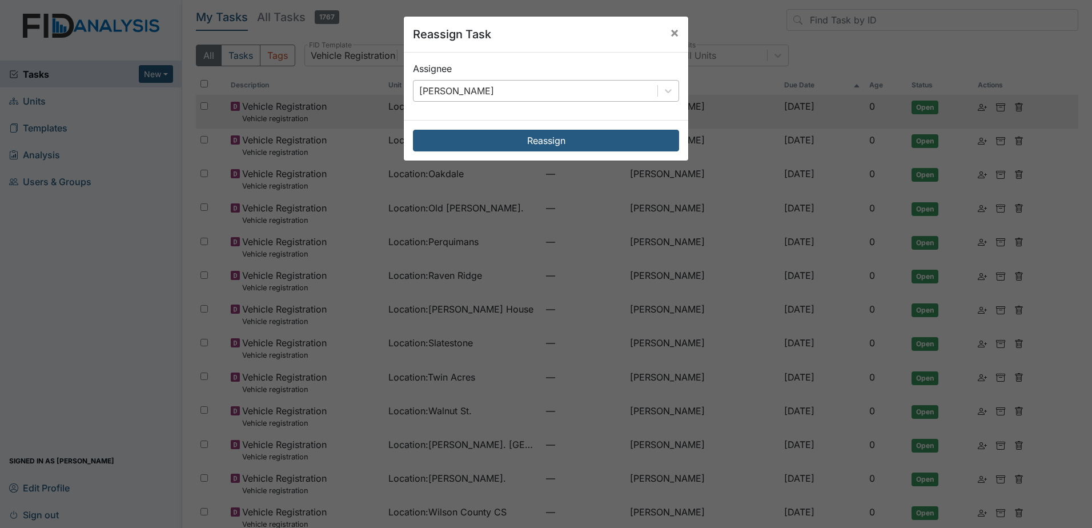
click at [601, 92] on div "[PERSON_NAME]" at bounding box center [536, 91] width 244 height 21
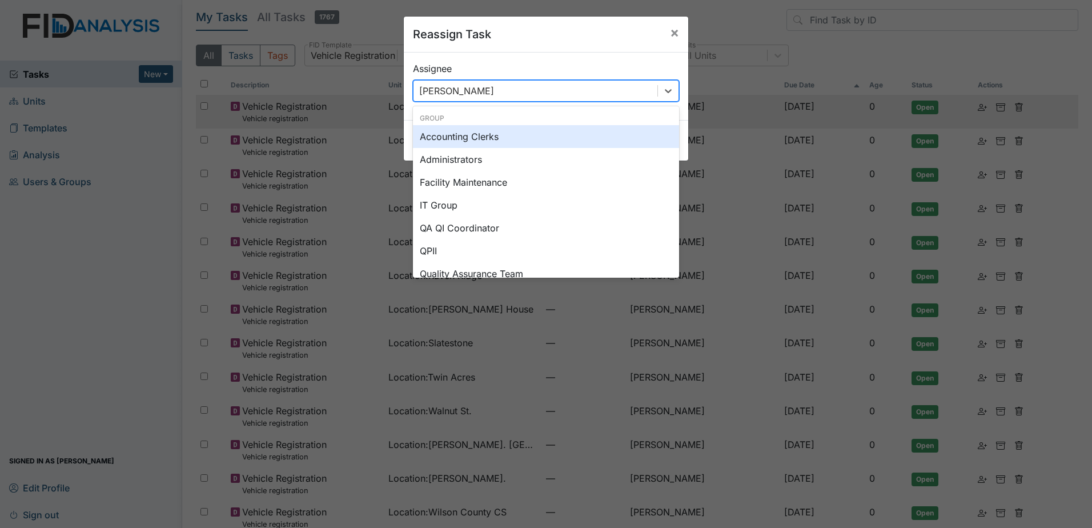
type input "u"
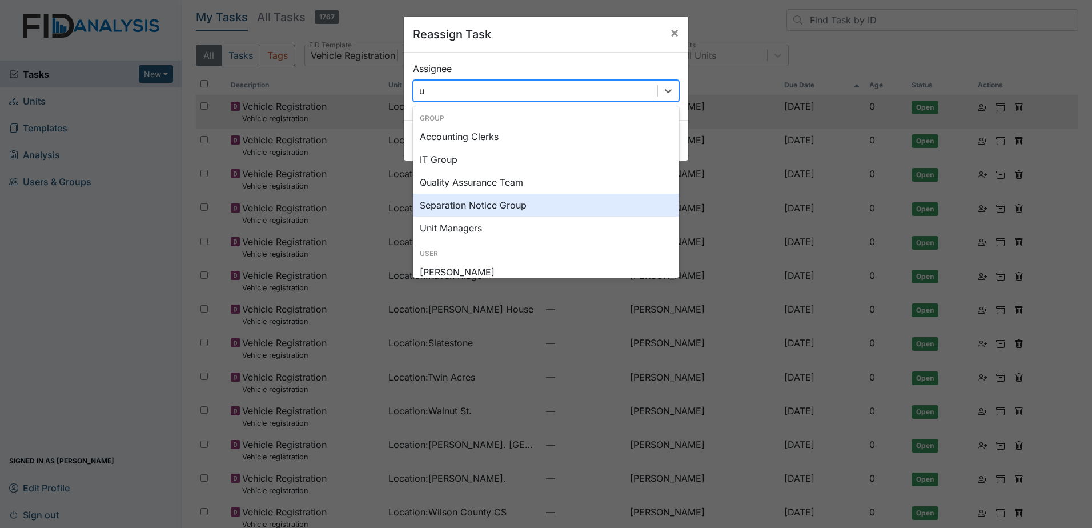
click at [498, 218] on div "Unit Managers" at bounding box center [546, 227] width 266 height 23
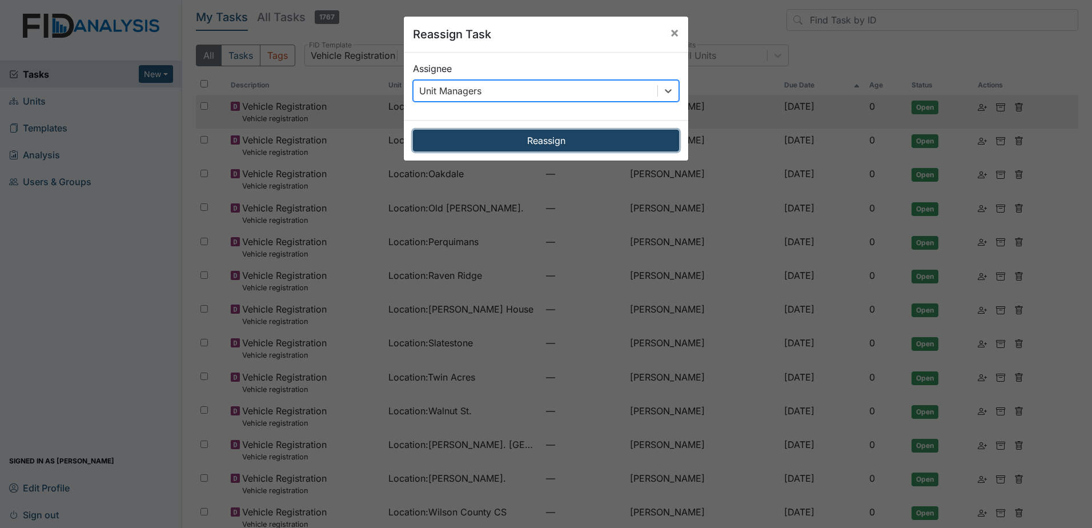
click at [533, 134] on button "Reassign" at bounding box center [546, 141] width 266 height 22
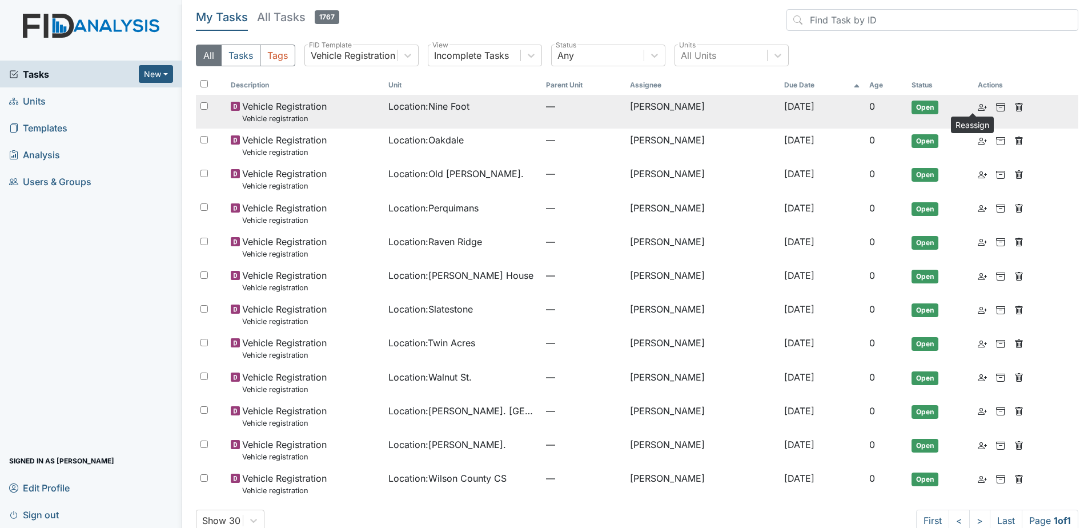
click at [978, 104] on use at bounding box center [982, 107] width 9 height 7
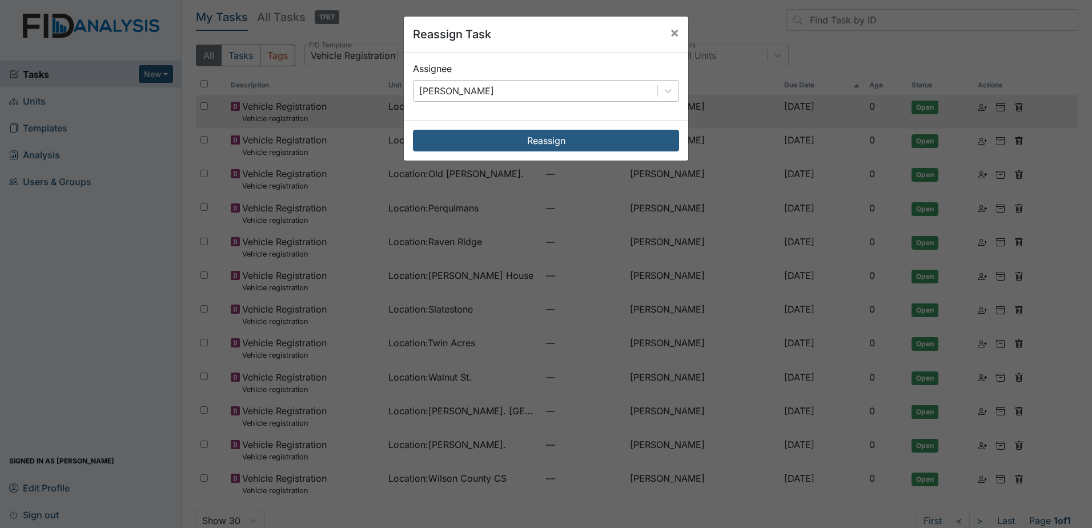
click at [557, 85] on div "[PERSON_NAME]" at bounding box center [536, 91] width 244 height 21
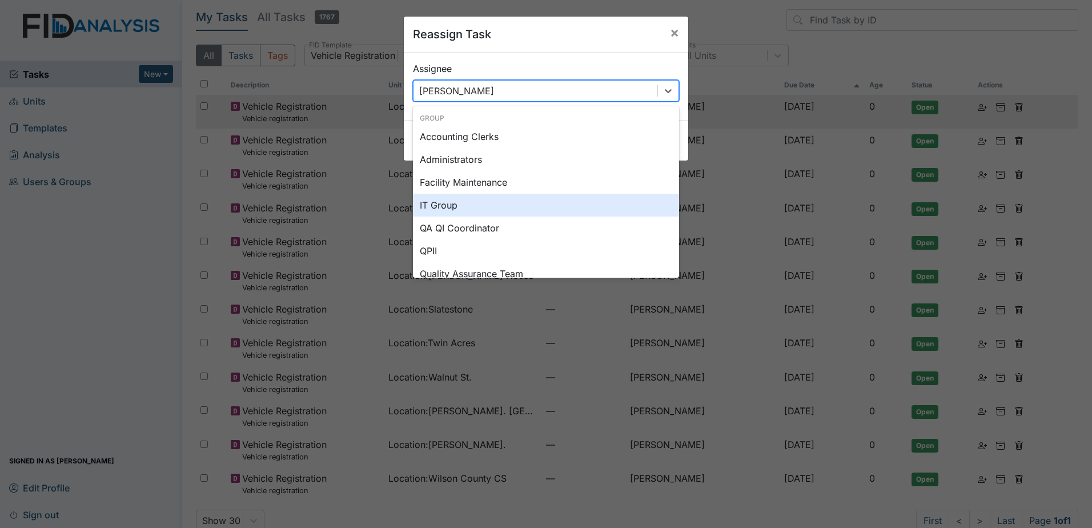
type input "u"
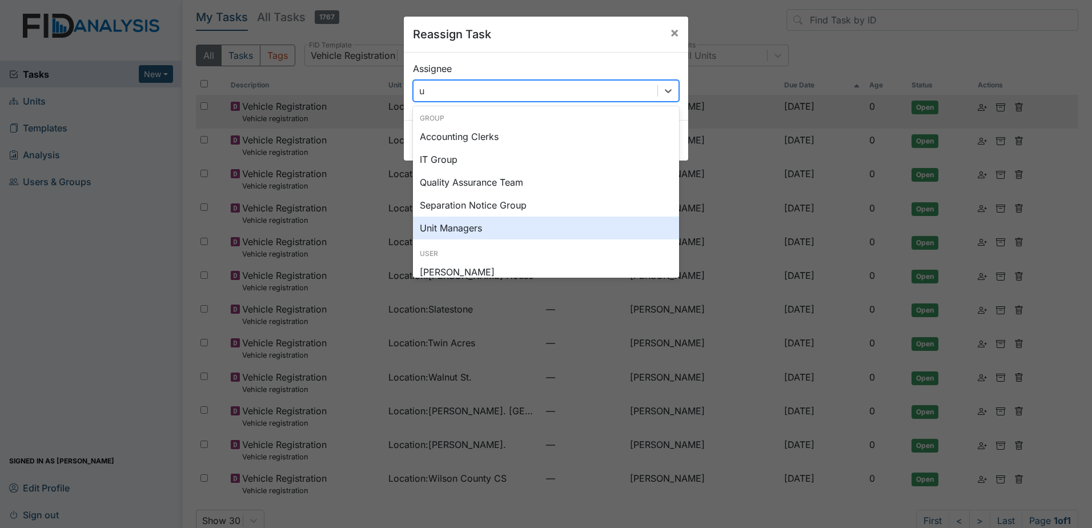
click at [502, 228] on div "Unit Managers" at bounding box center [546, 227] width 266 height 23
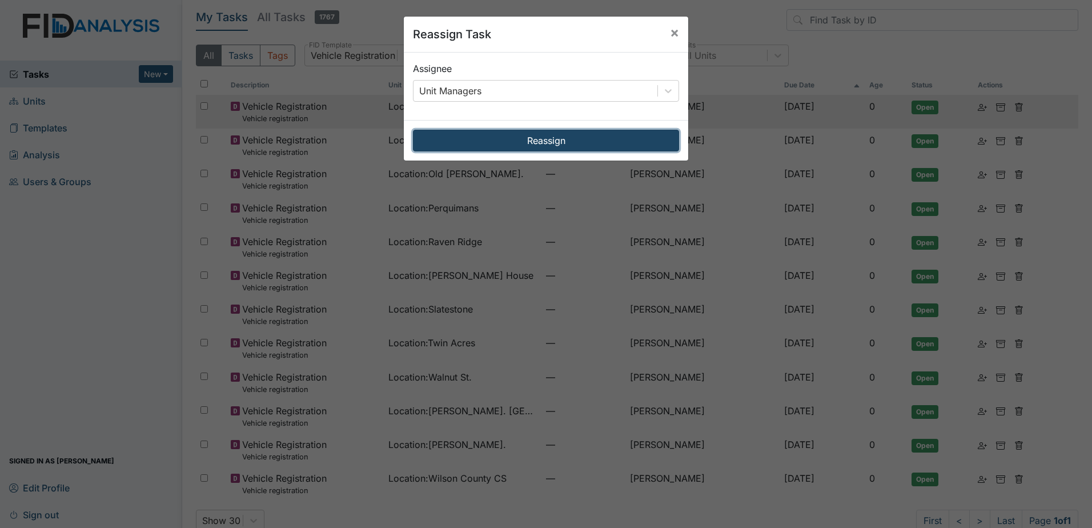
click at [531, 145] on button "Reassign" at bounding box center [546, 141] width 266 height 22
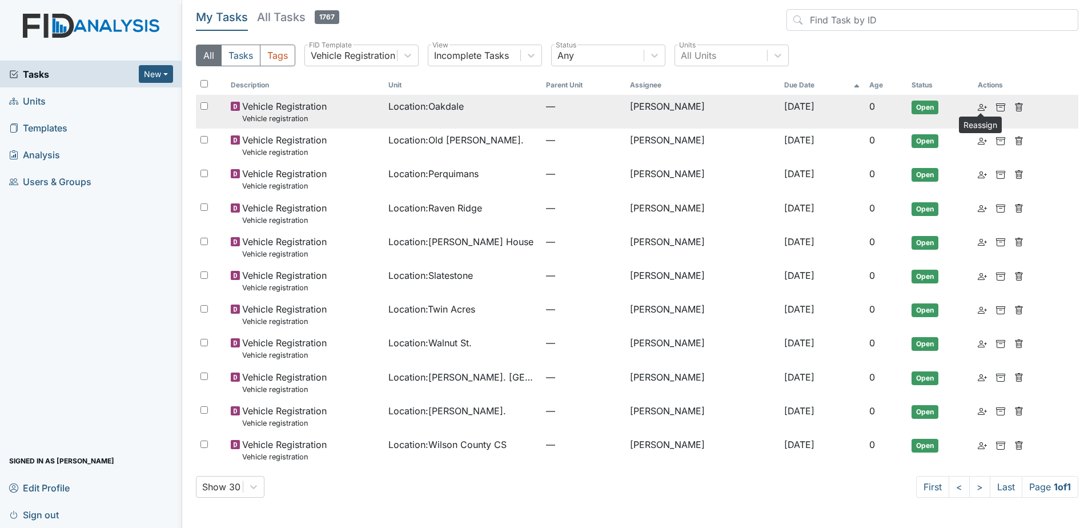
click at [983, 106] on icon at bounding box center [982, 107] width 9 height 9
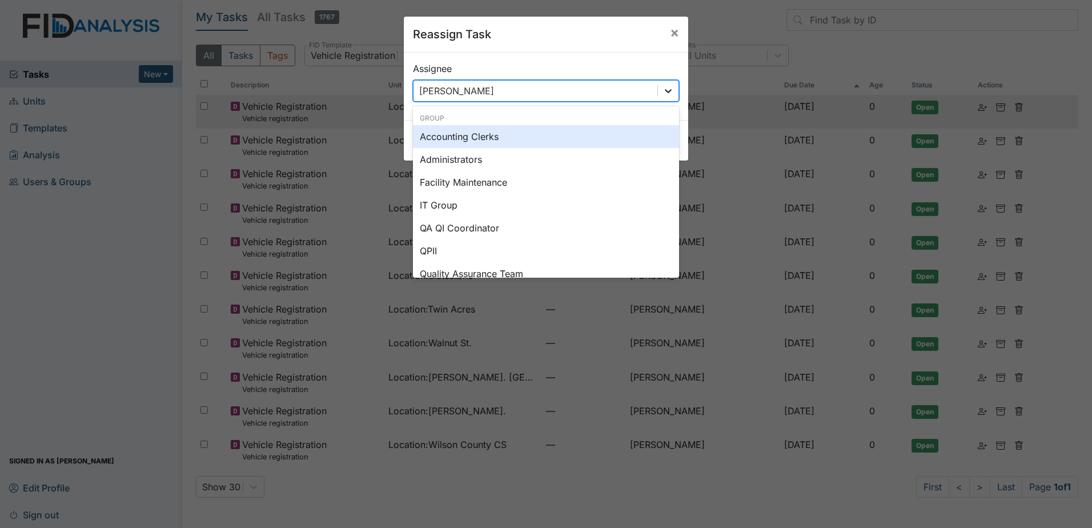
drag, startPoint x: 670, startPoint y: 90, endPoint x: 666, endPoint y: 95, distance: 6.5
click at [670, 91] on div at bounding box center [668, 91] width 21 height 21
type input "u"
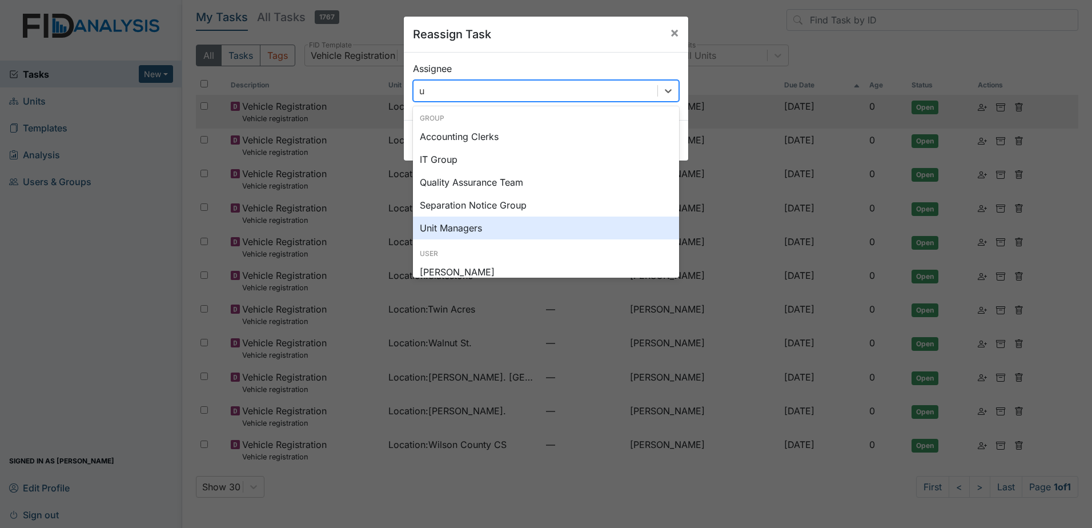
click at [491, 223] on div "Unit Managers" at bounding box center [546, 227] width 266 height 23
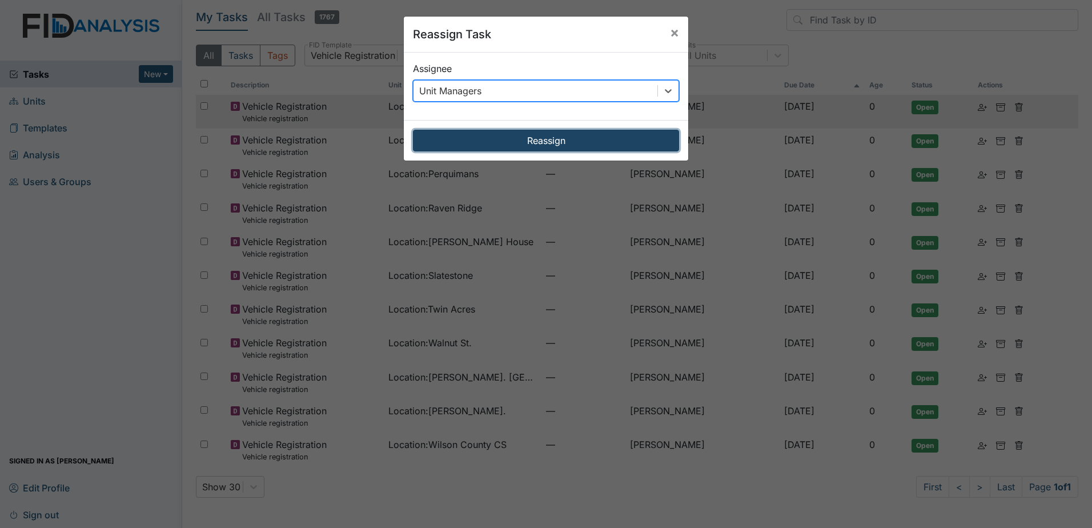
click at [521, 139] on button "Reassign" at bounding box center [546, 141] width 266 height 22
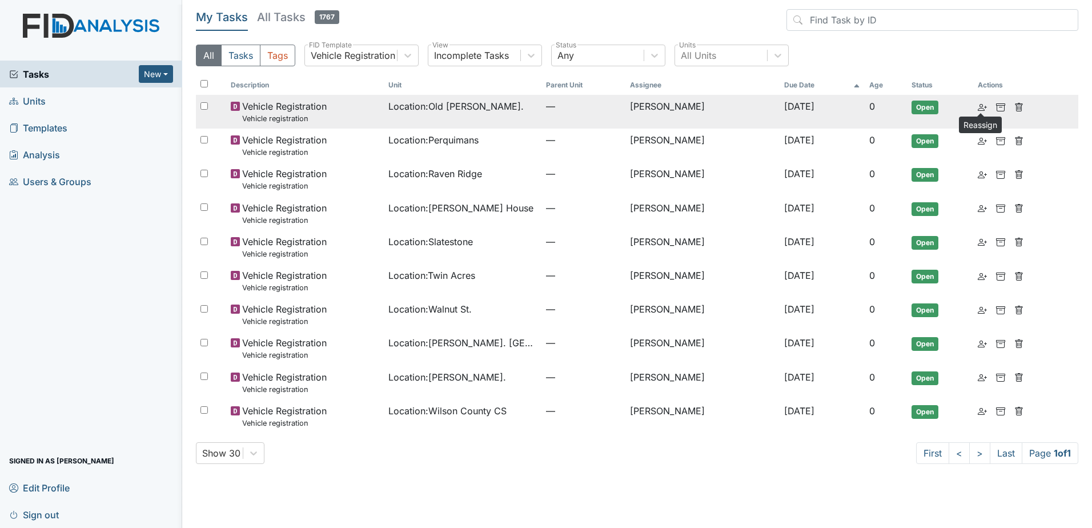
click at [979, 105] on icon at bounding box center [982, 107] width 9 height 9
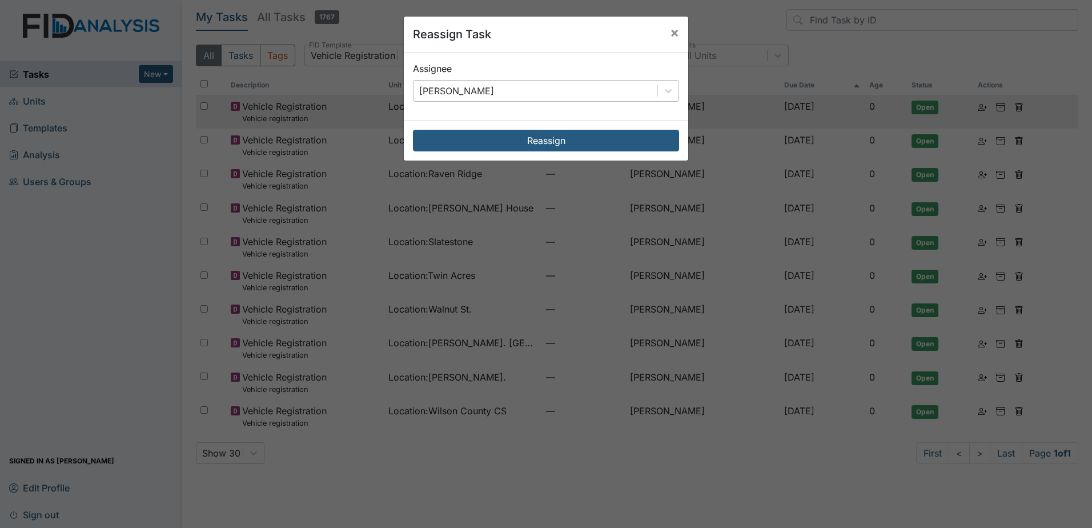
click at [599, 85] on div "[PERSON_NAME]" at bounding box center [536, 91] width 244 height 21
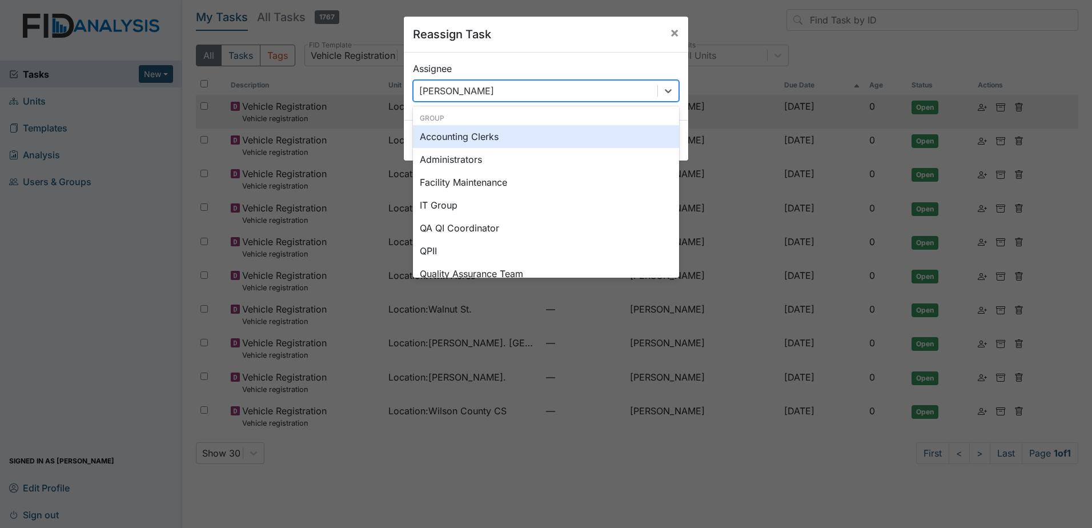
type input "u"
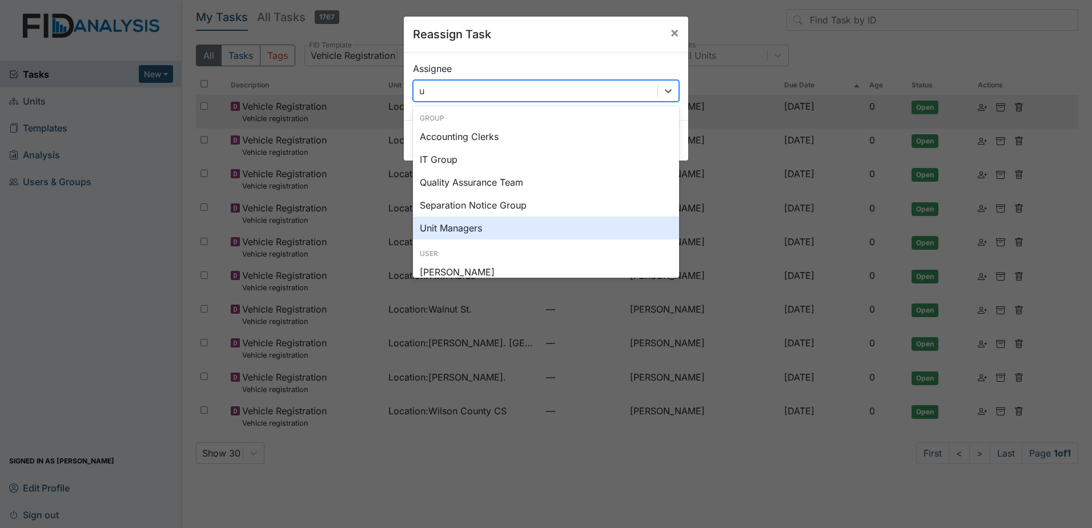
click at [496, 225] on div "Unit Managers" at bounding box center [546, 227] width 266 height 23
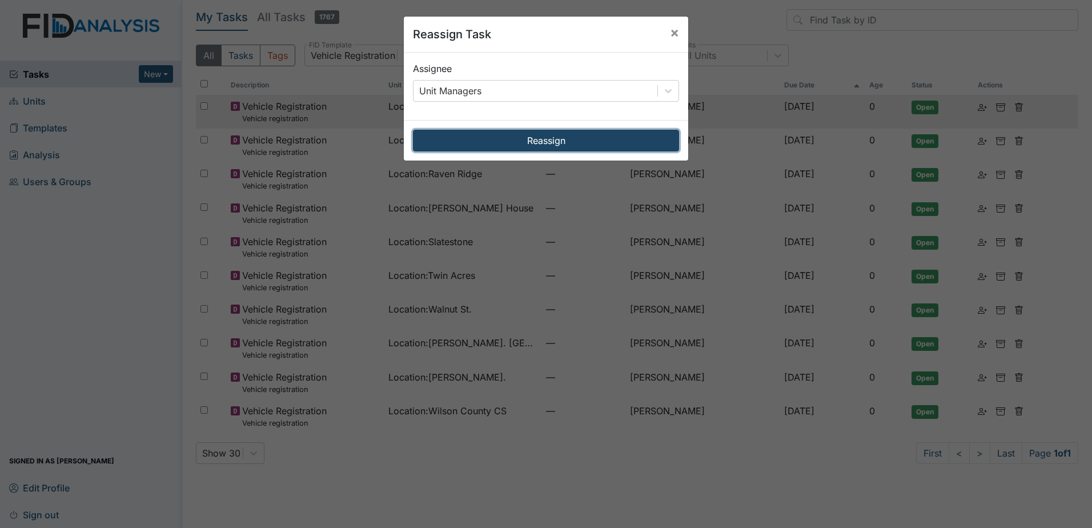
click at [555, 140] on button "Reassign" at bounding box center [546, 141] width 266 height 22
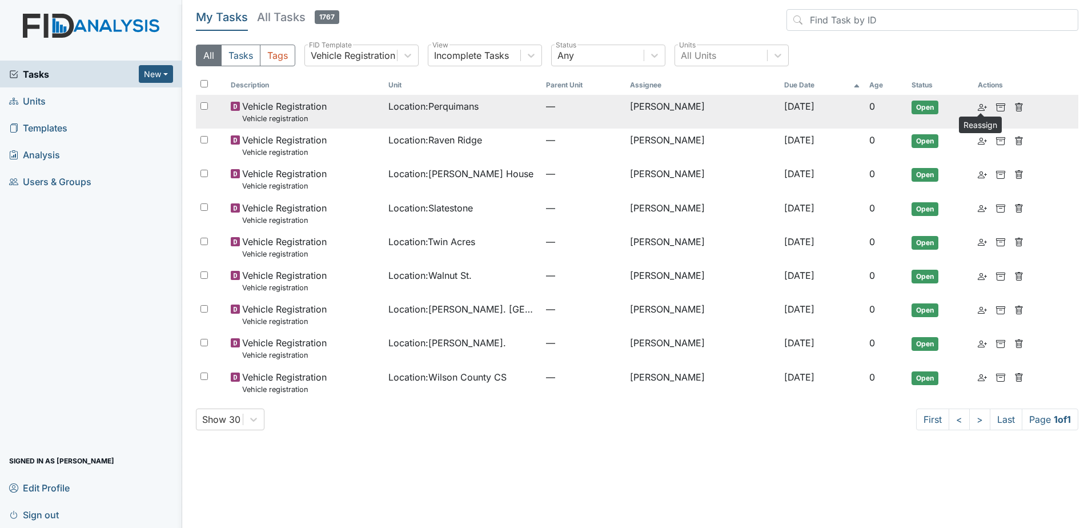
click at [978, 107] on icon at bounding box center [982, 107] width 9 height 9
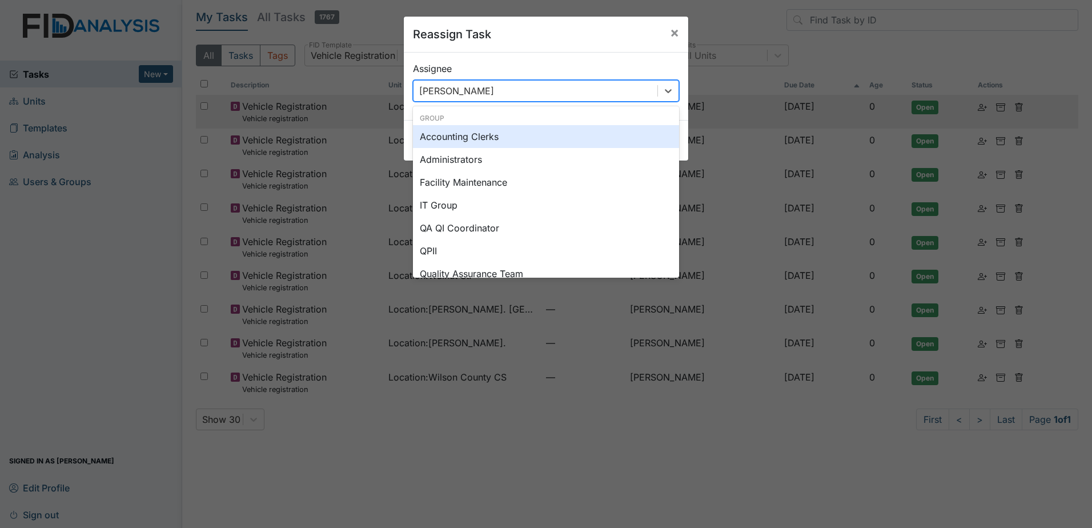
click at [637, 85] on div "[PERSON_NAME]" at bounding box center [536, 91] width 244 height 21
type input "u"
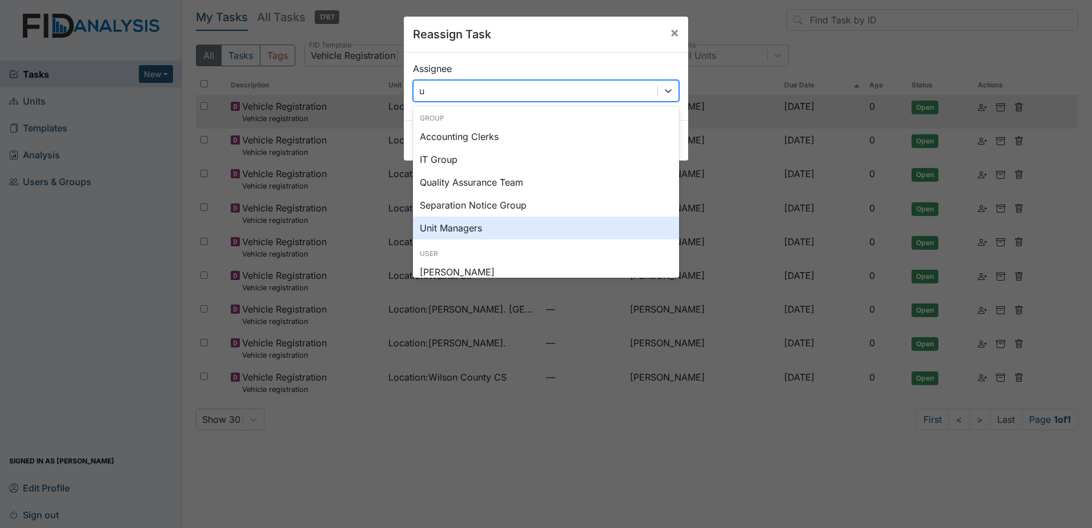
click at [536, 223] on div "Unit Managers" at bounding box center [546, 227] width 266 height 23
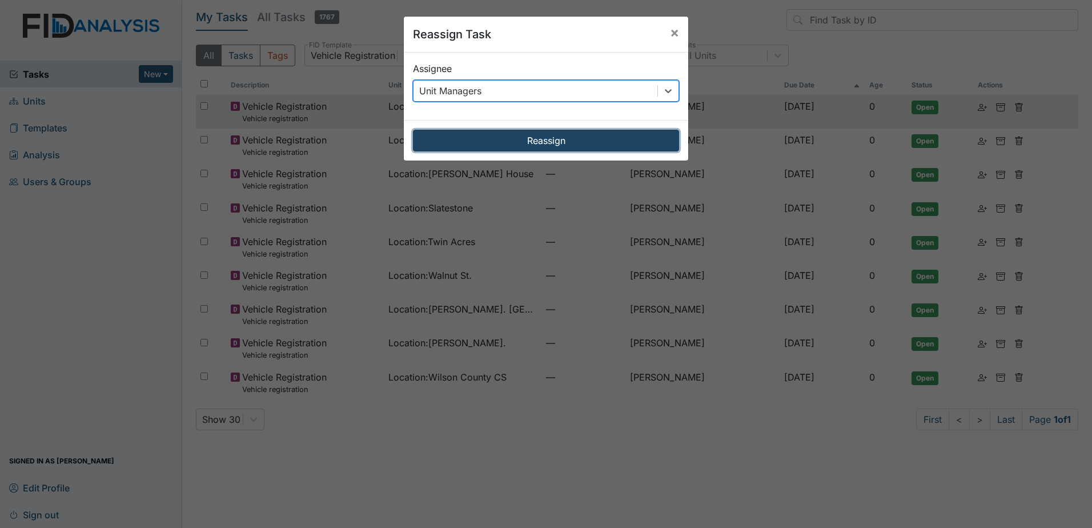
click at [569, 141] on button "Reassign" at bounding box center [546, 141] width 266 height 22
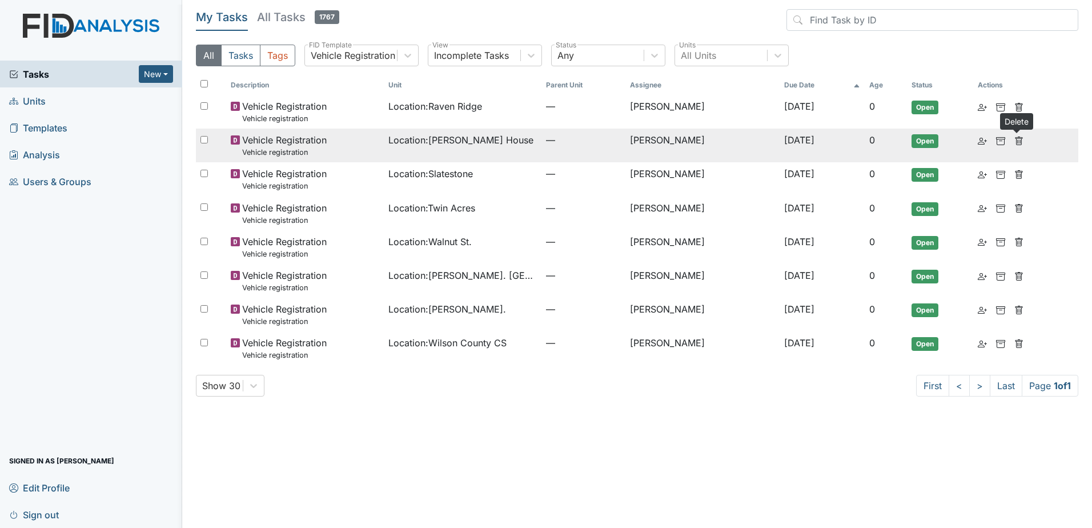
click at [1020, 140] on icon at bounding box center [1018, 141] width 9 height 9
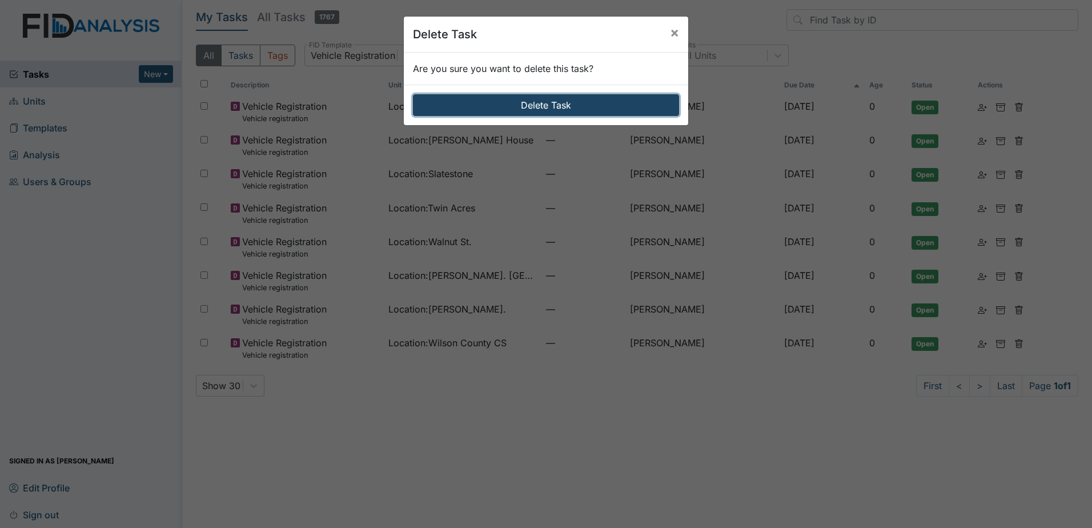
click at [547, 100] on button "Delete Task" at bounding box center [546, 105] width 266 height 22
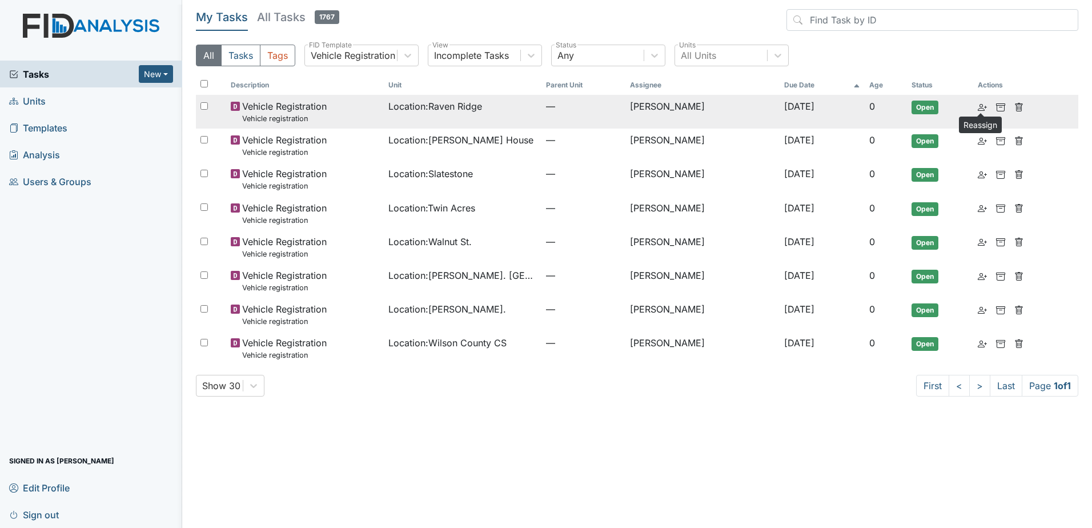
click at [978, 107] on icon at bounding box center [982, 107] width 9 height 9
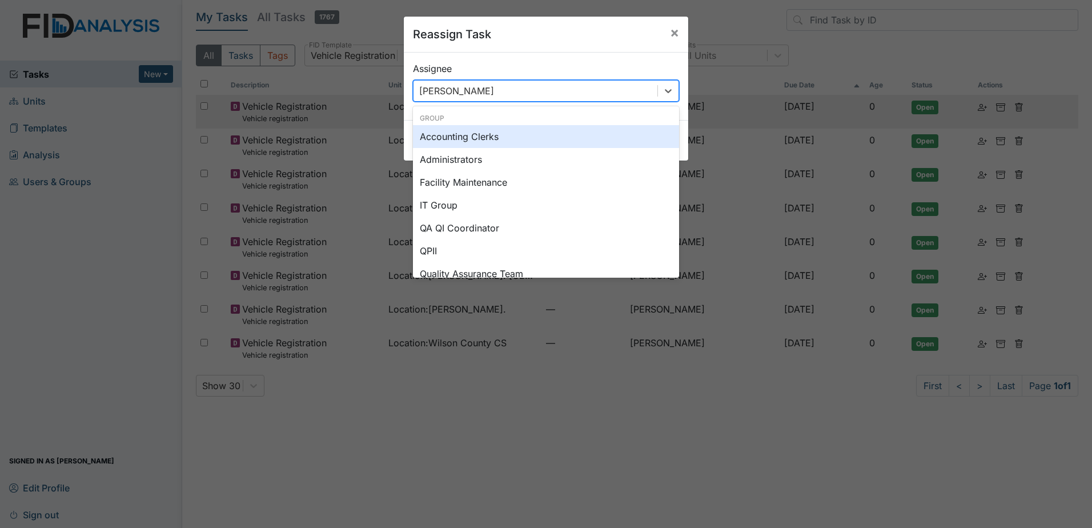
click at [574, 89] on div "[PERSON_NAME]" at bounding box center [536, 91] width 244 height 21
type input "u"
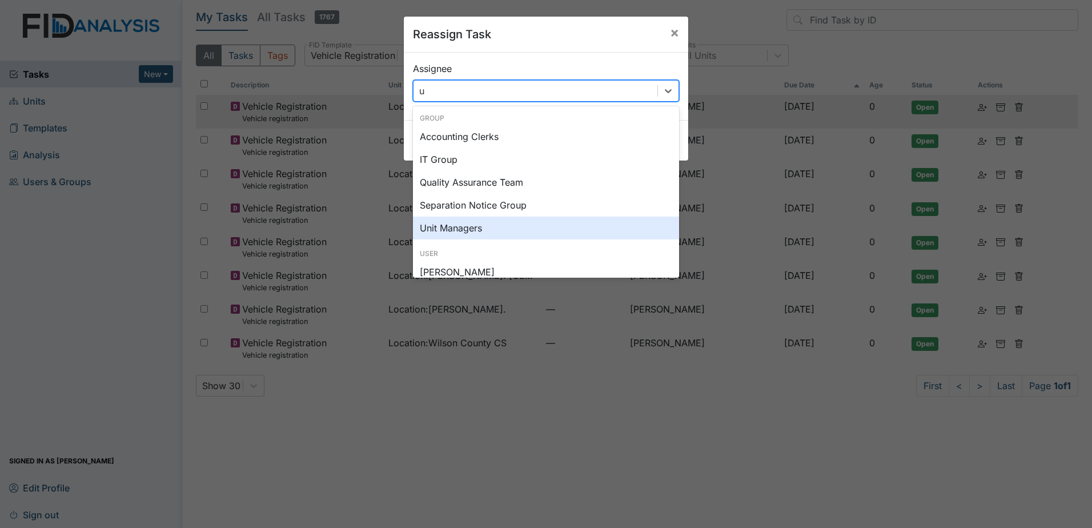
click at [487, 230] on div "Unit Managers" at bounding box center [546, 227] width 266 height 23
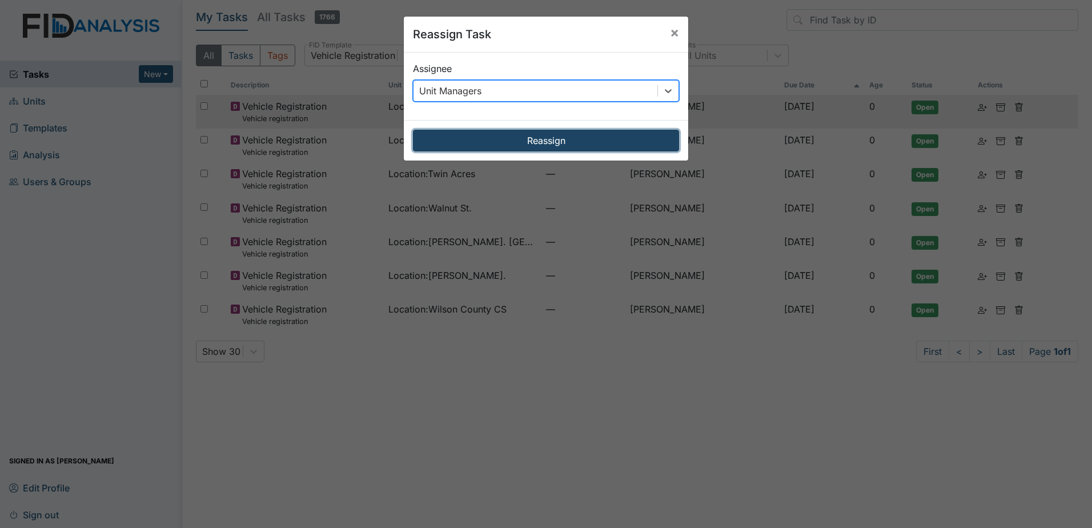
click at [533, 137] on button "Reassign" at bounding box center [546, 141] width 266 height 22
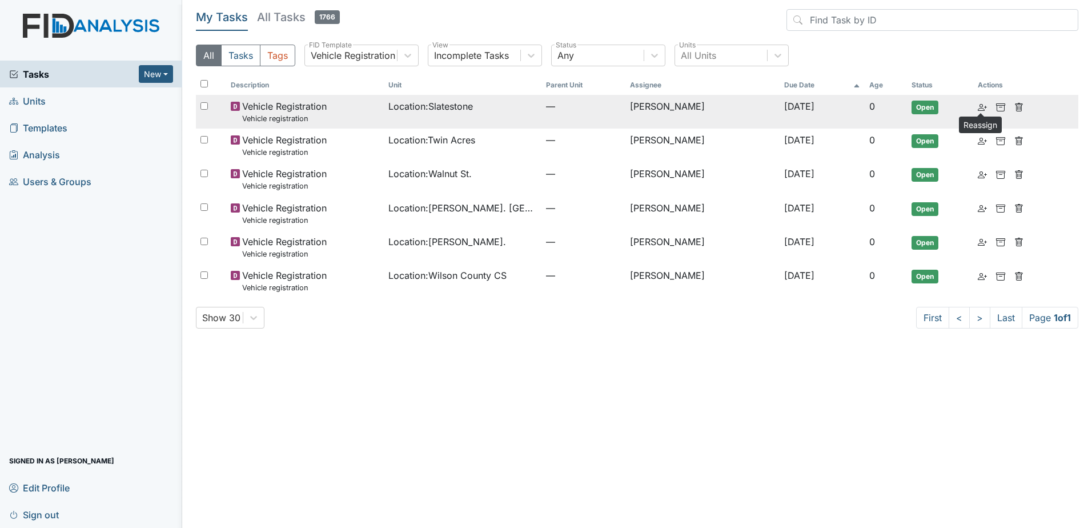
click at [978, 107] on icon at bounding box center [982, 107] width 9 height 9
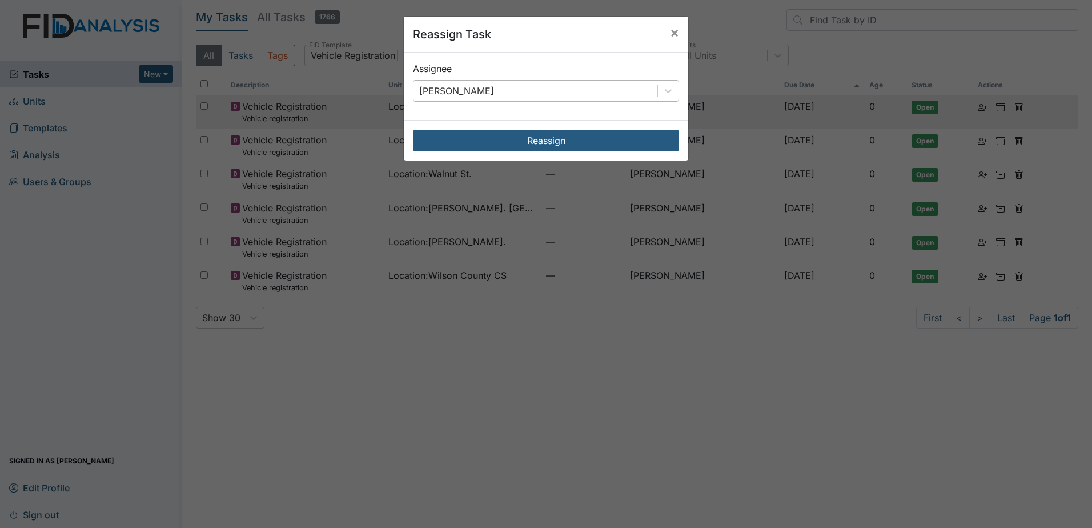
click at [595, 86] on div "[PERSON_NAME]" at bounding box center [536, 91] width 244 height 21
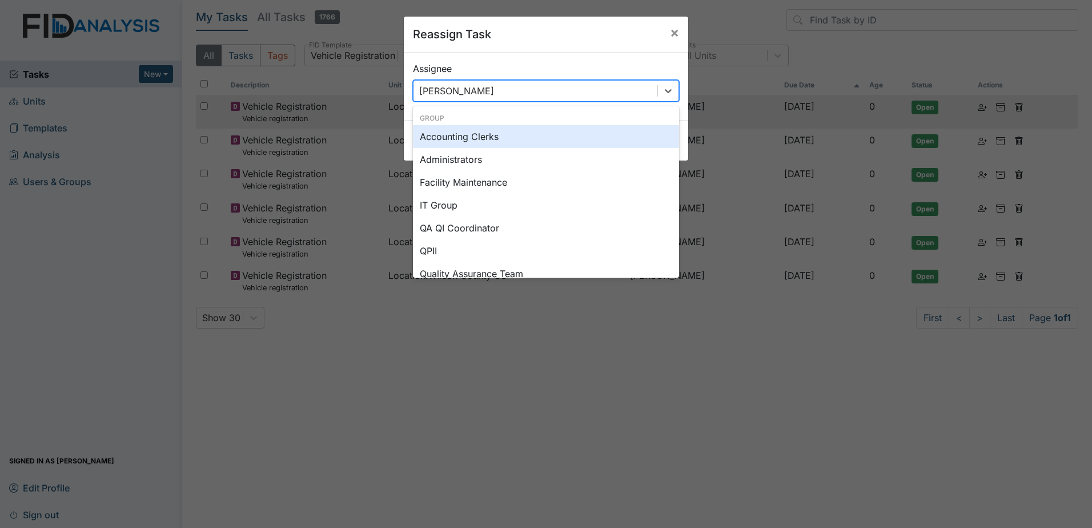
type input "u"
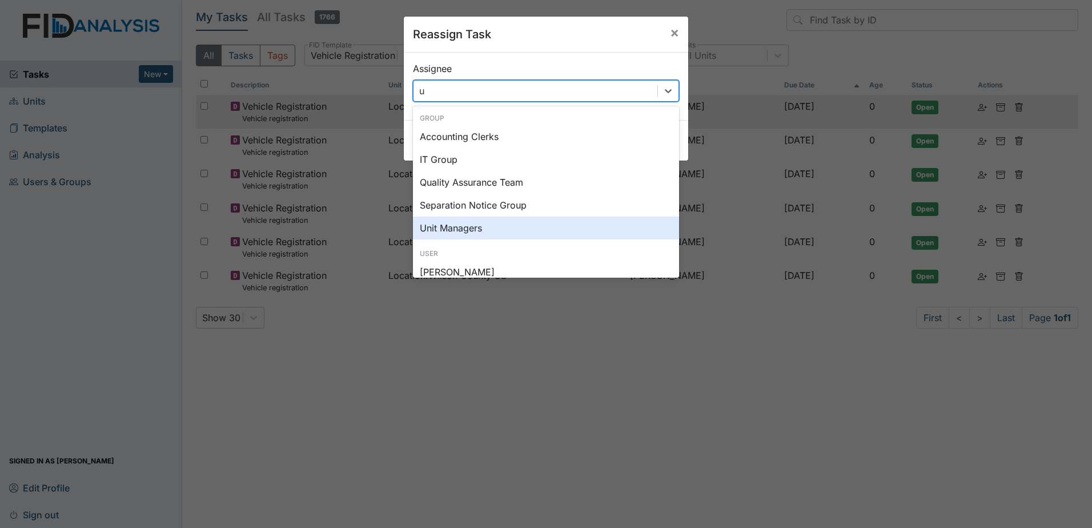
drag, startPoint x: 508, startPoint y: 223, endPoint x: 507, endPoint y: 216, distance: 6.9
click at [507, 223] on div "Unit Managers" at bounding box center [546, 227] width 266 height 23
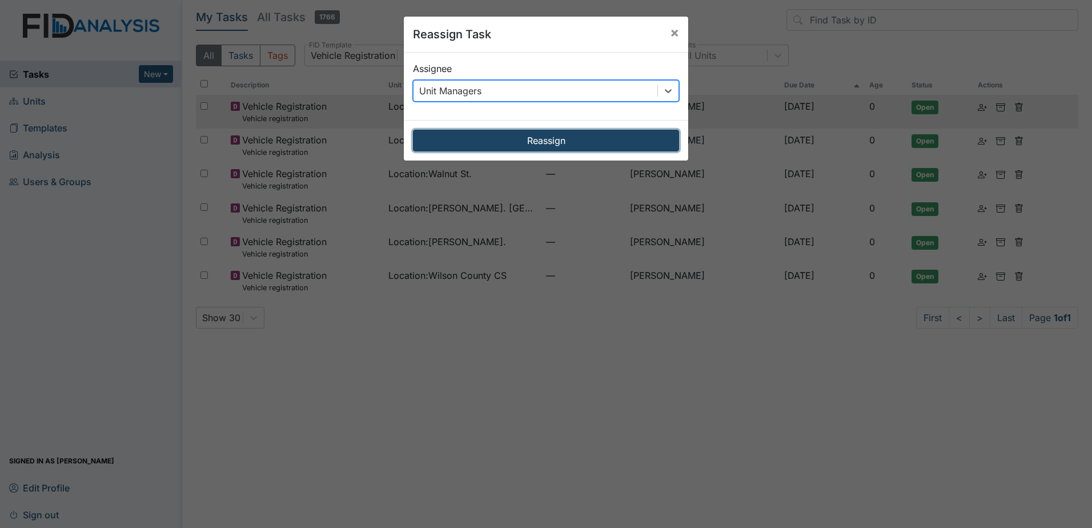
click at [513, 145] on button "Reassign" at bounding box center [546, 141] width 266 height 22
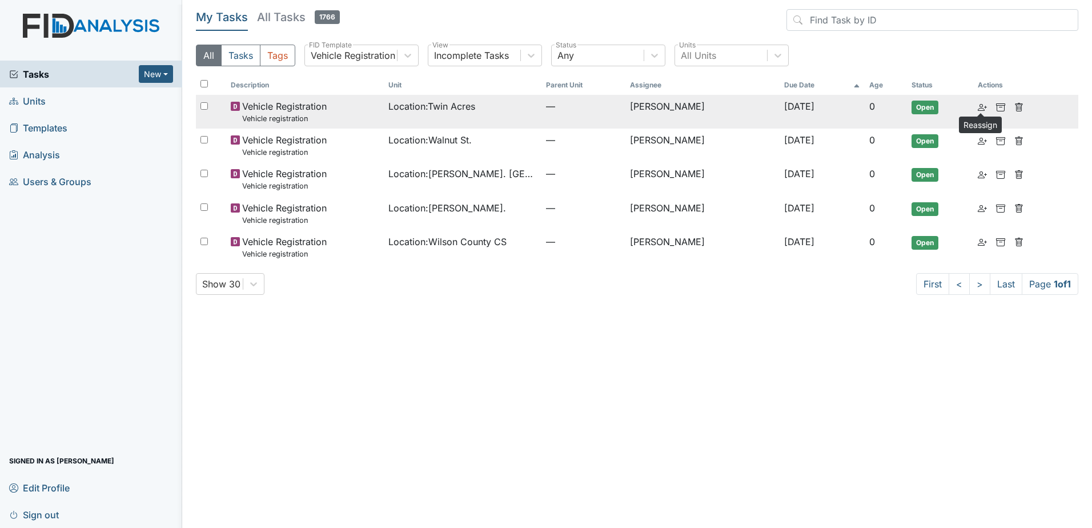
click at [978, 104] on icon at bounding box center [982, 107] width 9 height 9
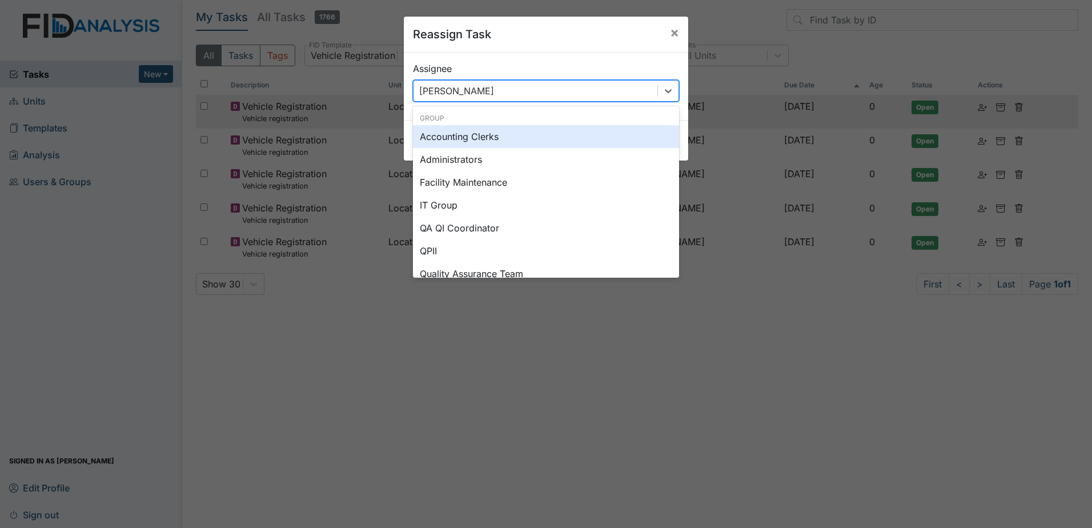
click at [534, 83] on div "[PERSON_NAME]" at bounding box center [536, 91] width 244 height 21
type input "u"
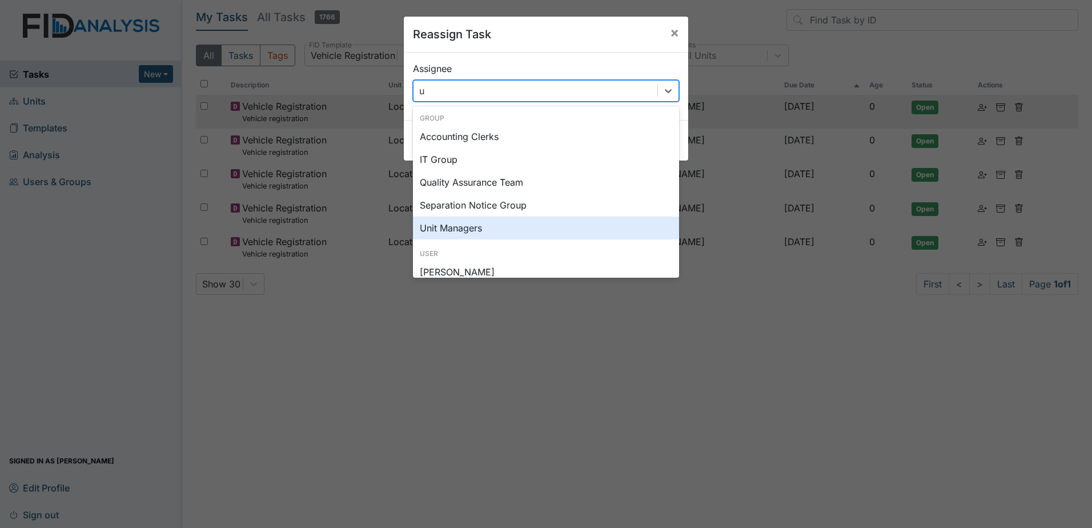
click at [495, 231] on div "Unit Managers" at bounding box center [546, 227] width 266 height 23
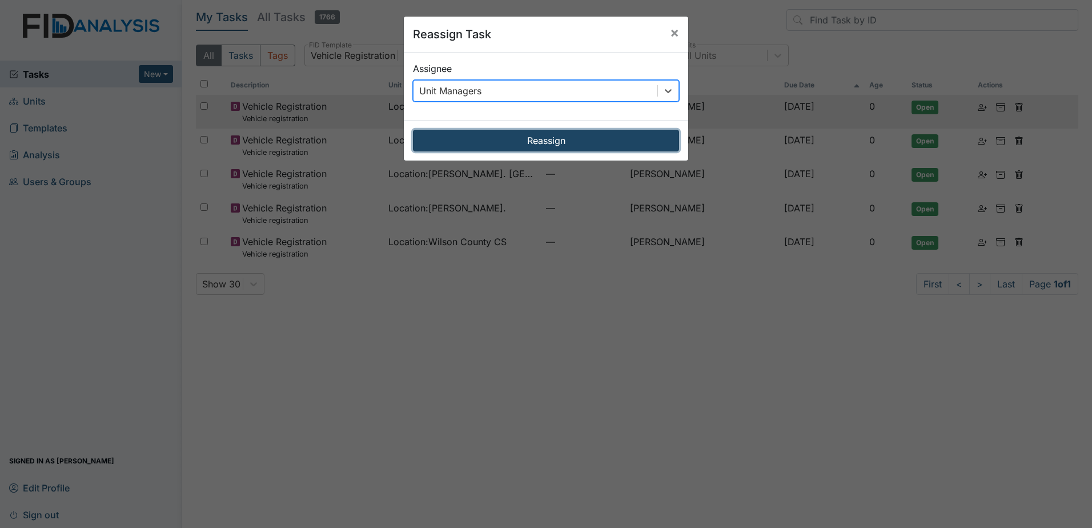
click at [565, 147] on button "Reassign" at bounding box center [546, 141] width 266 height 22
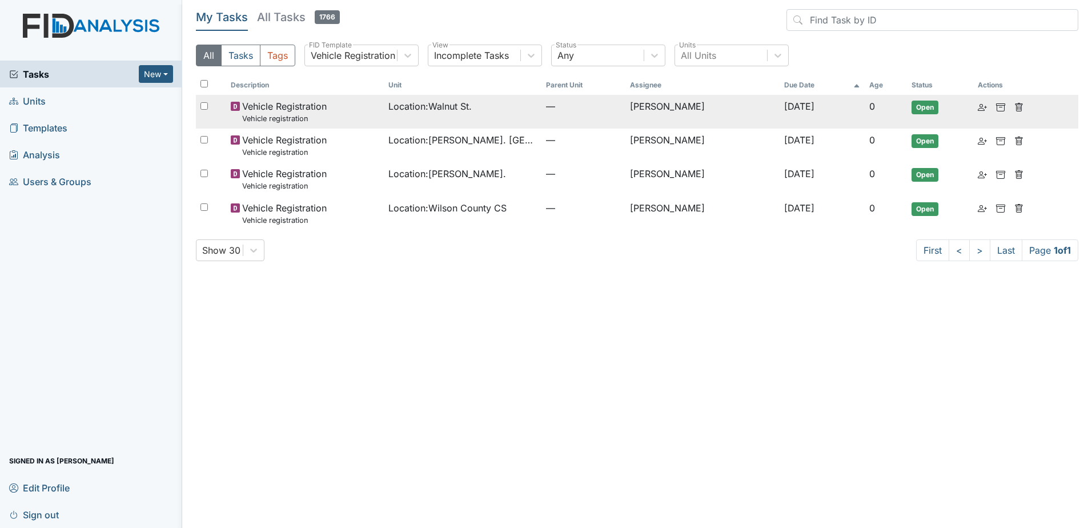
click at [975, 111] on td at bounding box center [1001, 106] width 57 height 23
click at [978, 106] on icon at bounding box center [982, 107] width 9 height 9
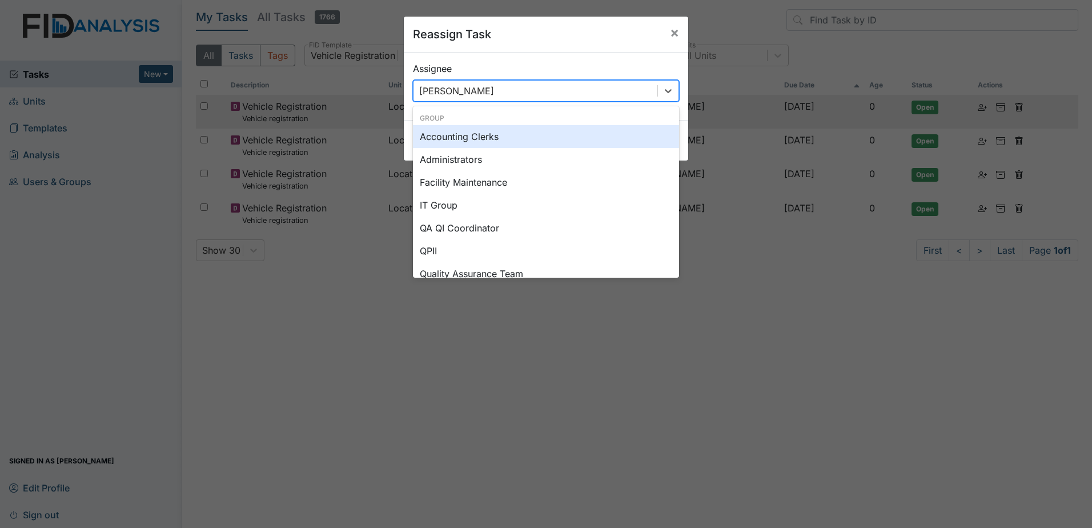
click at [535, 89] on div "[PERSON_NAME]" at bounding box center [536, 91] width 244 height 21
type input "u"
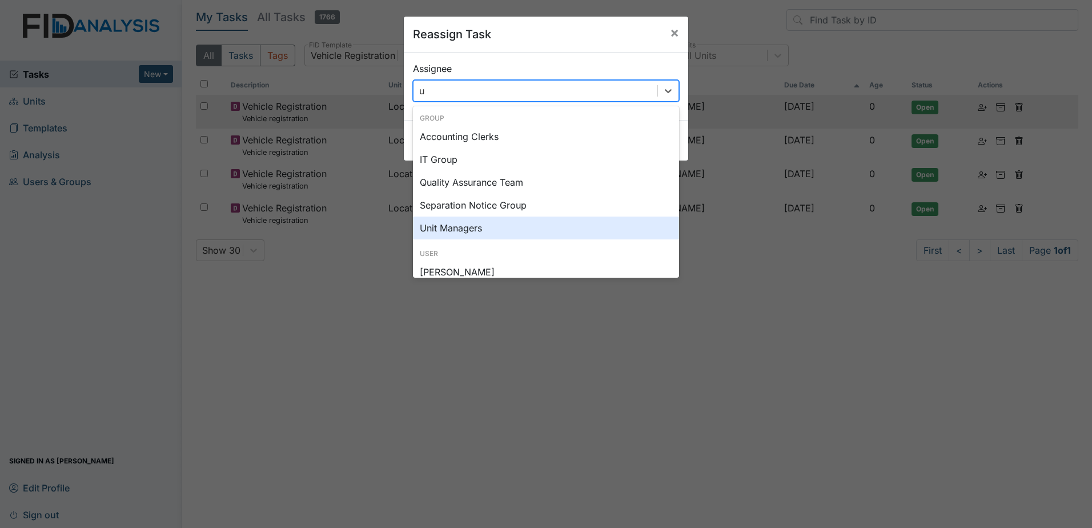
click at [487, 220] on div "Unit Managers" at bounding box center [546, 227] width 266 height 23
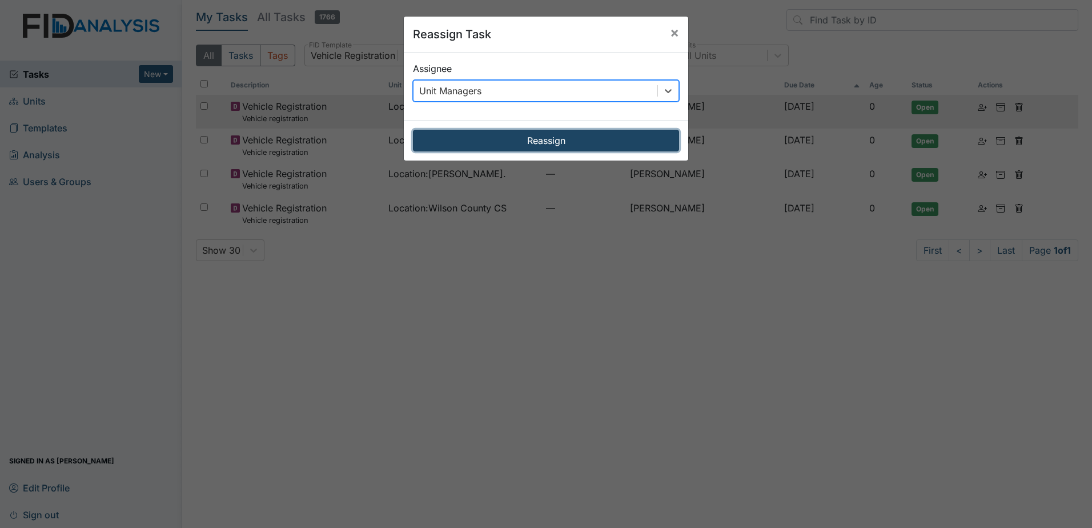
click at [520, 145] on button "Reassign" at bounding box center [546, 141] width 266 height 22
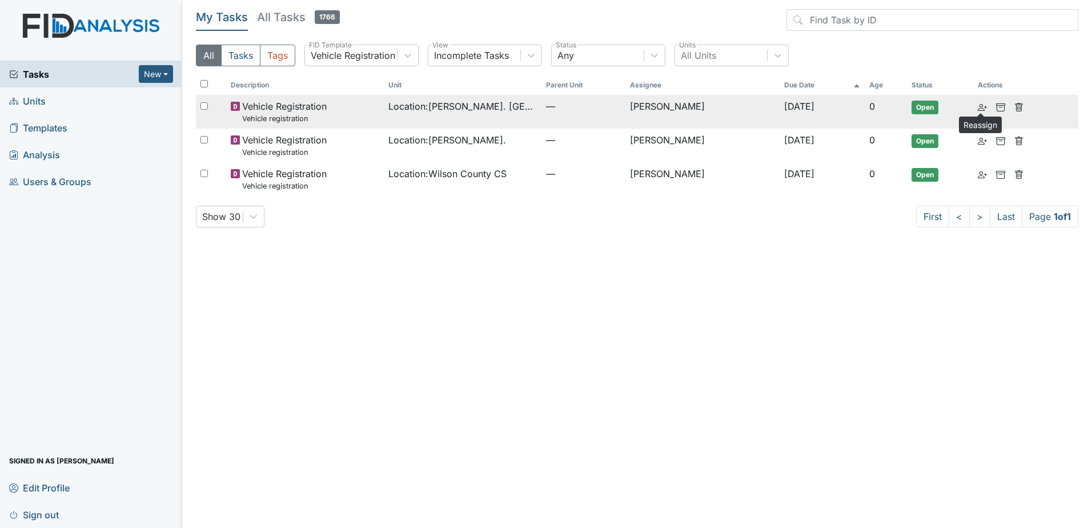
click at [980, 107] on icon at bounding box center [982, 107] width 9 height 9
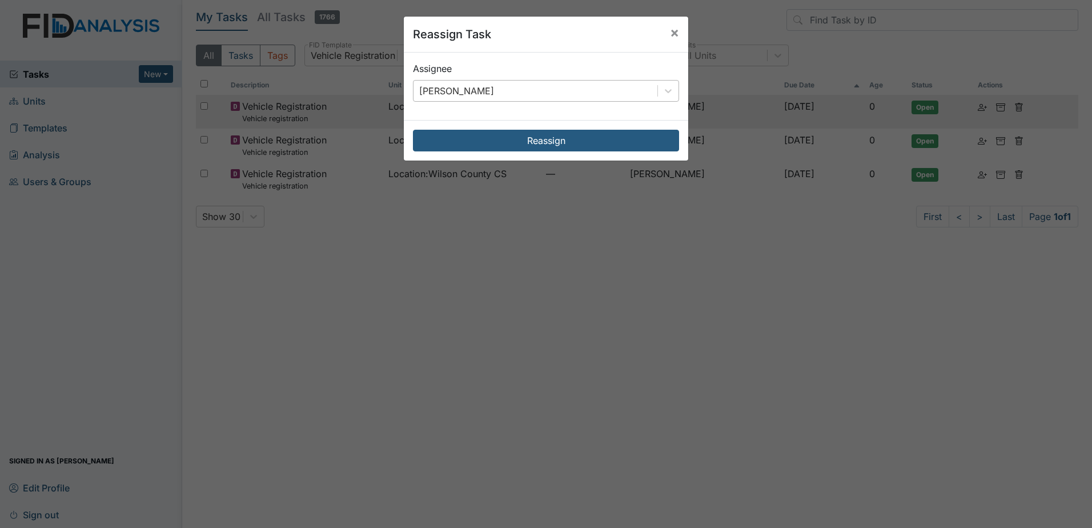
click at [609, 95] on div "[PERSON_NAME]" at bounding box center [536, 91] width 244 height 21
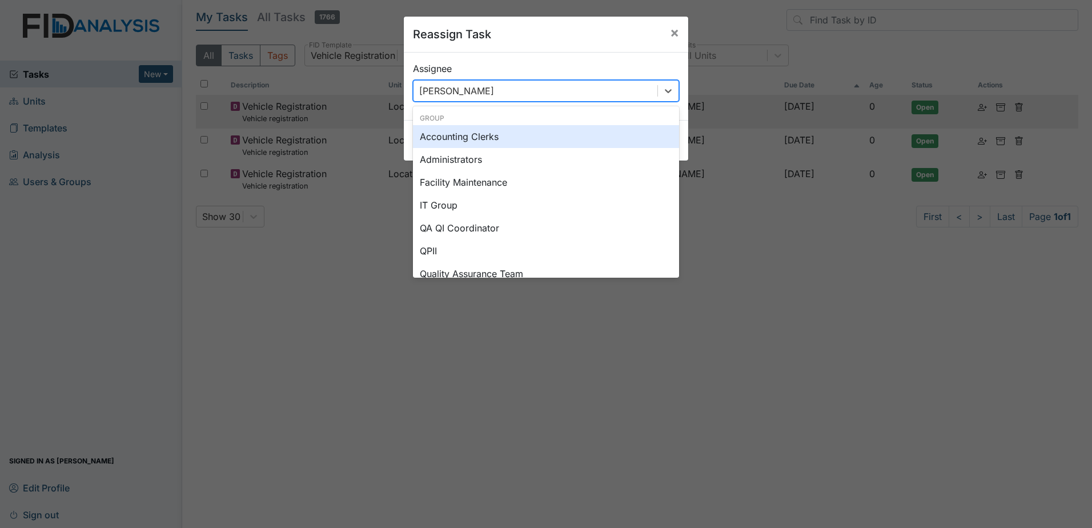
type input "u"
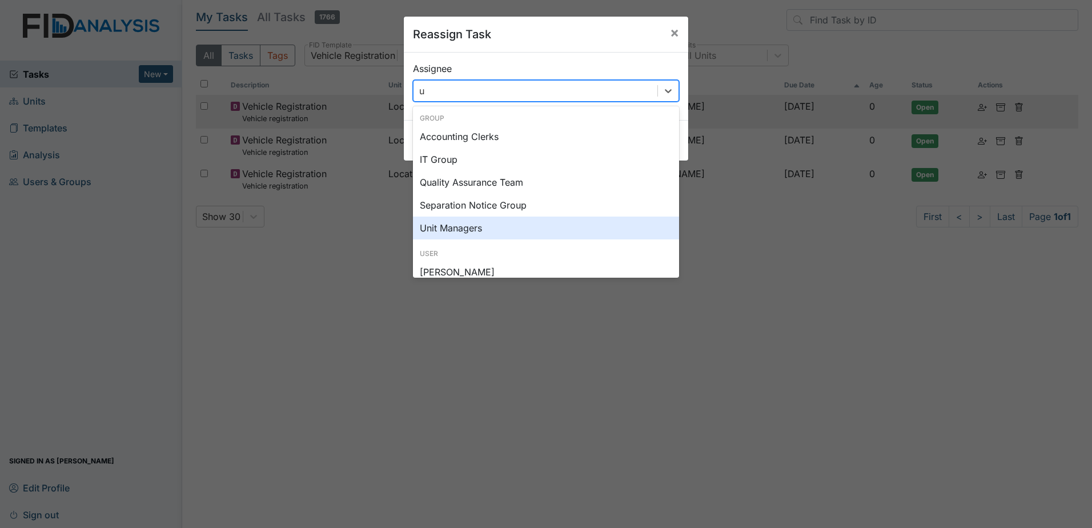
drag, startPoint x: 520, startPoint y: 221, endPoint x: 526, endPoint y: 208, distance: 14.3
click at [520, 222] on div "Unit Managers" at bounding box center [546, 227] width 266 height 23
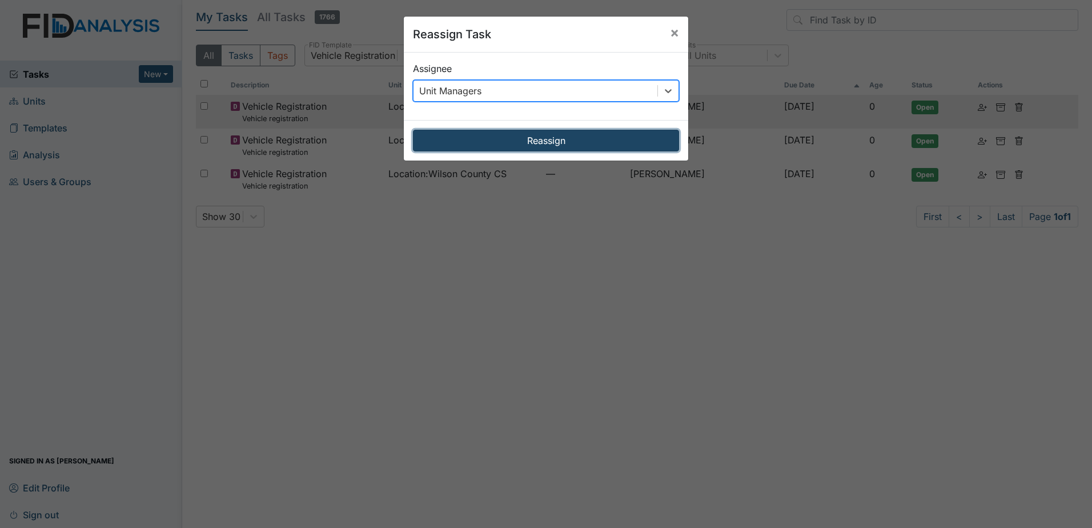
click at [551, 138] on button "Reassign" at bounding box center [546, 141] width 266 height 22
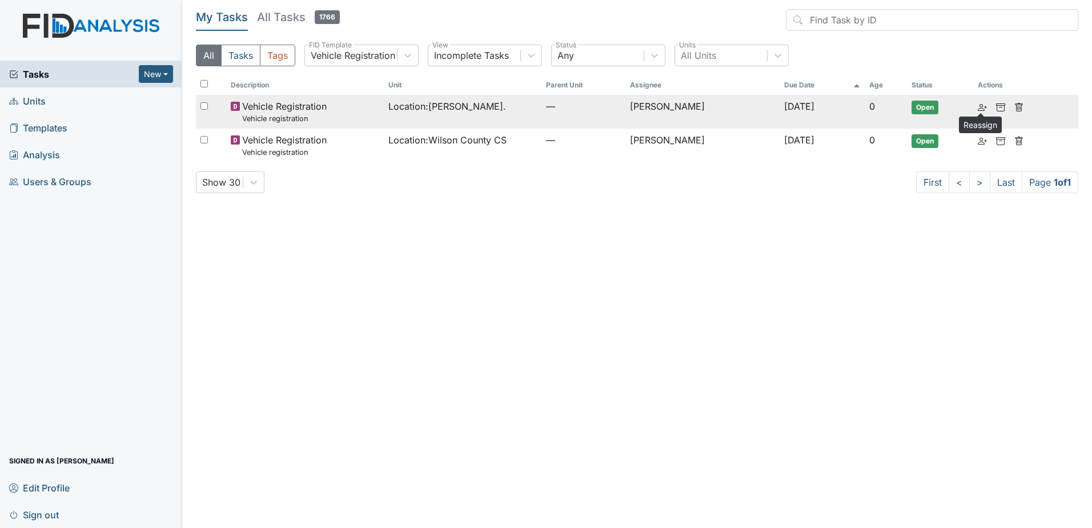
click at [982, 107] on icon at bounding box center [982, 107] width 9 height 9
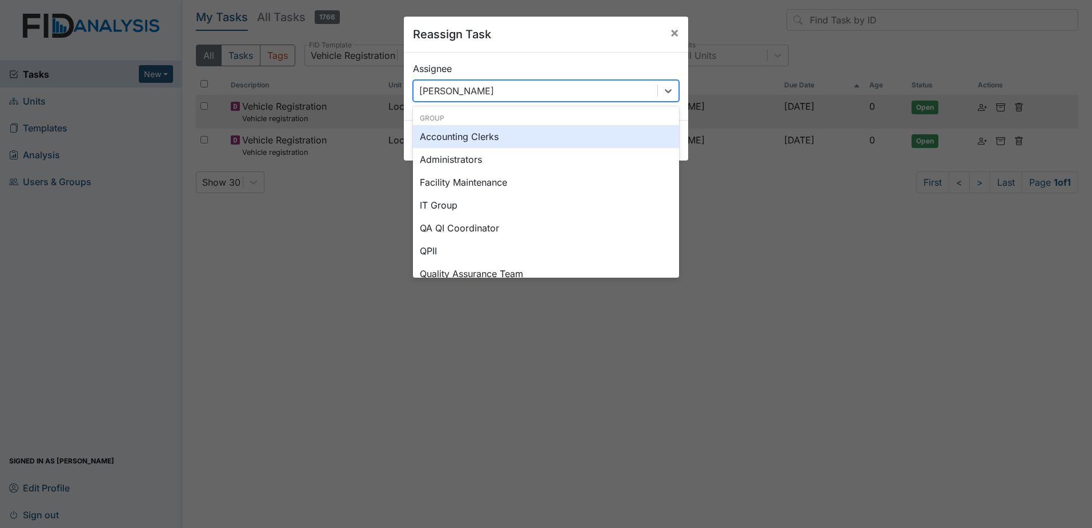
click at [644, 87] on div "[PERSON_NAME]" at bounding box center [536, 91] width 244 height 21
type input "u"
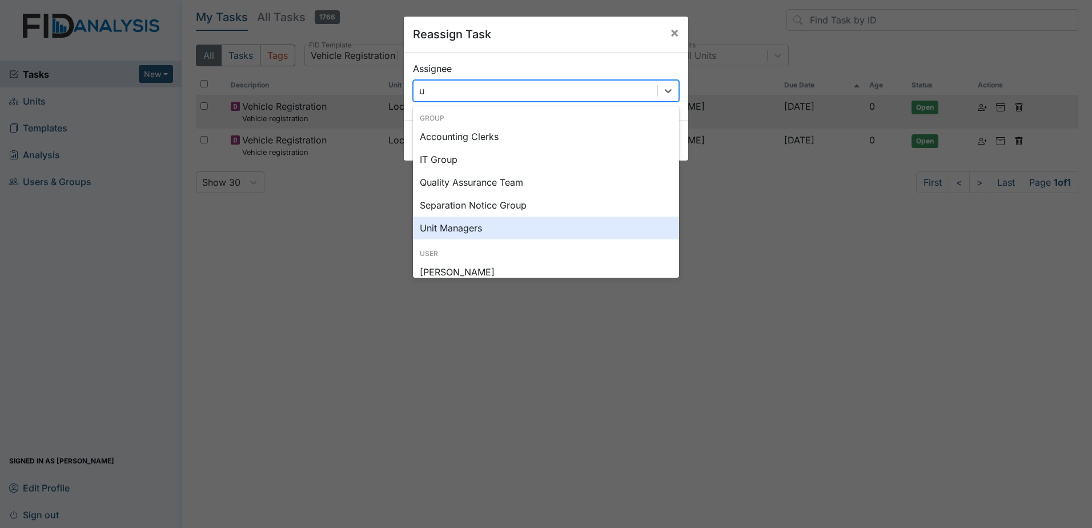
click at [522, 223] on div "Unit Managers" at bounding box center [546, 227] width 266 height 23
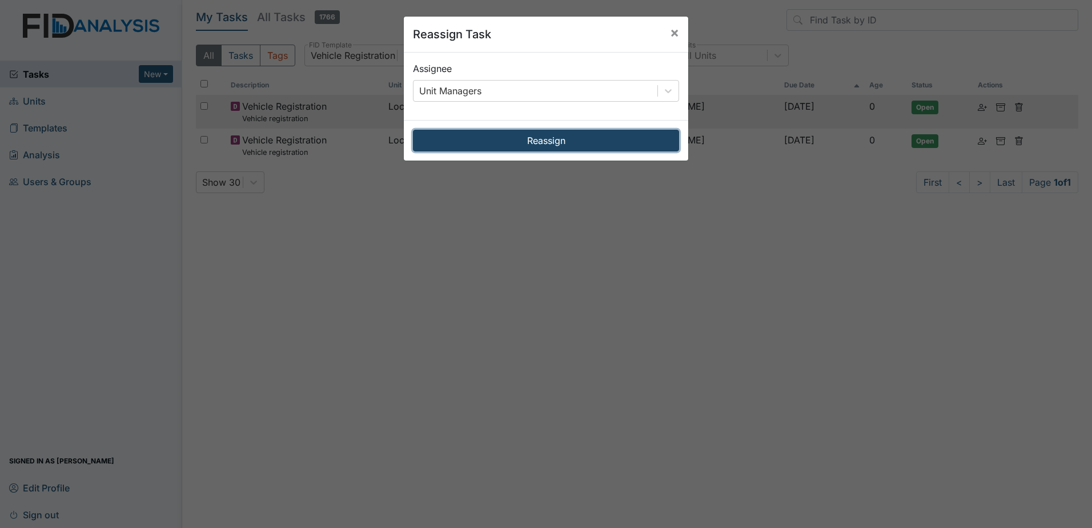
click at [545, 141] on button "Reassign" at bounding box center [546, 141] width 266 height 22
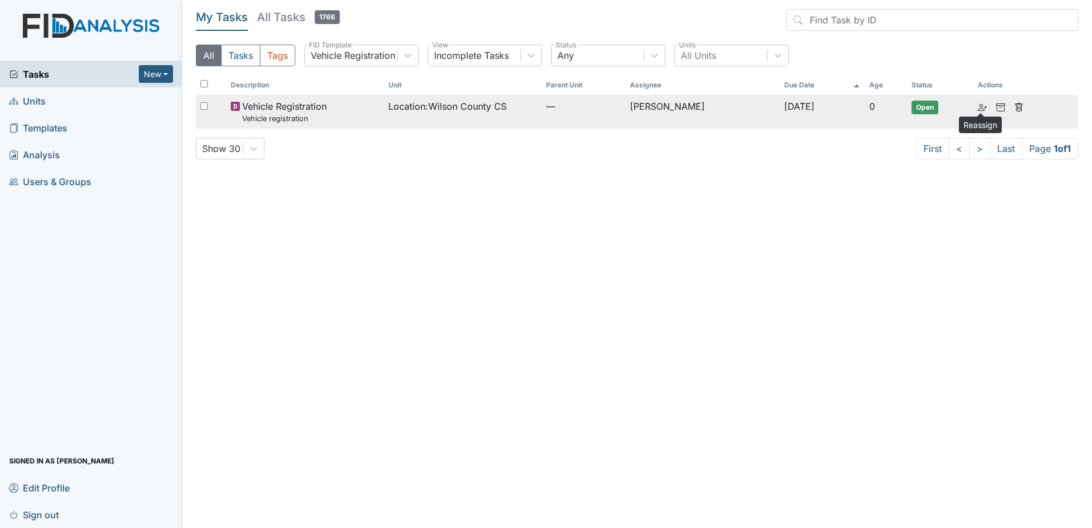
click at [981, 103] on icon at bounding box center [982, 107] width 9 height 9
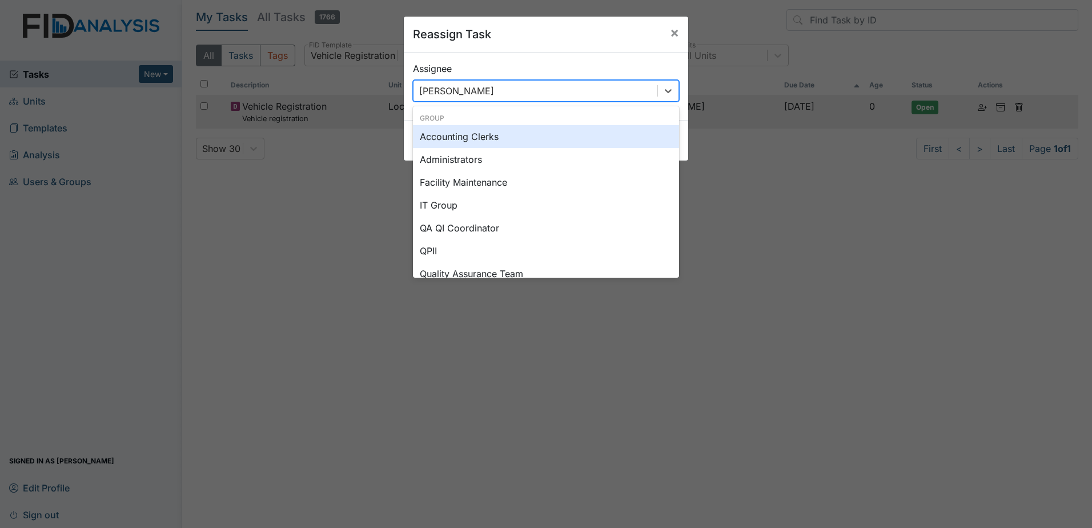
click at [632, 89] on div "Zach Smith" at bounding box center [536, 91] width 244 height 21
type input "u"
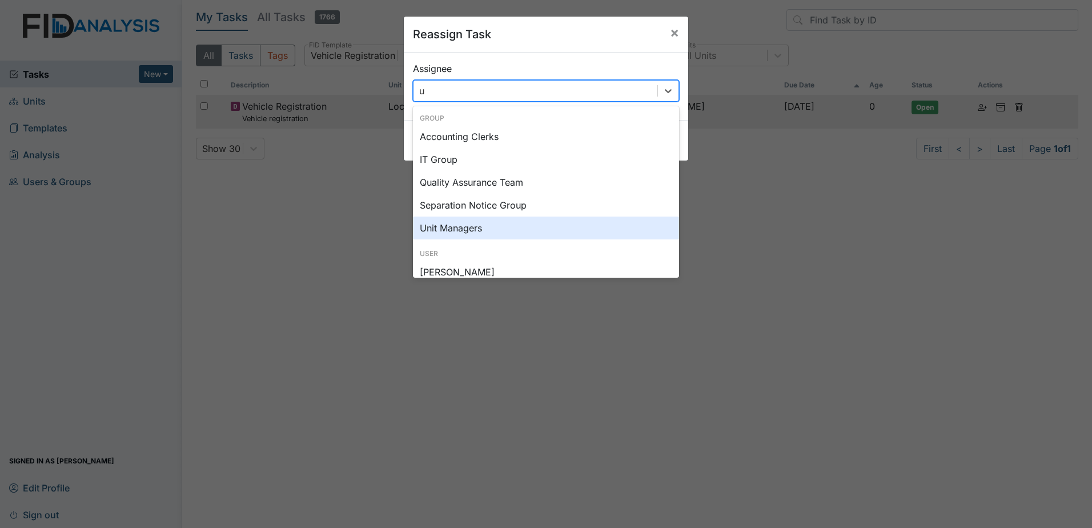
click at [527, 219] on div "Unit Managers" at bounding box center [546, 227] width 266 height 23
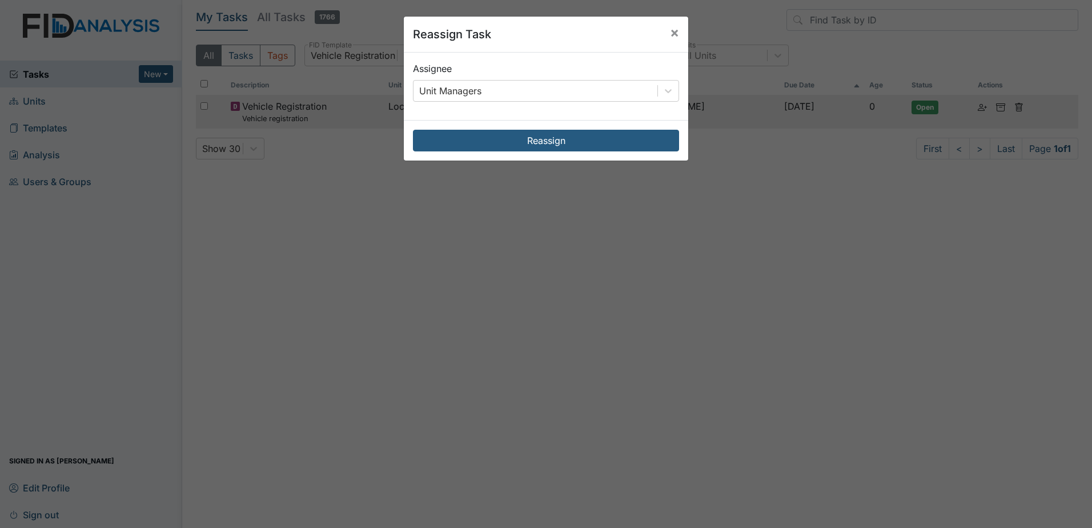
click at [528, 152] on div "Reassign" at bounding box center [546, 140] width 284 height 41
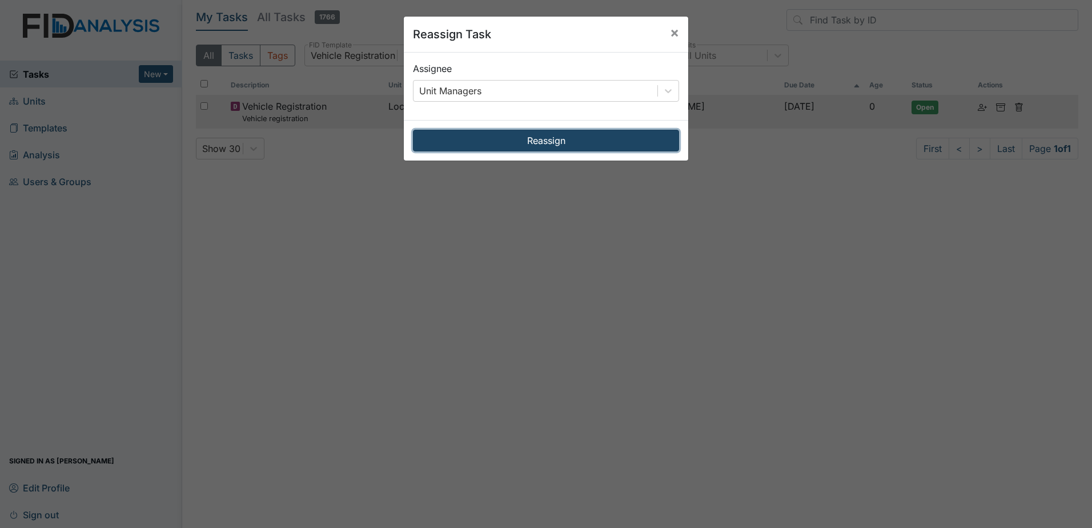
click at [530, 145] on button "Reassign" at bounding box center [546, 141] width 266 height 22
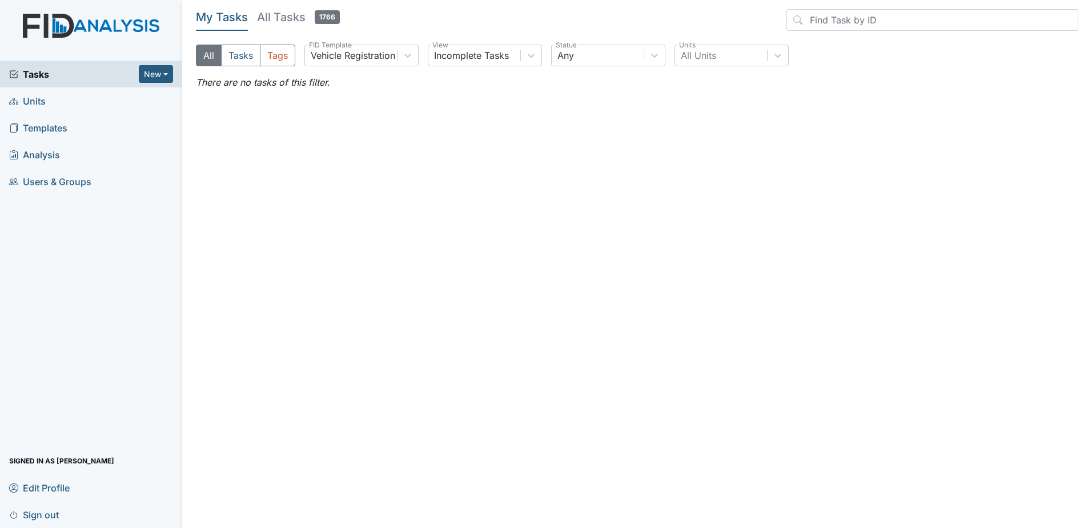
click at [105, 73] on span "Tasks" at bounding box center [74, 74] width 130 height 14
